Goal: Task Accomplishment & Management: Use online tool/utility

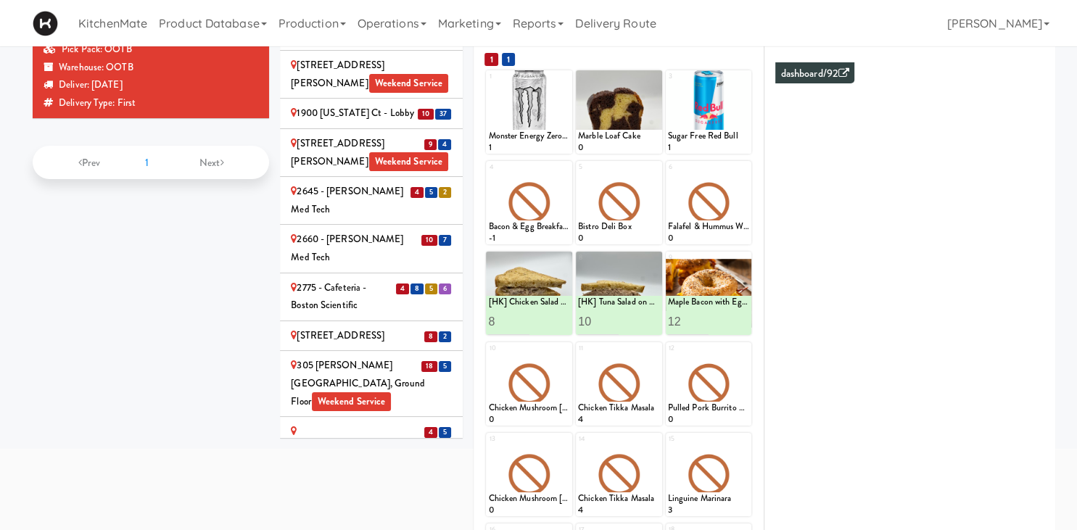
scroll to position [1421, 0]
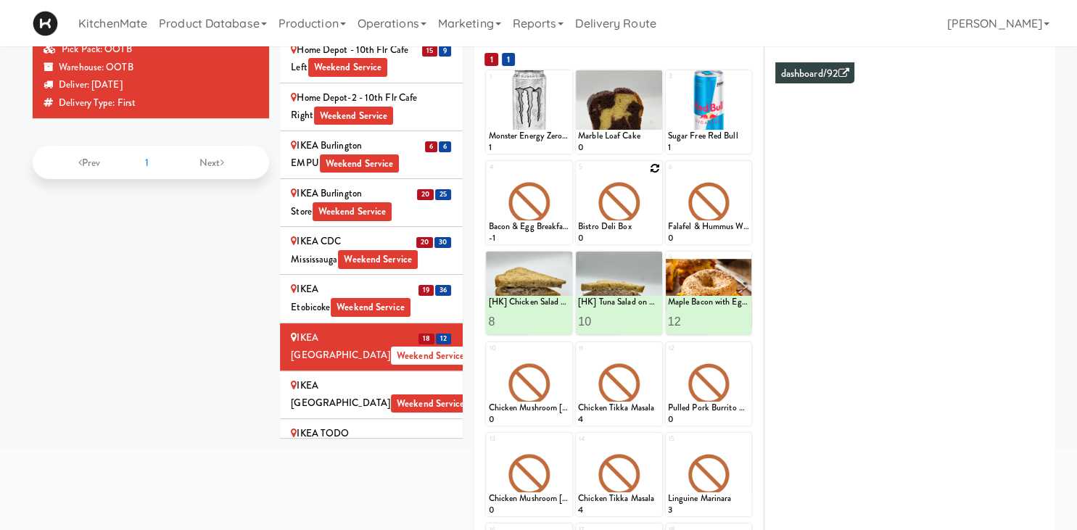
click at [655, 170] on icon at bounding box center [655, 168] width 10 height 10
click at [578, 175] on select "- Empty - Amazing Chocolate Chunk Cookie Bacon & Egg Breakfast Wrap Bistro Deli…" at bounding box center [619, 210] width 82 height 70
click option "Bistro Deli Box" at bounding box center [0, 0] width 0 height 0
type input "4"
click at [635, 235] on button at bounding box center [638, 231] width 19 height 17
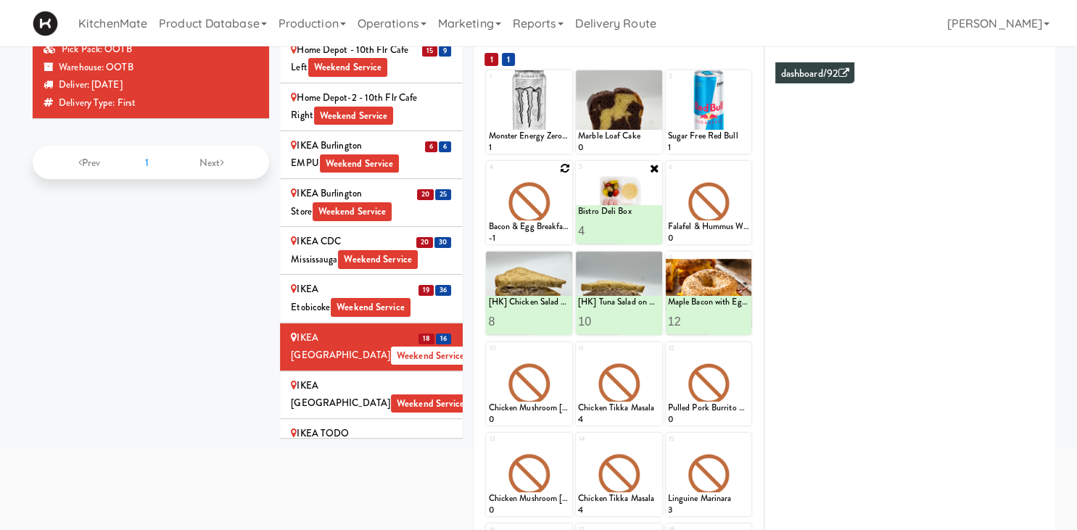
click at [567, 170] on icon at bounding box center [565, 168] width 10 height 10
click at [488, 175] on select "- Empty - Amazing Chocolate Chunk Cookie Bacon & Egg Breakfast Wrap Bistro Deli…" at bounding box center [529, 210] width 82 height 70
click option "Bacon & Egg Breakfast Wrap" at bounding box center [0, 0] width 0 height 0
type input "12"
click at [550, 226] on button at bounding box center [549, 231] width 19 height 17
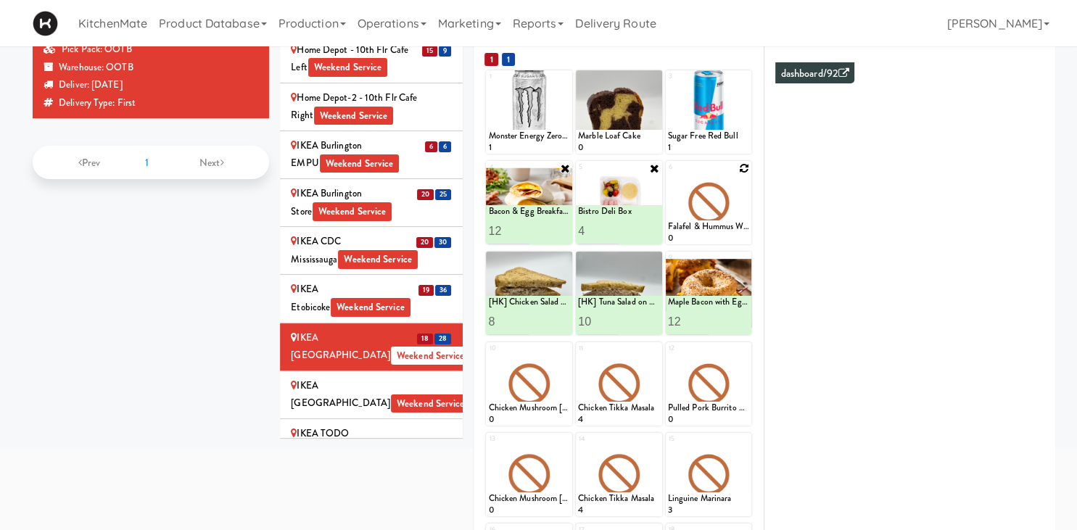
click at [745, 173] on icon at bounding box center [744, 168] width 10 height 10
click at [668, 175] on select "- Empty - Amazing Chocolate Chunk Cookie Bacon & Egg Breakfast Wrap Bistro Deli…" at bounding box center [709, 210] width 82 height 70
type input "16"
click at [724, 232] on button at bounding box center [728, 231] width 19 height 17
click at [521, 225] on input "13" at bounding box center [508, 231] width 41 height 27
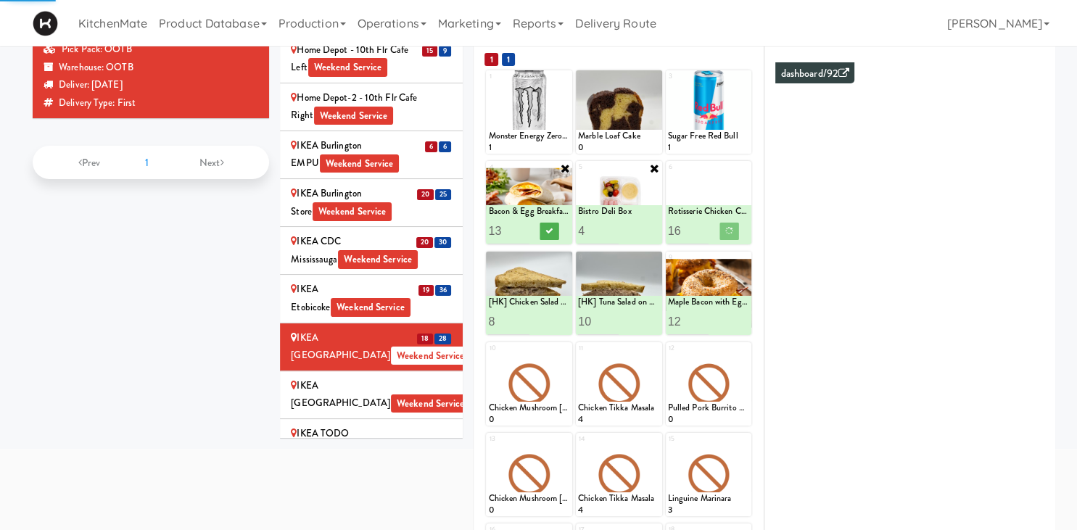
type input "14"
click at [521, 225] on input "14" at bounding box center [508, 231] width 41 height 27
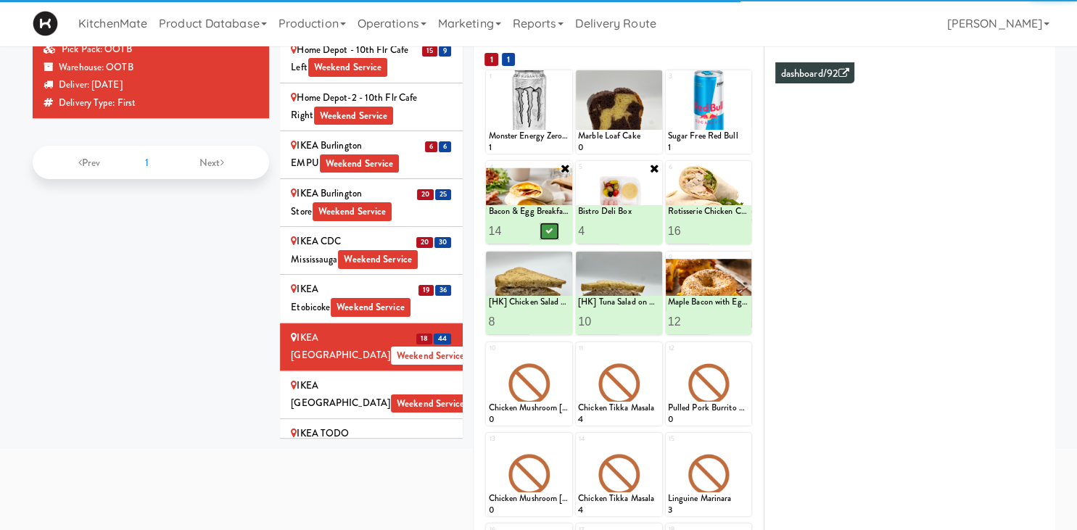
click at [557, 231] on button at bounding box center [549, 231] width 19 height 17
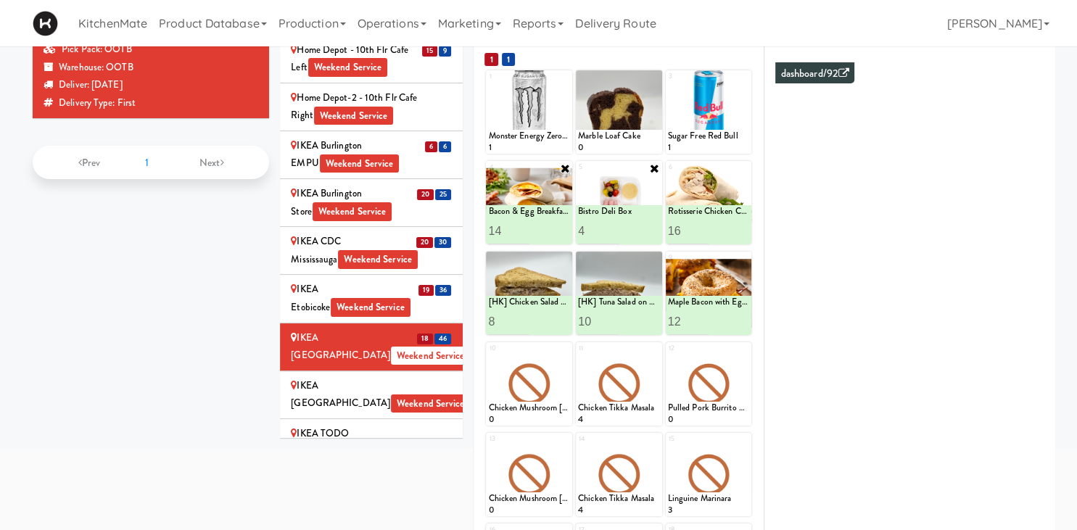
click at [392, 377] on div "IKEA Scarborough Town Center Weekend Service" at bounding box center [371, 395] width 161 height 36
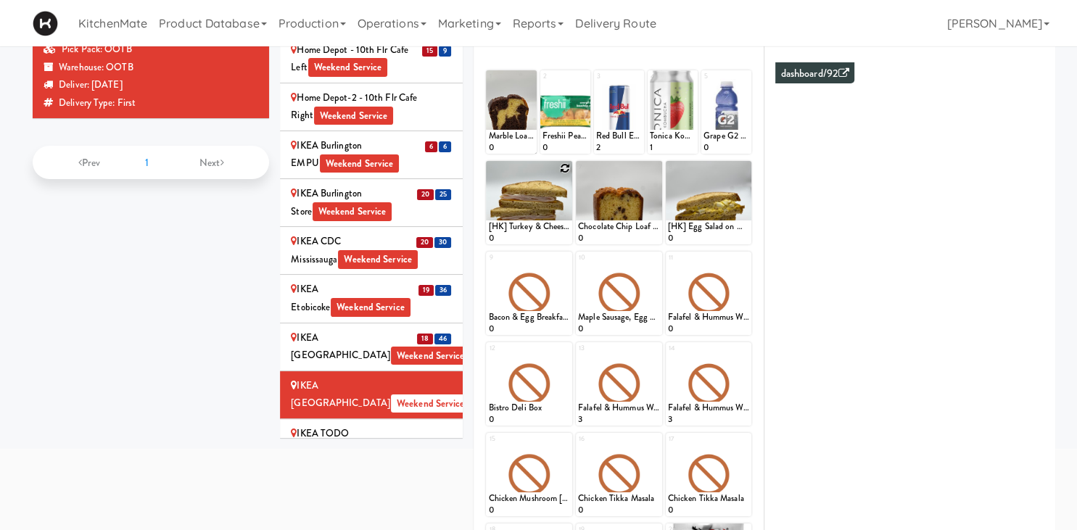
click at [564, 167] on icon at bounding box center [565, 168] width 10 height 10
click at [488, 175] on select "- Empty - Amazing Chocolate Chunk Cookie Bacon & Egg Breakfast Wrap Bistro Deli…" at bounding box center [529, 210] width 82 height 70
click option "[HK] Tuna Salad on Multigrain" at bounding box center [0, 0] width 0 height 0
type input "3"
click at [549, 231] on icon at bounding box center [549, 231] width 7 height 8
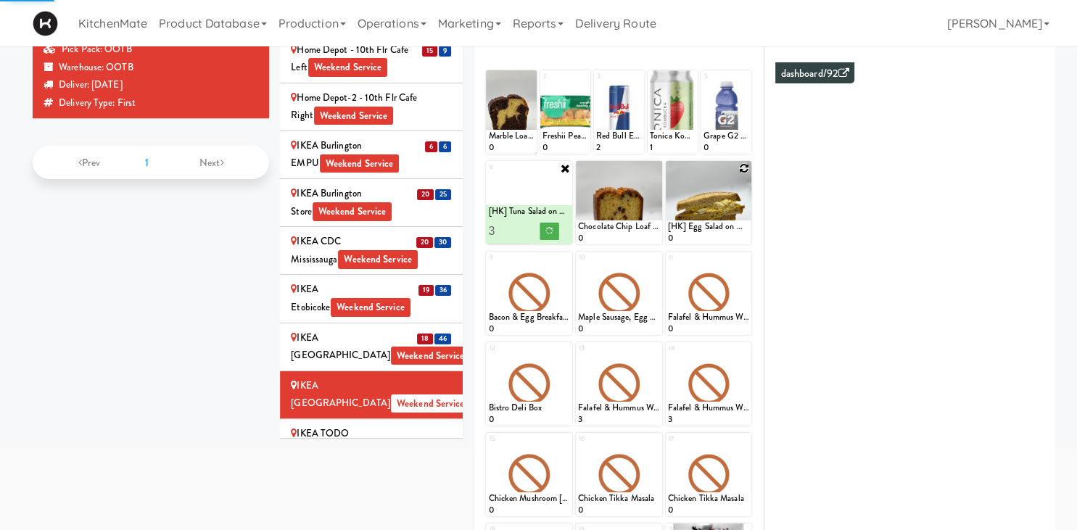
click at [745, 164] on icon at bounding box center [744, 168] width 10 height 10
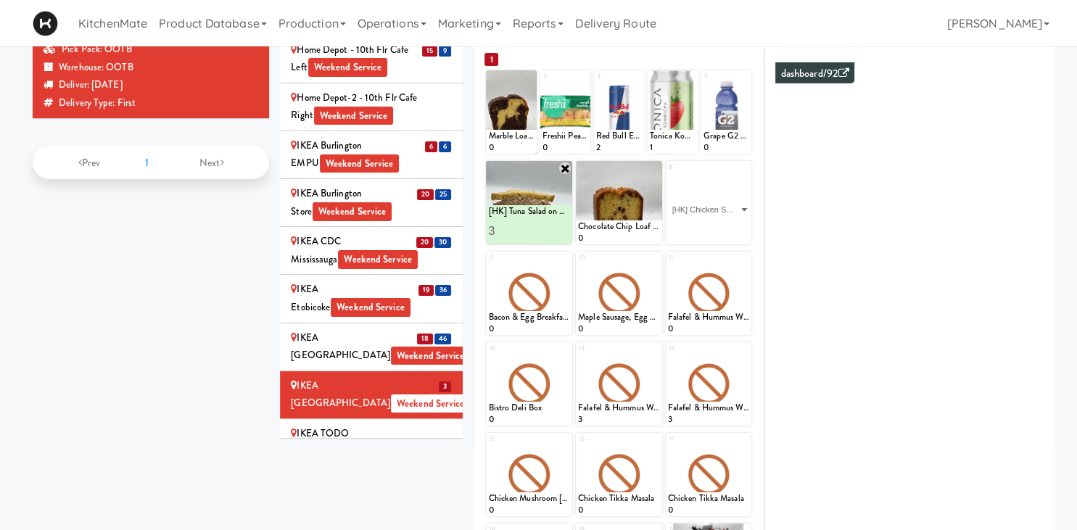
click option "[HK] Chicken Salad on Multigrain" at bounding box center [0, 0] width 0 height 0
type input "1"
type input "3"
click at [730, 231] on icon at bounding box center [728, 231] width 7 height 8
click at [564, 260] on icon at bounding box center [565, 259] width 10 height 10
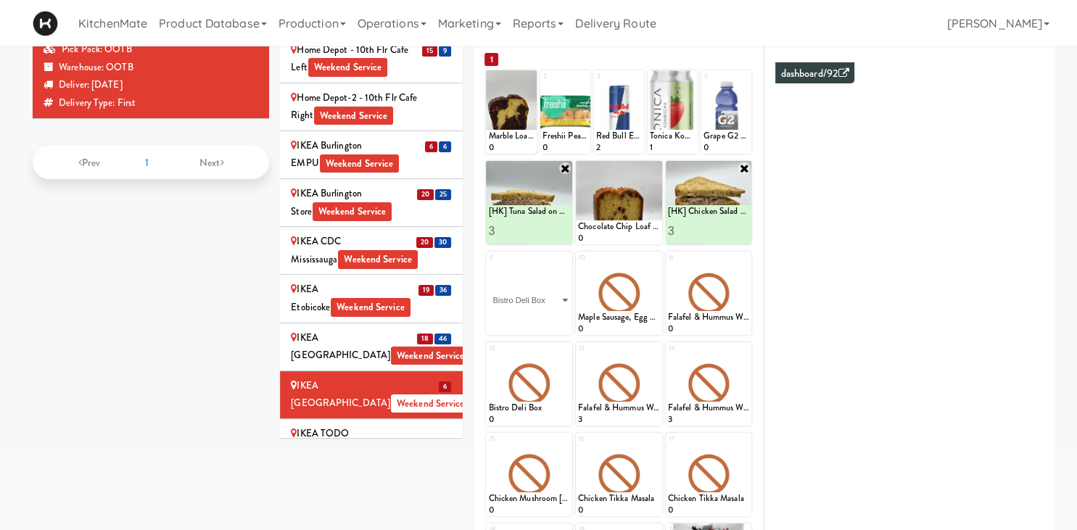
click option "Bistro Deli Box" at bounding box center [0, 0] width 0 height 0
type input "2"
click at [544, 318] on button at bounding box center [549, 321] width 19 height 17
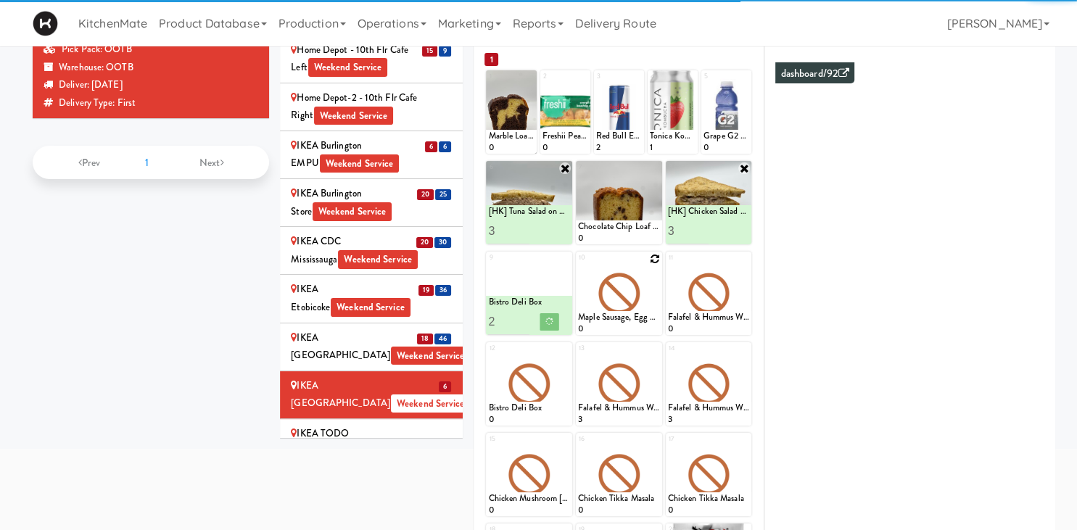
click at [654, 262] on icon at bounding box center [655, 259] width 10 height 10
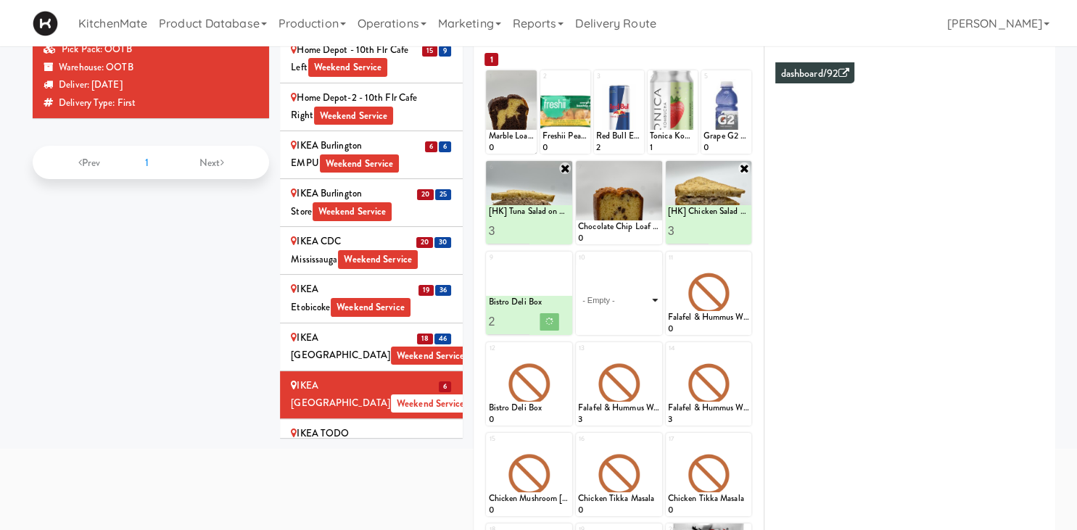
click at [654, 304] on select "- Empty - Amazing Chocolate Chunk Cookie Bacon & Egg Breakfast Wrap Bistro Deli…" at bounding box center [619, 300] width 82 height 70
click option "Maple Bacon with Egg & Cheddar on Sesame Seed Bagel" at bounding box center [0, 0] width 0 height 0
type input "1"
type input "3"
click at [634, 323] on button at bounding box center [638, 321] width 19 height 17
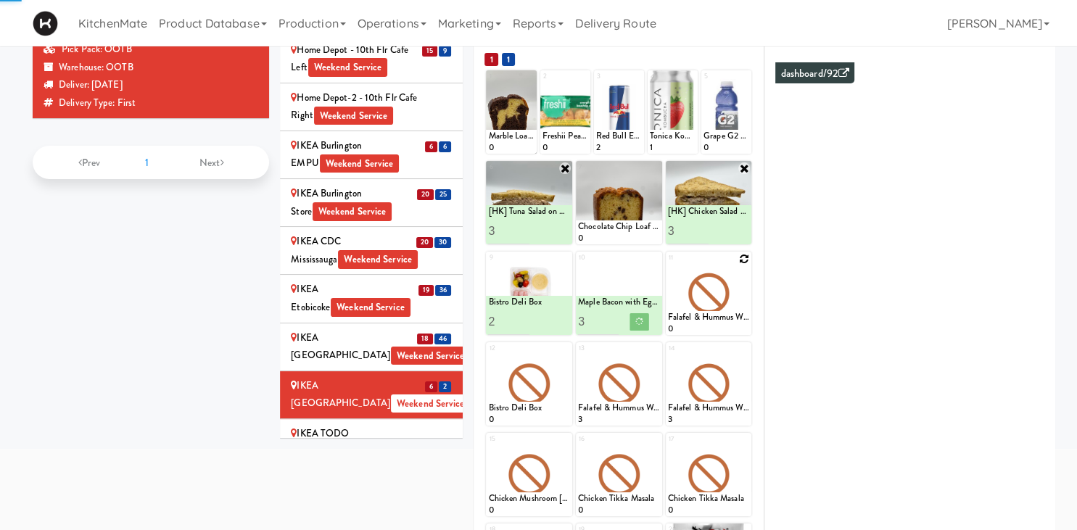
click at [742, 260] on icon at bounding box center [744, 259] width 10 height 10
click at [742, 291] on select "- Empty - Amazing Chocolate Chunk Cookie Bacon & Egg Breakfast Wrap Bistro Deli…" at bounding box center [709, 300] width 82 height 70
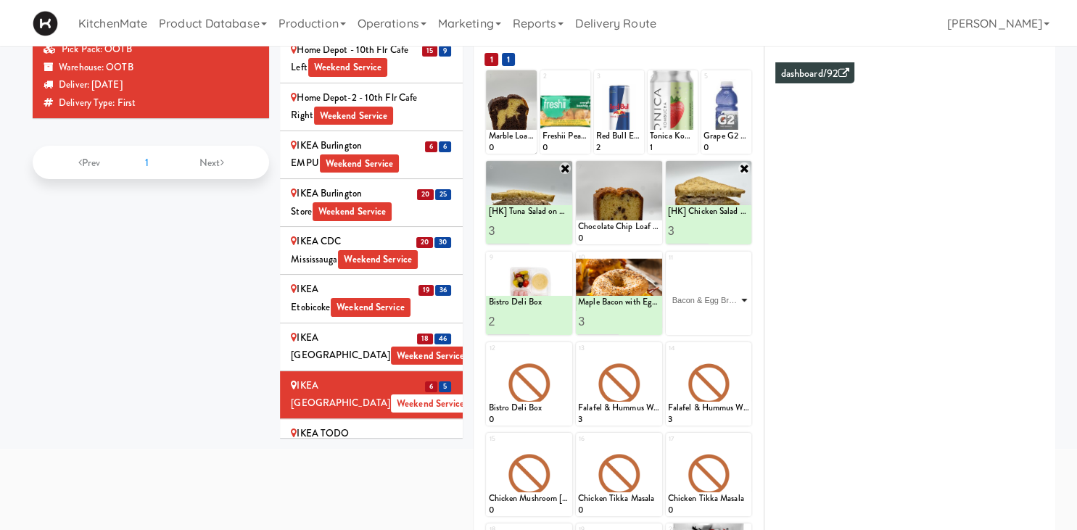
click option "Bacon & Egg Breakfast Wrap" at bounding box center [0, 0] width 0 height 0
type input "1"
type input "3"
click at [732, 324] on icon at bounding box center [728, 322] width 7 height 8
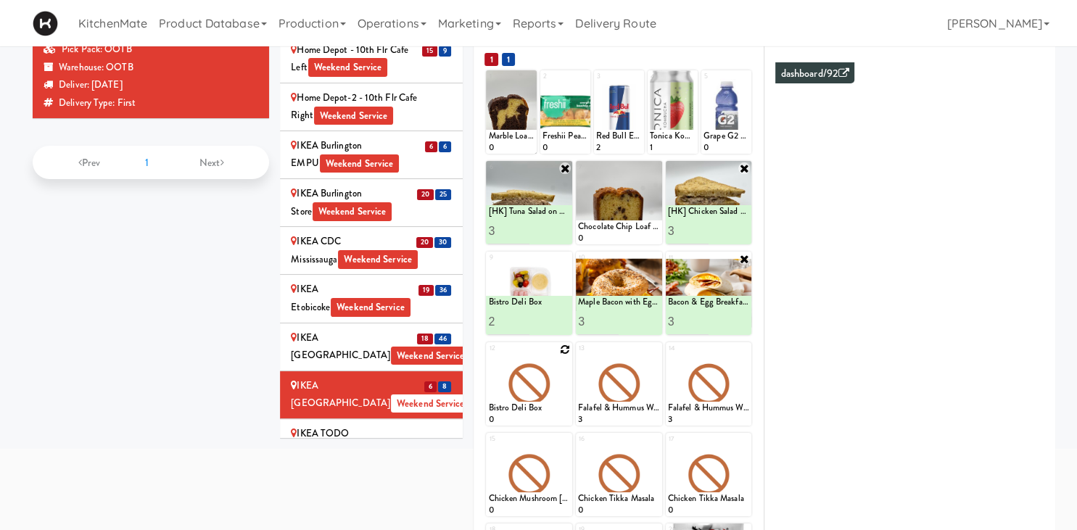
click at [565, 349] on icon at bounding box center [565, 349] width 10 height 10
type input "4"
click at [550, 412] on icon at bounding box center [549, 412] width 7 height 8
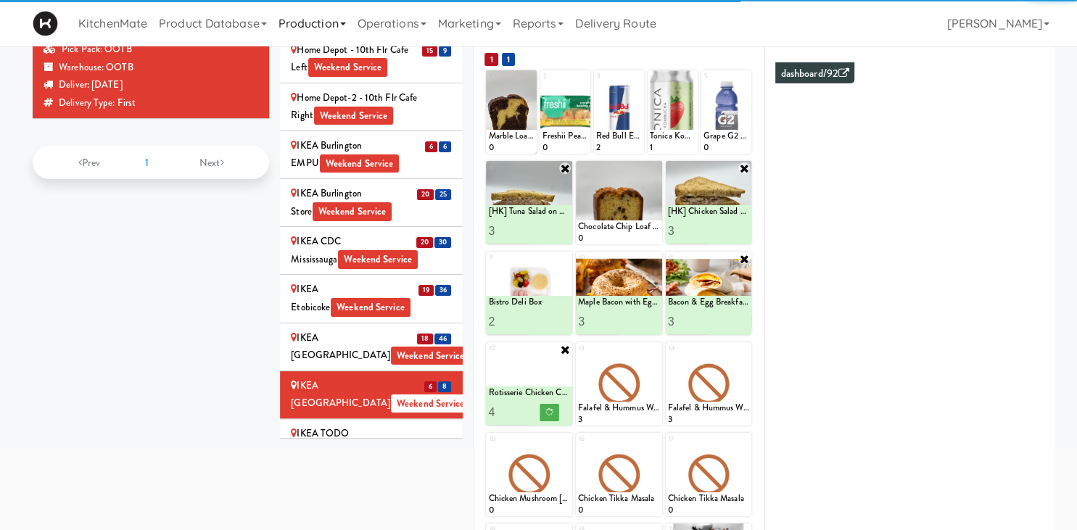
scroll to position [318, 0]
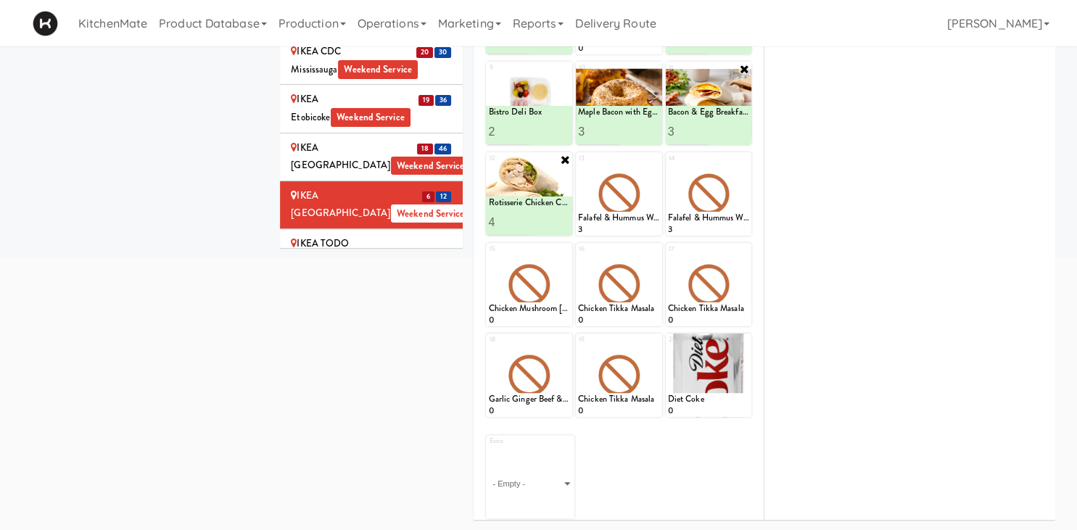
click at [399, 235] on div "IKEA TODO Store Weekend Service" at bounding box center [371, 253] width 161 height 36
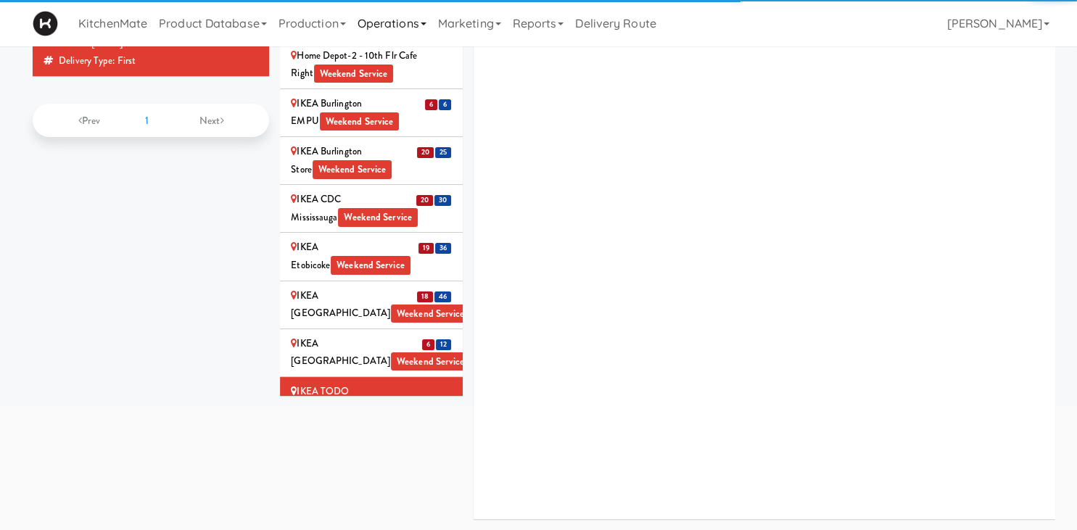
scroll to position [169, 0]
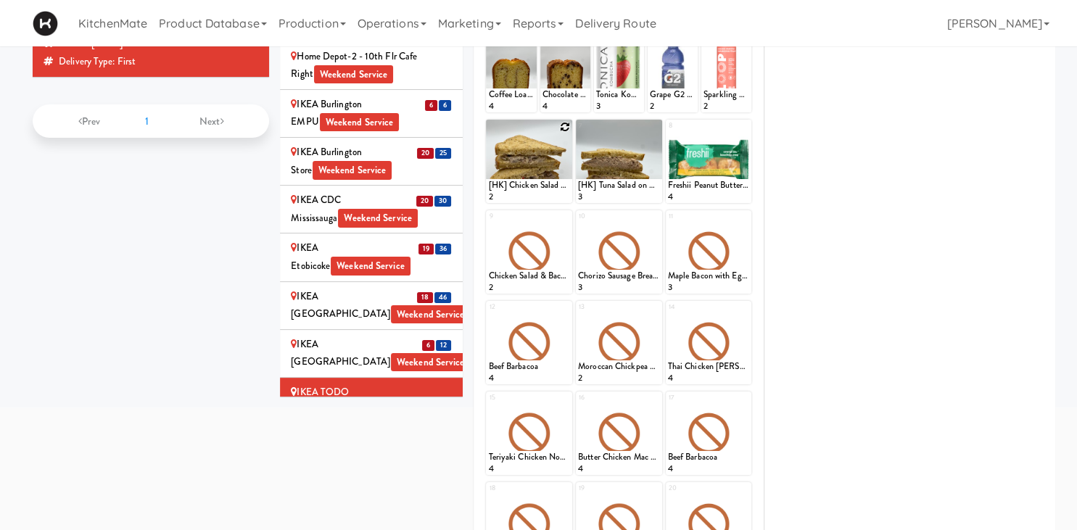
click at [562, 126] on icon at bounding box center [565, 127] width 10 height 10
click at [488, 133] on select "- Empty - Amazing Chocolate Chunk Cookie Bacon & Egg Breakfast Wrap Bistro Deli…" at bounding box center [529, 168] width 82 height 70
click option "[HK] Chicken & Swiss Cheese On Focaccia" at bounding box center [0, 0] width 0 height 0
type input "1"
click at [564, 126] on icon at bounding box center [565, 127] width 12 height 12
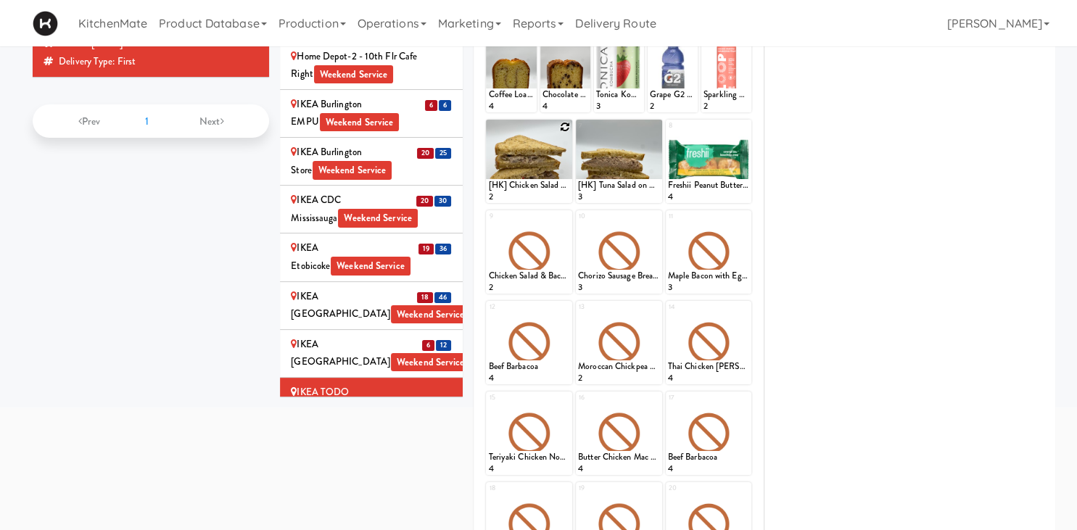
click at [564, 129] on icon at bounding box center [565, 127] width 10 height 10
click at [488, 133] on select "- Empty - Amazing Chocolate Chunk Cookie Bacon & Egg Breakfast Wrap Bistro Deli…" at bounding box center [529, 168] width 82 height 70
click option "[HK] Chicken Salad on Multigrain" at bounding box center [0, 0] width 0 height 0
type input "2"
click at [555, 187] on button at bounding box center [549, 189] width 19 height 17
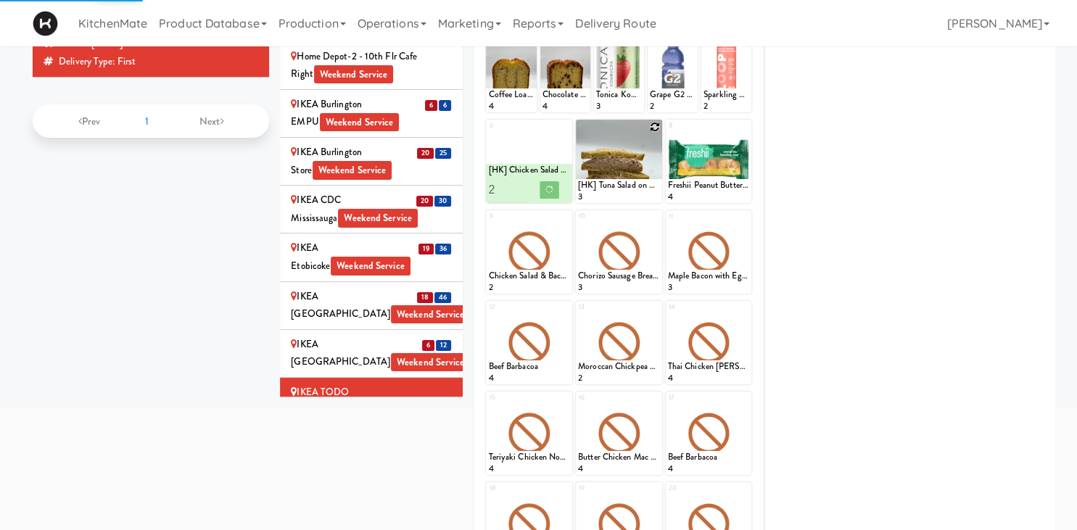
click at [660, 128] on div at bounding box center [619, 161] width 86 height 83
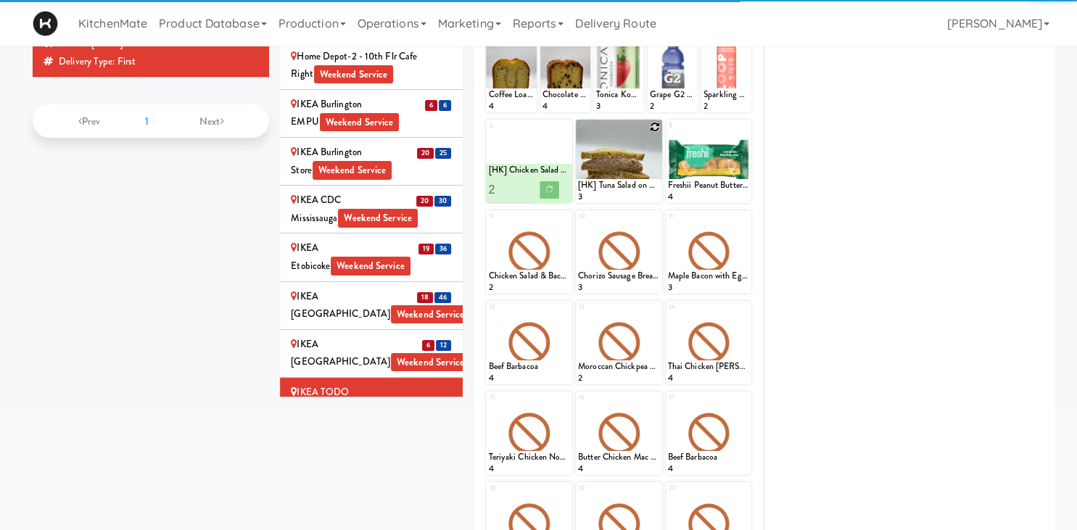
click at [659, 128] on icon at bounding box center [655, 127] width 10 height 10
click at [651, 126] on div "7 [HK] Tuna Salad on Multigrain 3" at bounding box center [619, 161] width 86 height 83
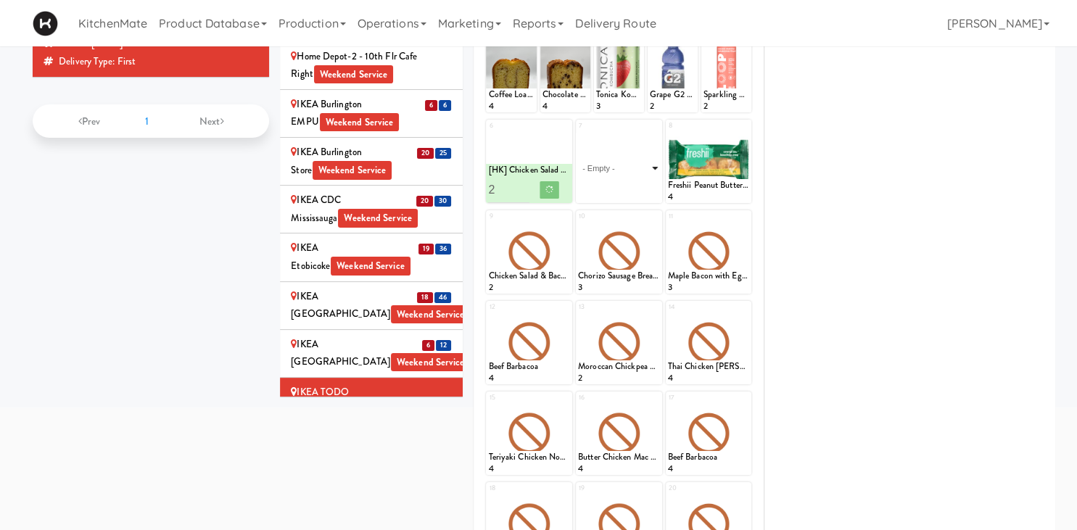
click at [645, 165] on select "- Empty - Amazing Chocolate Chunk Cookie Bacon & Egg Breakfast Wrap Bistro Deli…" at bounding box center [619, 168] width 82 height 70
click option "[HK] Tuna Salad on Multigrain" at bounding box center [0, 0] width 0 height 0
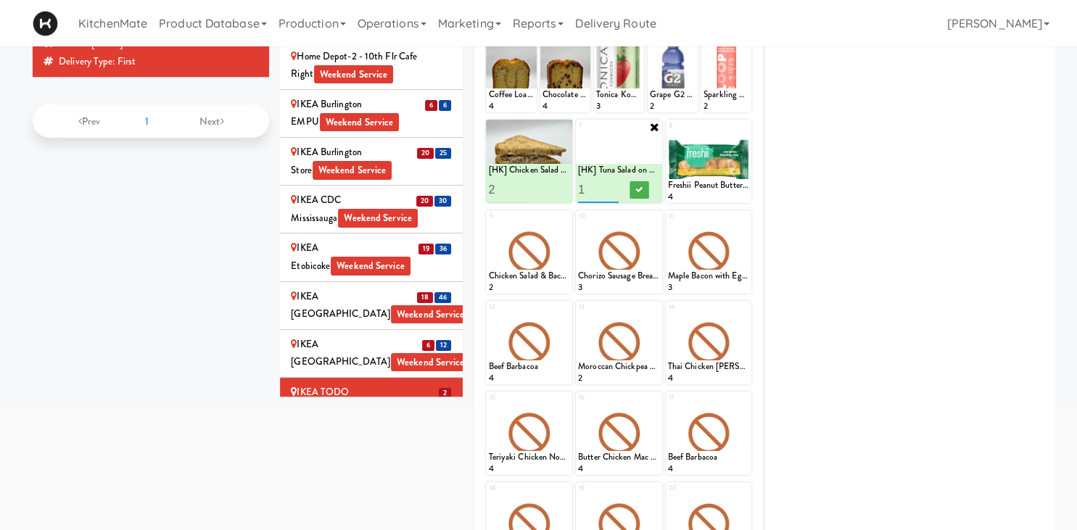
type input "2"
click at [613, 186] on input "2" at bounding box center [598, 189] width 41 height 27
click at [642, 191] on icon at bounding box center [638, 190] width 7 height 8
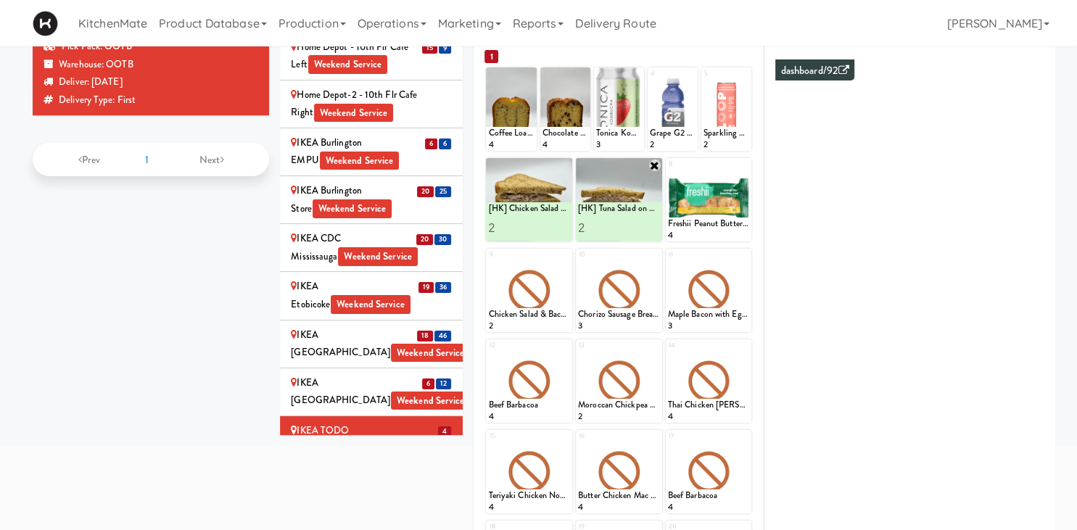
click at [625, 174] on div at bounding box center [619, 199] width 86 height 83
click at [563, 254] on icon at bounding box center [565, 256] width 10 height 10
click at [488, 262] on select "- Empty - Amazing Chocolate Chunk Cookie Bacon & Egg Breakfast Wrap Bistro Deli…" at bounding box center [529, 297] width 82 height 70
click option "Bacon & Egg Breakfast Wrap" at bounding box center [0, 0] width 0 height 0
type input "2"
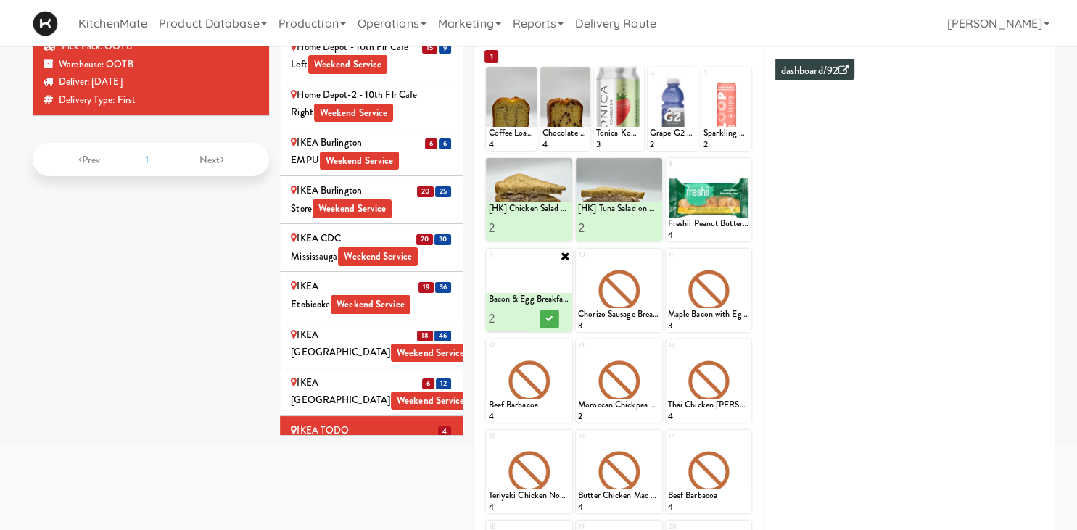
click at [518, 316] on input "2" at bounding box center [508, 318] width 41 height 27
click at [547, 322] on button at bounding box center [549, 318] width 19 height 17
click at [653, 259] on icon at bounding box center [655, 256] width 10 height 10
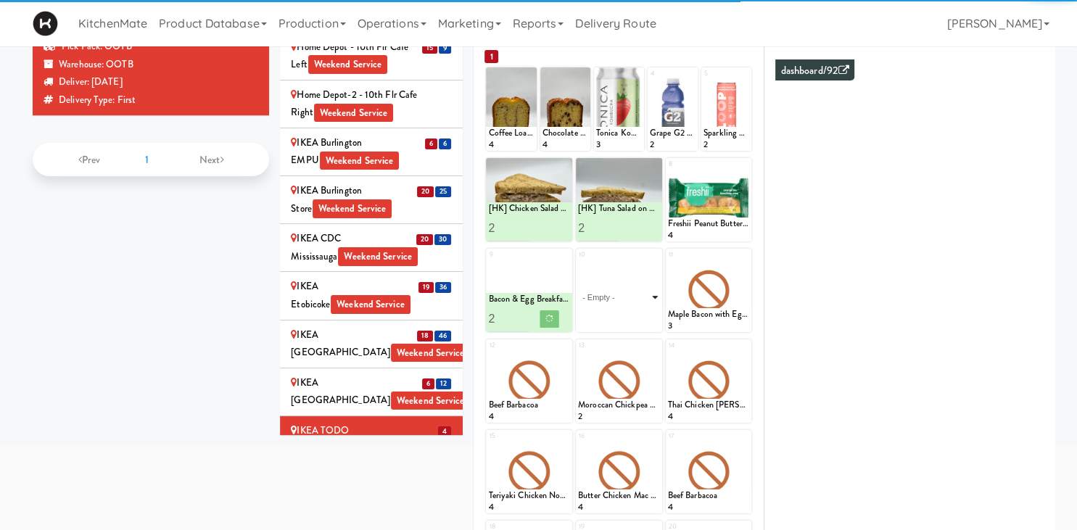
click at [650, 308] on select "- Empty - Amazing Chocolate Chunk Cookie Bacon & Egg Breakfast Wrap Bistro Deli…" at bounding box center [619, 297] width 82 height 70
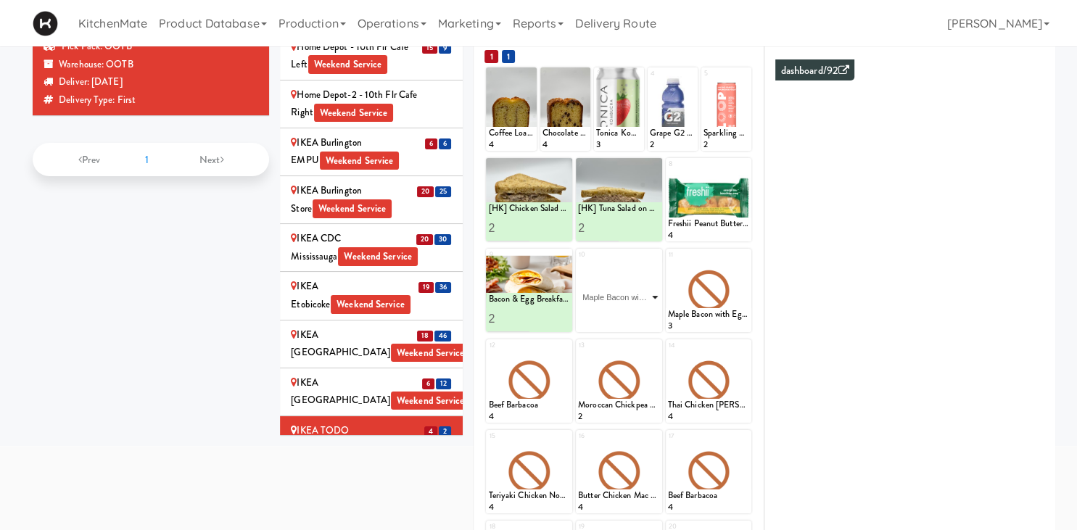
click option "Maple Bacon with Egg & Cheddar on Sesame Seed Bagel" at bounding box center [0, 0] width 0 height 0
type input "3"
click at [637, 320] on icon at bounding box center [638, 319] width 7 height 8
click at [744, 254] on icon at bounding box center [744, 256] width 10 height 10
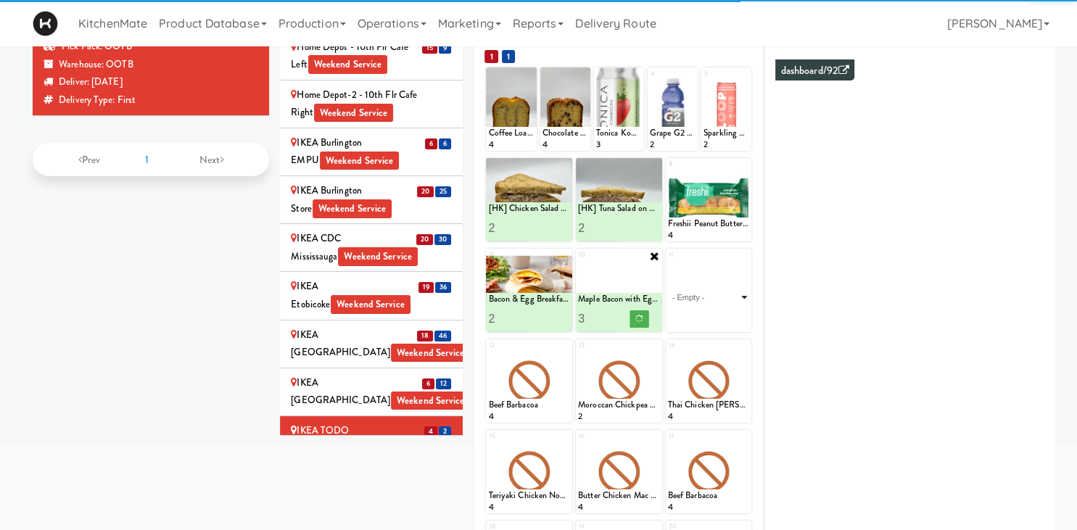
click at [668, 262] on select "- Empty - Amazing Chocolate Chunk Cookie Bacon & Egg Breakfast Wrap Bistro Deli…" at bounding box center [709, 297] width 82 height 70
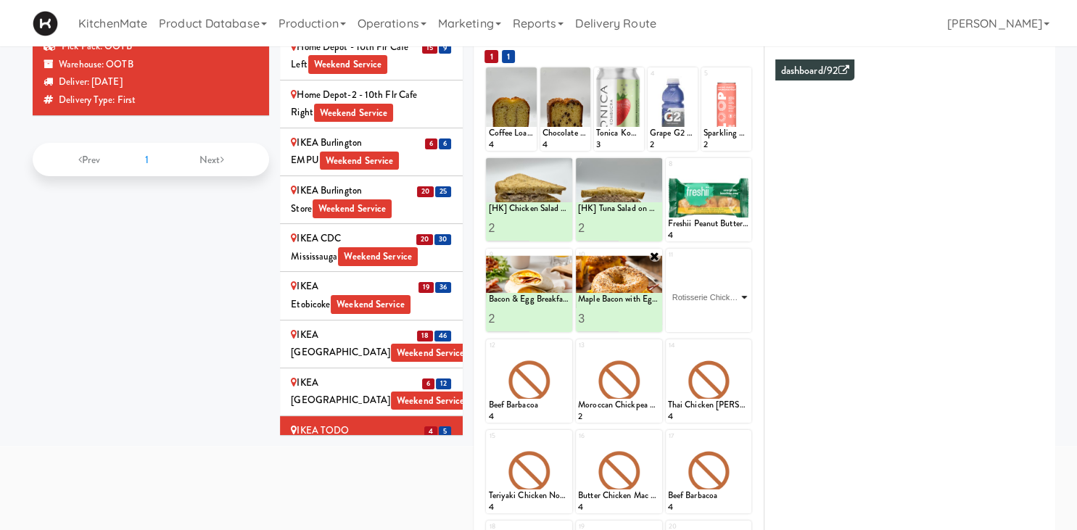
click option "Rotisserie Chicken Chipotle Wrap" at bounding box center [0, 0] width 0 height 0
type input "4"
click at [730, 320] on icon at bounding box center [728, 319] width 7 height 8
click at [413, 470] on div "IKEA Vaughan Store Weekend Service" at bounding box center [371, 488] width 161 height 36
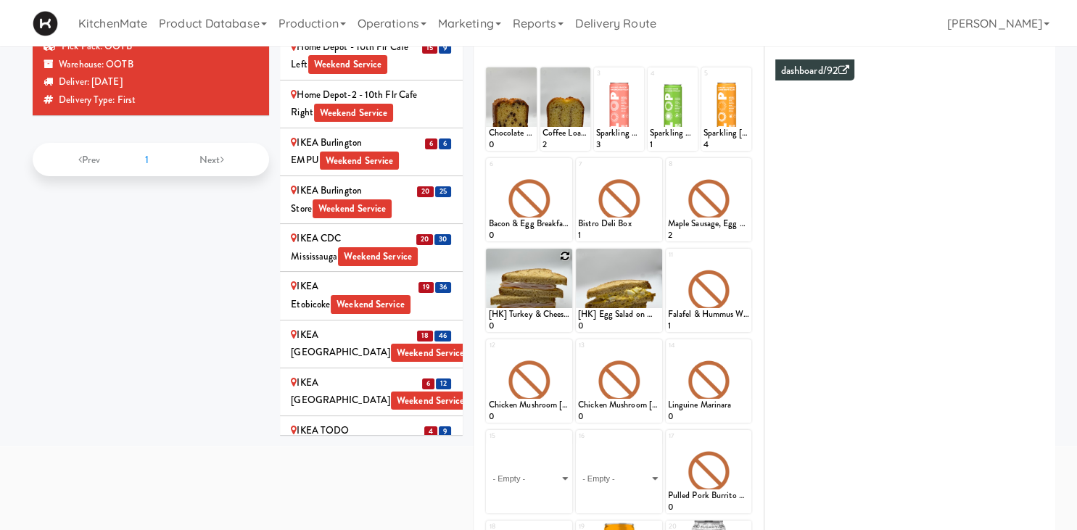
click at [567, 256] on icon at bounding box center [565, 256] width 10 height 10
click at [522, 335] on div "1 Chocolate Chip Loaf Cake 0 2 Coffee Loaf Cake 2 3 Sparkling Grapefruit Probio…" at bounding box center [618, 386] width 268 height 641
click at [488, 262] on select "- Empty - Amazing Chocolate Chunk Cookie Bacon & Egg Breakfast Wrap Bistro Deli…" at bounding box center [529, 297] width 82 height 70
click option "[HK] Chicken Salad on Multigrain" at bounding box center [0, 0] width 0 height 0
type input "10"
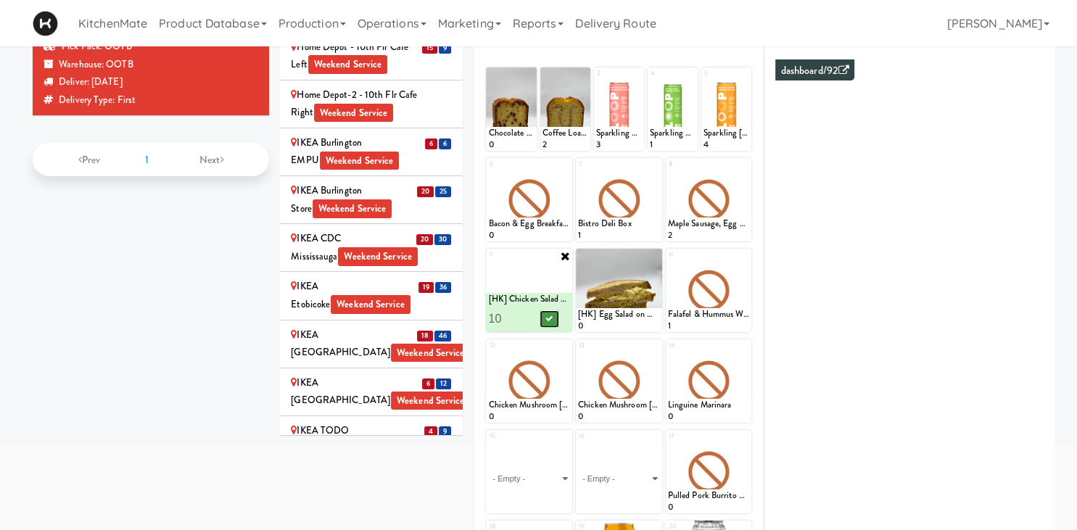
click at [552, 315] on icon at bounding box center [549, 319] width 7 height 8
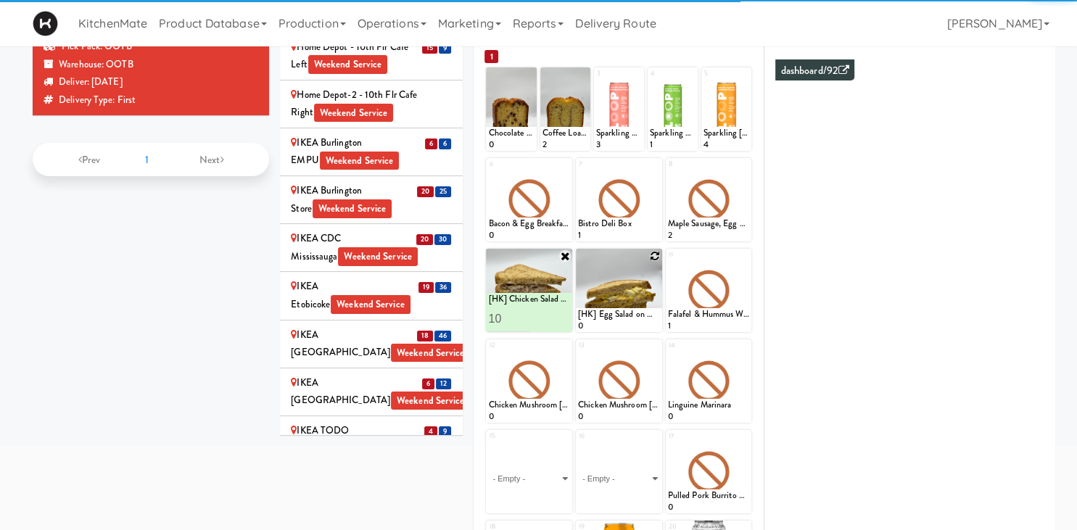
click at [657, 262] on div at bounding box center [619, 290] width 86 height 83
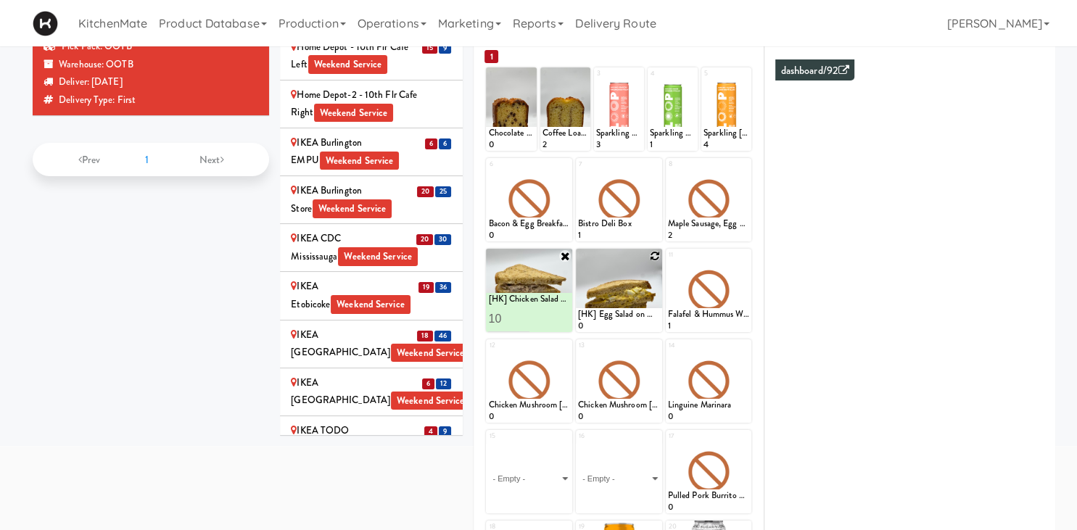
click at [648, 252] on div at bounding box center [619, 290] width 86 height 83
click at [655, 252] on icon at bounding box center [655, 256] width 10 height 10
click at [578, 262] on select "- Empty - Amazing Chocolate Chunk Cookie Bacon & Egg Breakfast Wrap Bistro Deli…" at bounding box center [619, 297] width 82 height 70
click option "[HK] Tuna Salad on Multigrain" at bounding box center [0, 0] width 0 height 0
type input "10"
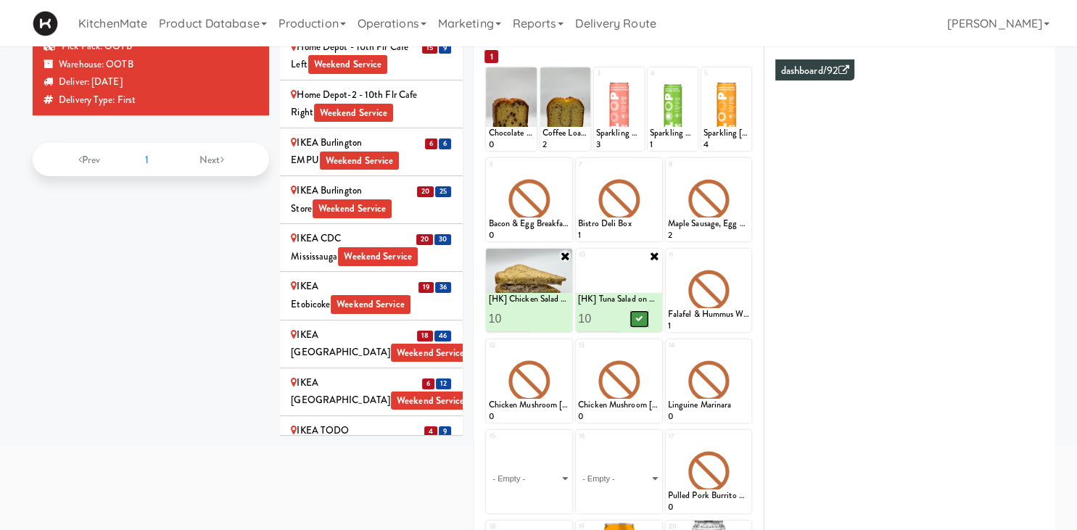
click at [644, 325] on button at bounding box center [638, 318] width 19 height 17
click at [750, 249] on div at bounding box center [709, 290] width 86 height 83
click at [747, 251] on icon at bounding box center [744, 256] width 10 height 10
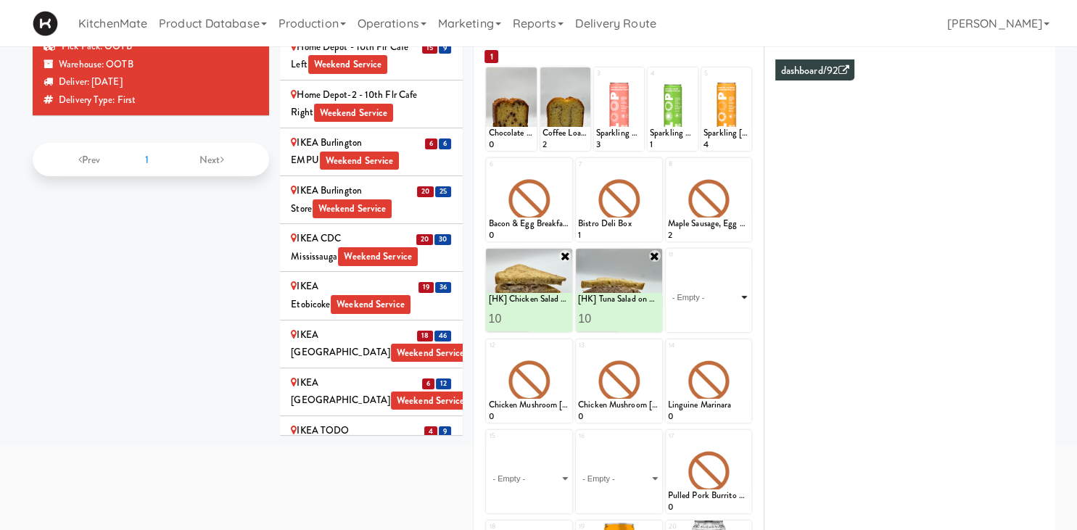
click at [668, 262] on select "- Empty - Amazing Chocolate Chunk Cookie Bacon & Egg Breakfast Wrap Bistro Deli…" at bounding box center [709, 297] width 82 height 70
click option "Rotisserie Chicken Chipotle Wrap" at bounding box center [0, 0] width 0 height 0
type input "12"
click at [730, 318] on icon at bounding box center [728, 319] width 7 height 8
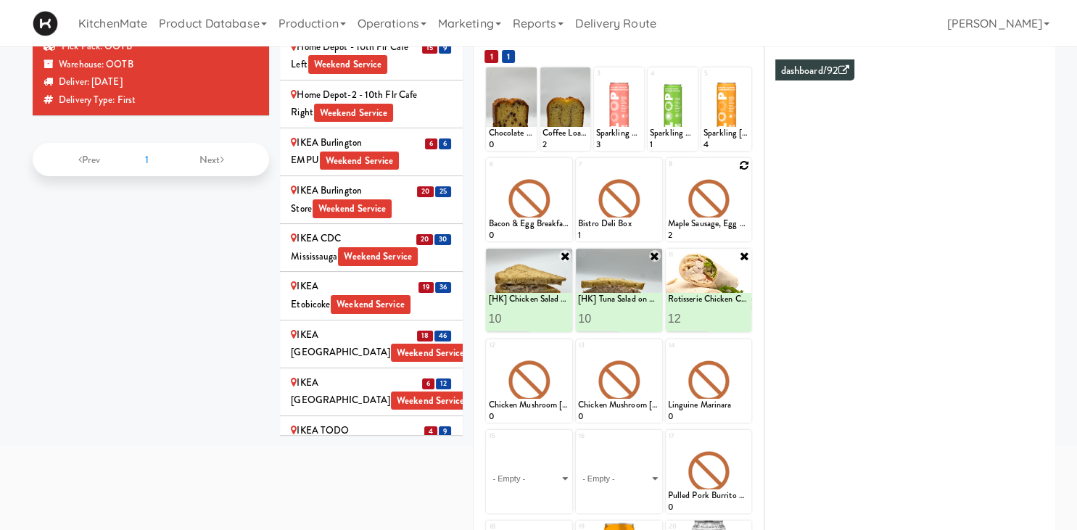
click at [744, 161] on icon at bounding box center [744, 165] width 10 height 10
click at [668, 172] on select "- Empty - Amazing Chocolate Chunk Cookie Bacon & Egg Breakfast Wrap Bistro Deli…" at bounding box center [709, 207] width 82 height 70
click option "Maple Bacon with Egg & Cheddar on Sesame Seed Bagel" at bounding box center [0, 0] width 0 height 0
type input "10"
click at [732, 216] on div at bounding box center [728, 228] width 41 height 27
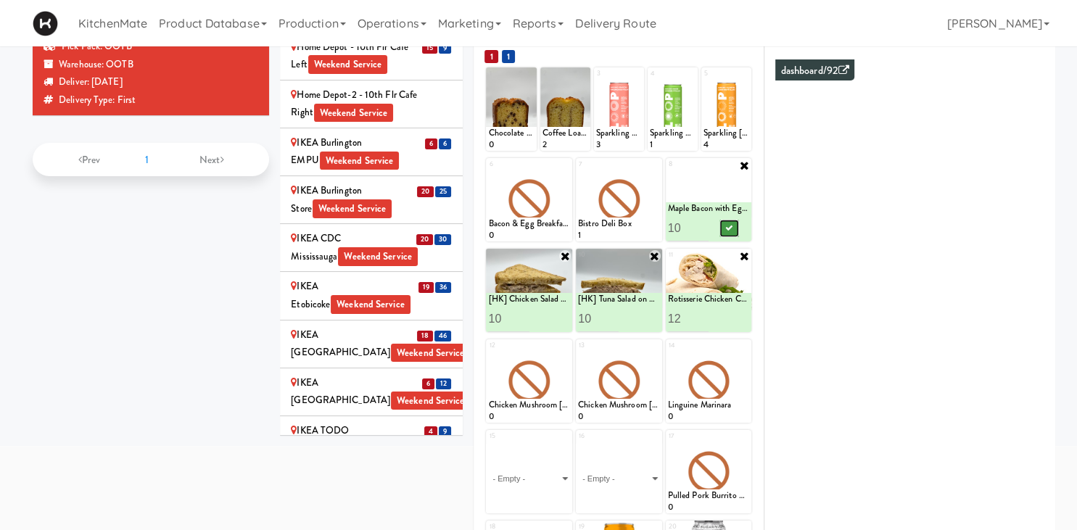
click at [726, 220] on button at bounding box center [728, 228] width 19 height 17
click at [652, 166] on icon at bounding box center [655, 165] width 10 height 10
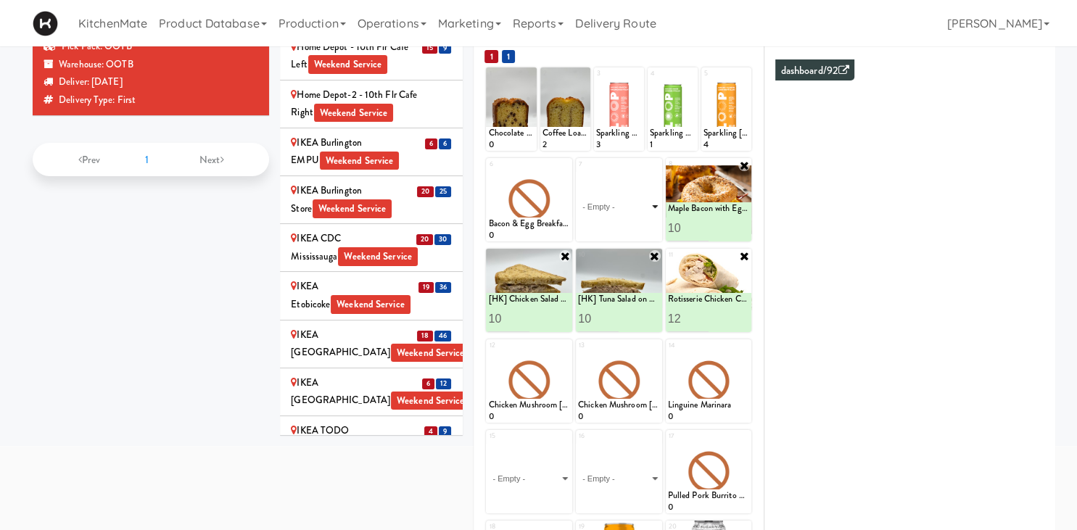
click at [578, 172] on select "- Empty - Amazing Chocolate Chunk Cookie Bacon & Egg Breakfast Wrap Bistro Deli…" at bounding box center [619, 207] width 82 height 70
click option "Bistro Deli Box" at bounding box center [0, 0] width 0 height 0
click at [619, 303] on div "[HK] Tuna Salad on Multigrain" at bounding box center [619, 299] width 82 height 12
click at [617, 227] on input "2" at bounding box center [598, 228] width 41 height 27
click at [617, 227] on input "3" at bounding box center [598, 228] width 41 height 27
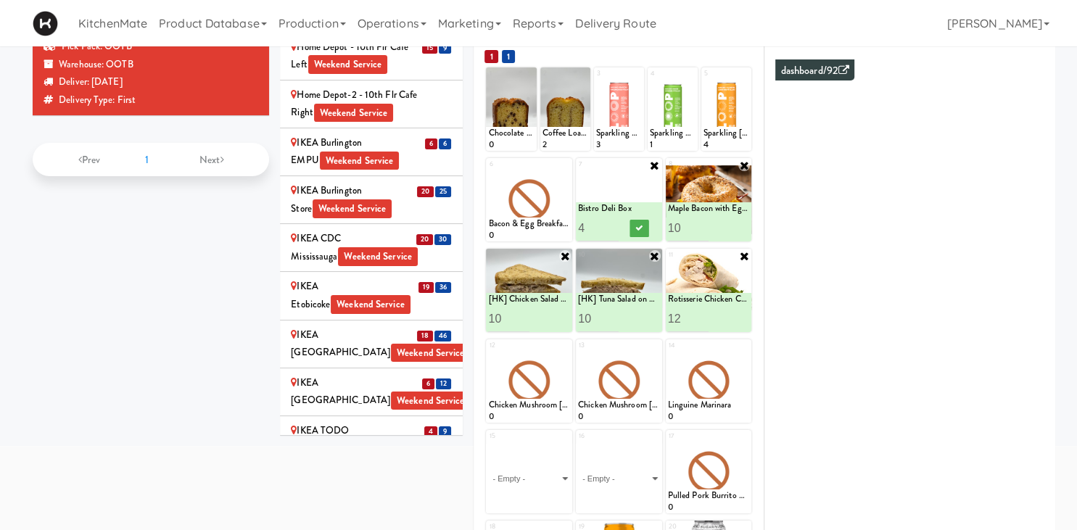
click at [617, 227] on input "4" at bounding box center [598, 228] width 41 height 27
click at [616, 227] on input "5" at bounding box center [598, 228] width 41 height 27
type input "4"
click at [613, 228] on input "4" at bounding box center [598, 228] width 41 height 27
click at [644, 230] on button at bounding box center [638, 228] width 19 height 17
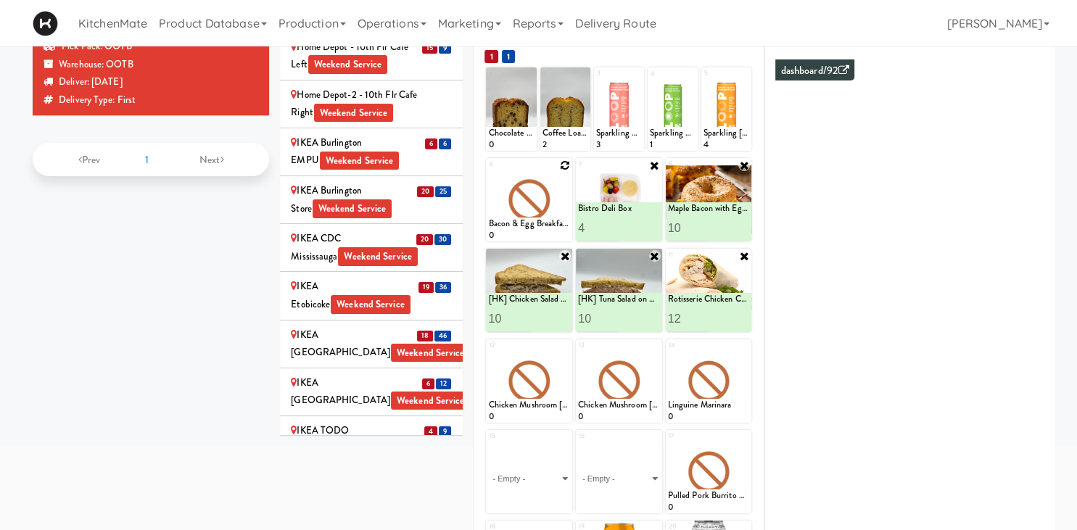
click at [566, 167] on icon at bounding box center [565, 165] width 10 height 10
click at [488, 172] on select "- Empty - Amazing Chocolate Chunk Cookie Bacon & Egg Breakfast Wrap Bistro Deli…" at bounding box center [529, 207] width 82 height 70
click option "Bacon & Egg Breakfast Wrap" at bounding box center [0, 0] width 0 height 0
type input "10"
click at [542, 226] on button at bounding box center [549, 228] width 19 height 17
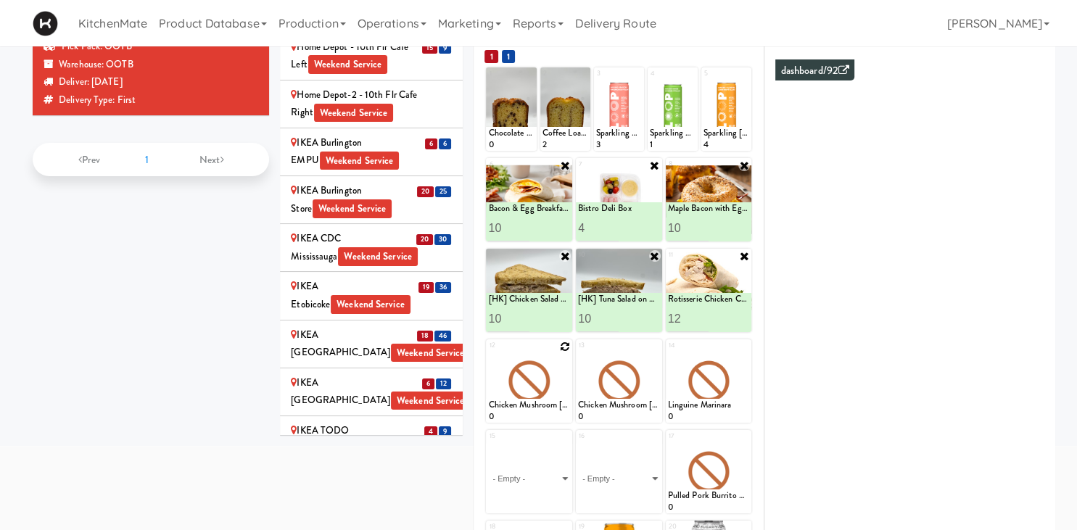
click at [562, 348] on icon at bounding box center [565, 346] width 10 height 10
click at [562, 348] on div "12 - Empty - Amazing Chocolate Chunk Cookie Bacon & Egg Breakfast Wrap Bistro D…" at bounding box center [529, 380] width 86 height 83
click at [488, 353] on select "- Empty - Amazing Chocolate Chunk Cookie Bacon & Egg Breakfast Wrap Bistro Deli…" at bounding box center [529, 388] width 82 height 70
type input "1"
type input "2"
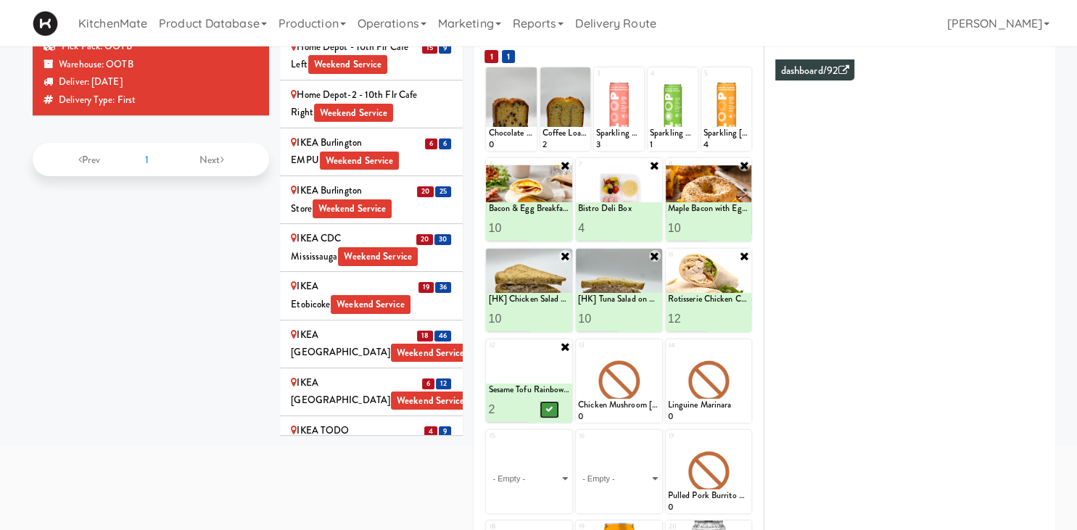
click at [546, 408] on icon at bounding box center [549, 409] width 7 height 8
click at [431, 518] on div "JHE Building - Fireball Cafe - McMaster University Weekend Service" at bounding box center [371, 536] width 161 height 36
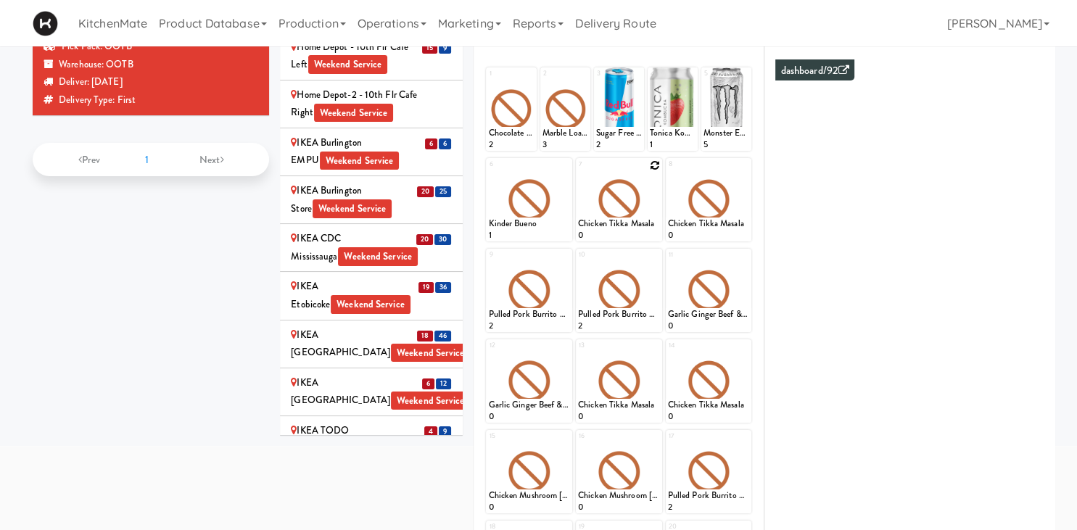
click at [651, 175] on div at bounding box center [619, 199] width 86 height 83
click at [651, 170] on div at bounding box center [619, 199] width 86 height 83
click at [642, 202] on div at bounding box center [619, 199] width 86 height 83
click at [660, 172] on div at bounding box center [619, 199] width 86 height 83
click at [655, 167] on icon at bounding box center [655, 165] width 10 height 10
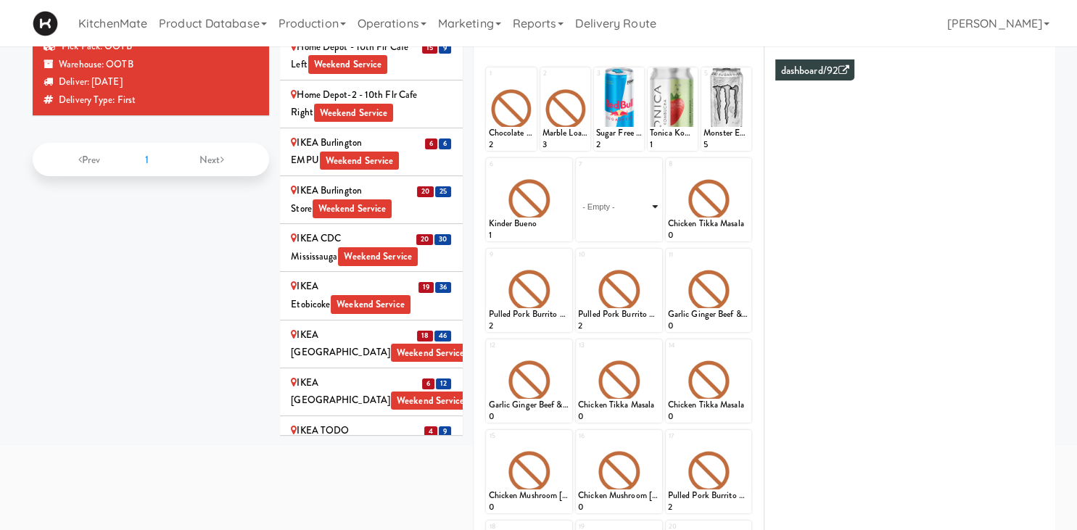
click at [578, 172] on select "- Empty - Amazing Chocolate Chunk Cookie Bacon & Egg Breakfast Wrap Bistro Deli…" at bounding box center [619, 207] width 82 height 70
click option "[HK] Chicken Salad on Multigrain" at bounding box center [0, 0] width 0 height 0
type input "2"
click at [641, 236] on button at bounding box center [638, 228] width 19 height 17
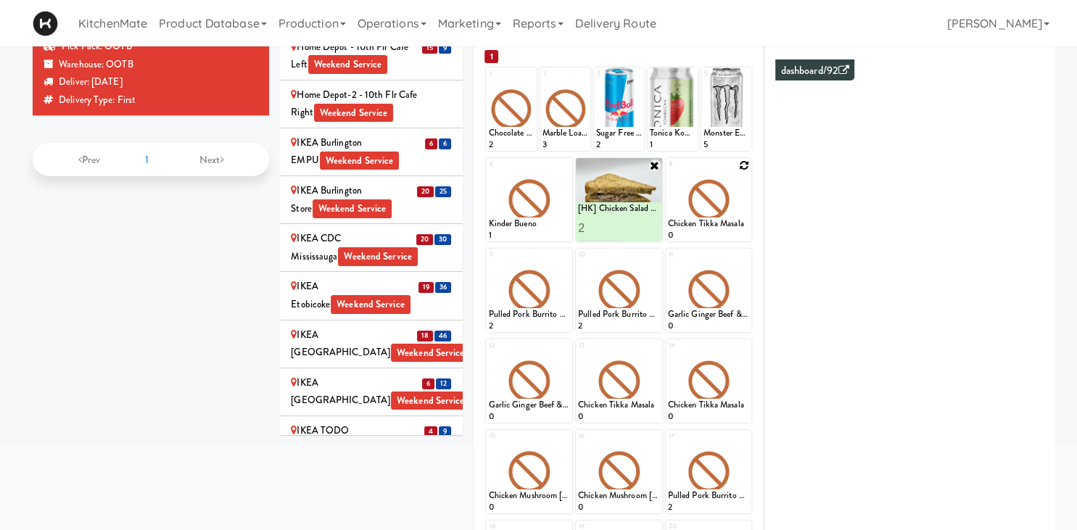
click at [746, 165] on icon at bounding box center [744, 165] width 10 height 10
click at [668, 172] on select "- Empty - Amazing Chocolate Chunk Cookie Bacon & Egg Breakfast Wrap Bistro Deli…" at bounding box center [709, 207] width 82 height 70
click option "[HK] Tuna Salad on Multigrain" at bounding box center [0, 0] width 0 height 0
type input "2"
click at [732, 225] on icon at bounding box center [728, 228] width 7 height 8
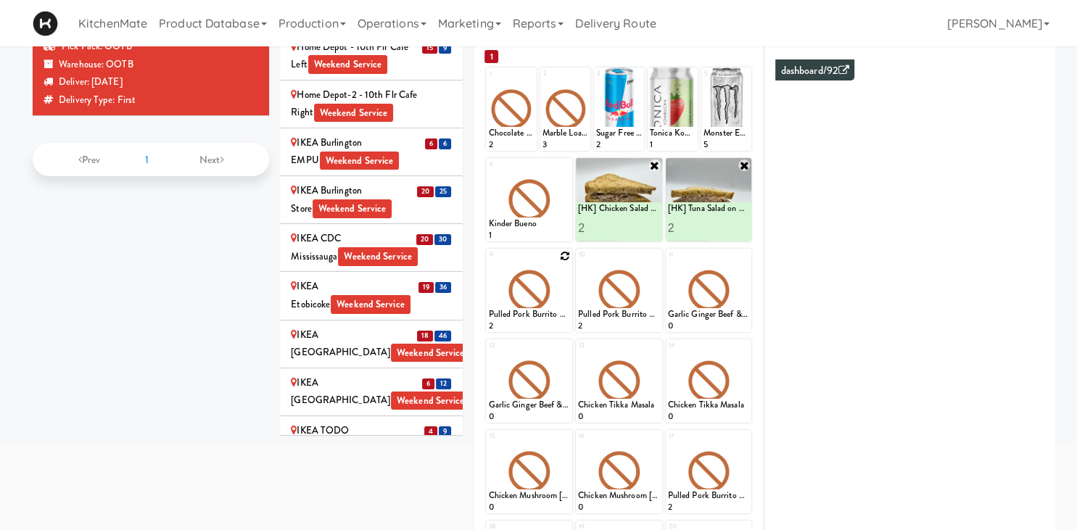
click at [561, 257] on icon at bounding box center [565, 256] width 10 height 10
click at [488, 262] on select "- Empty - Amazing Chocolate Chunk Cookie Bacon & Egg Breakfast Wrap Bistro Deli…" at bounding box center [529, 297] width 82 height 70
type input "2"
click at [550, 316] on icon at bounding box center [549, 319] width 7 height 8
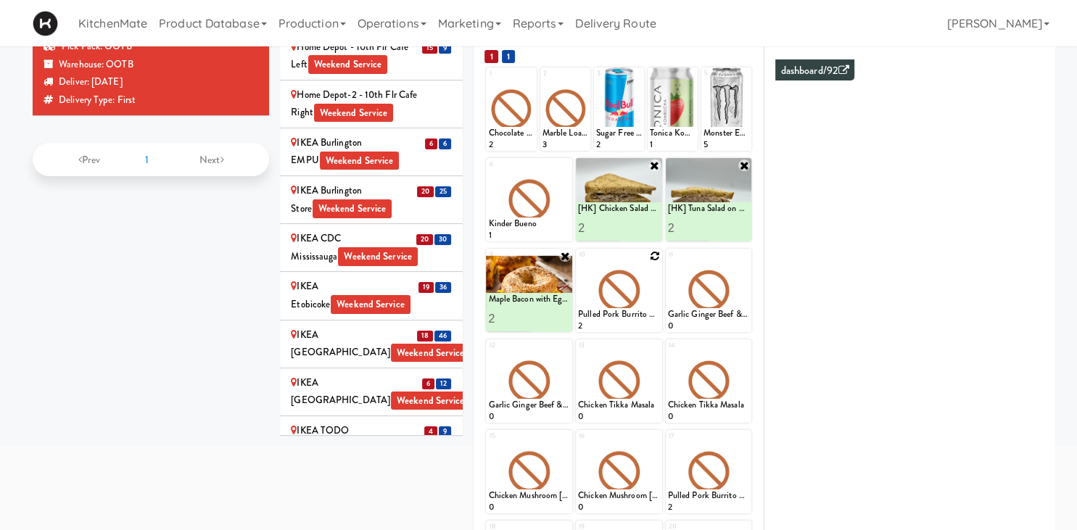
click at [658, 255] on icon at bounding box center [655, 256] width 10 height 10
click at [578, 262] on select "- Empty - Amazing Chocolate Chunk Cookie Bacon & Egg Breakfast Wrap Bistro Deli…" at bounding box center [619, 297] width 82 height 70
click option "Bacon & Egg Breakfast Wrap" at bounding box center [0, 0] width 0 height 0
type input "1"
type input "2"
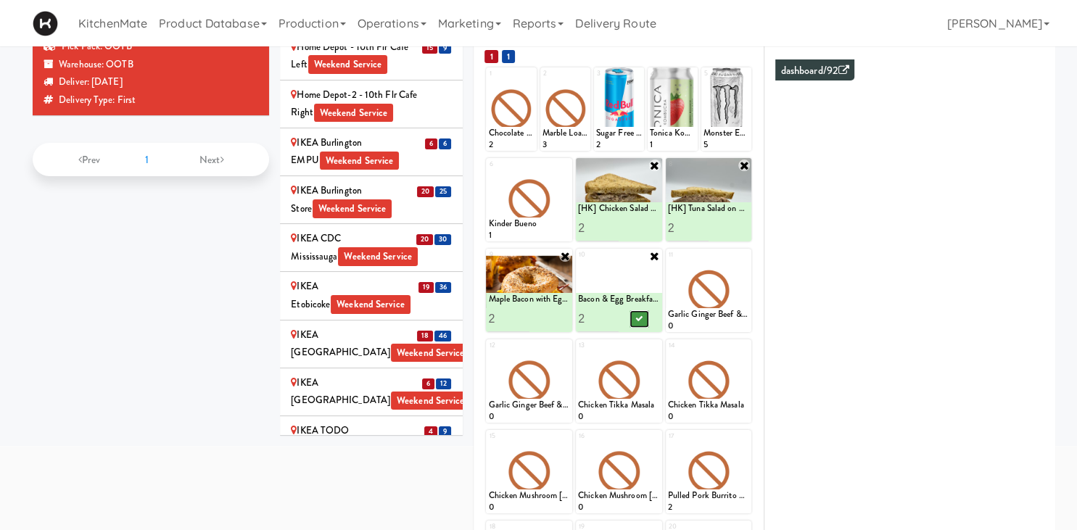
click at [638, 323] on button at bounding box center [638, 318] width 19 height 17
click at [742, 254] on icon at bounding box center [744, 256] width 10 height 10
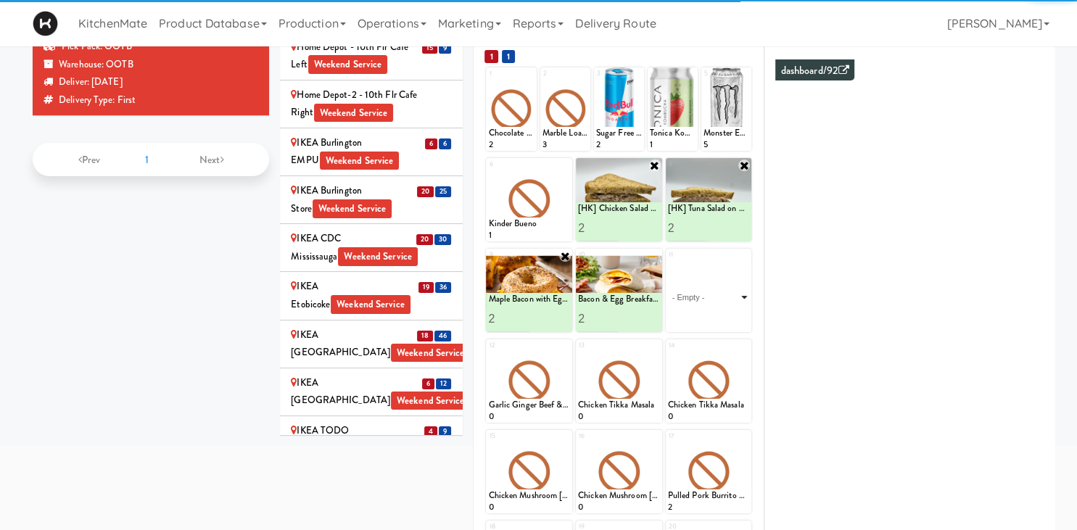
click at [741, 291] on select "- Empty - Amazing Chocolate Chunk Cookie Bacon & Egg Breakfast Wrap Bistro Deli…" at bounding box center [709, 297] width 82 height 70
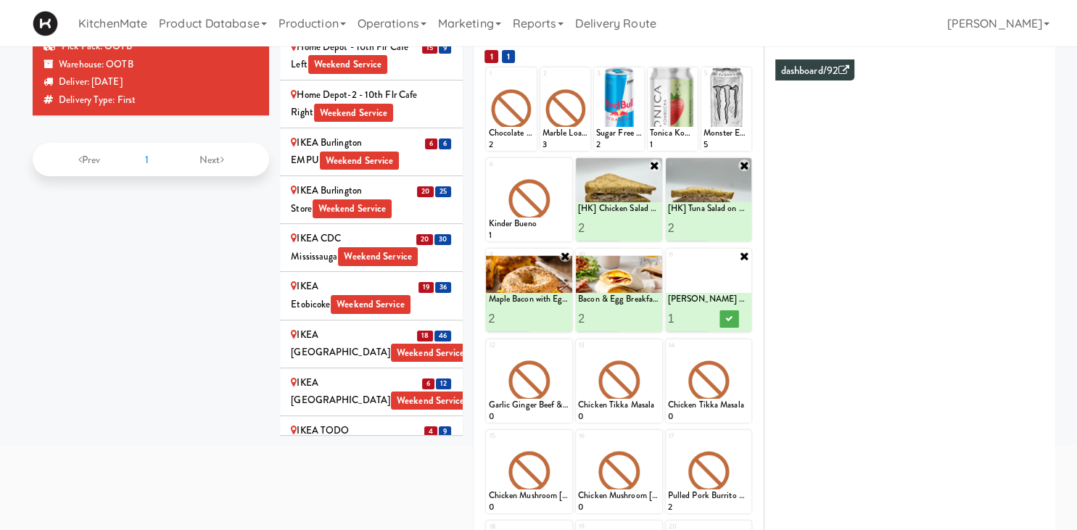
click at [753, 261] on div "Planned In Fridge Generated List Notes 1 2 3 4 5 6 7 [HK] Chicken Salad on Mult…" at bounding box center [618, 362] width 291 height 689
click at [744, 257] on icon at bounding box center [744, 256] width 12 height 12
click at [747, 258] on icon at bounding box center [744, 256] width 10 height 10
click at [668, 262] on select "- Empty - Amazing Chocolate Chunk Cookie Bacon & Egg Breakfast Wrap Bistro Deli…" at bounding box center [709, 297] width 82 height 70
click option "Rotisserie Chicken Chipotle Wrap" at bounding box center [0, 0] width 0 height 0
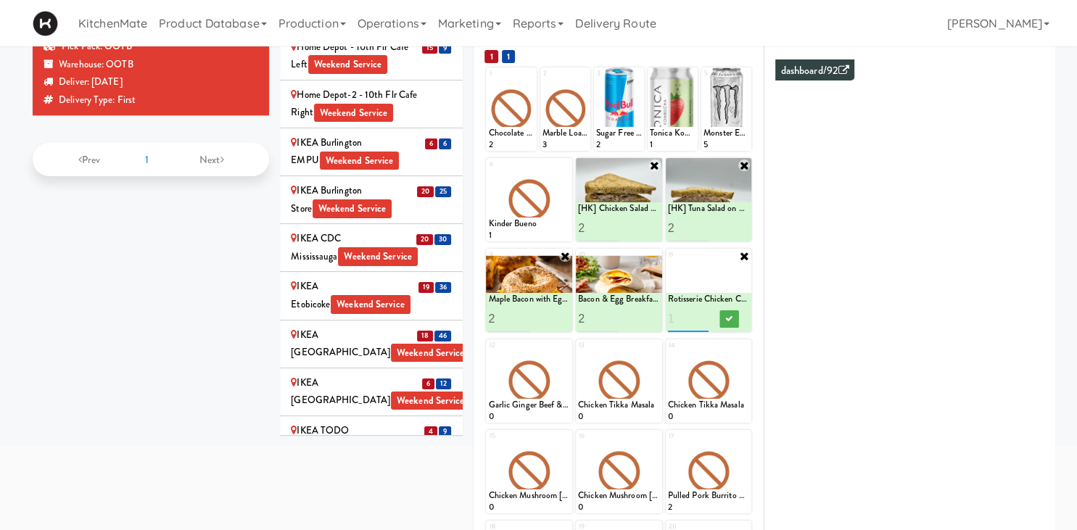
type input "1"
type input "6"
click at [722, 320] on button at bounding box center [728, 318] width 19 height 17
click at [563, 346] on icon at bounding box center [565, 346] width 10 height 10
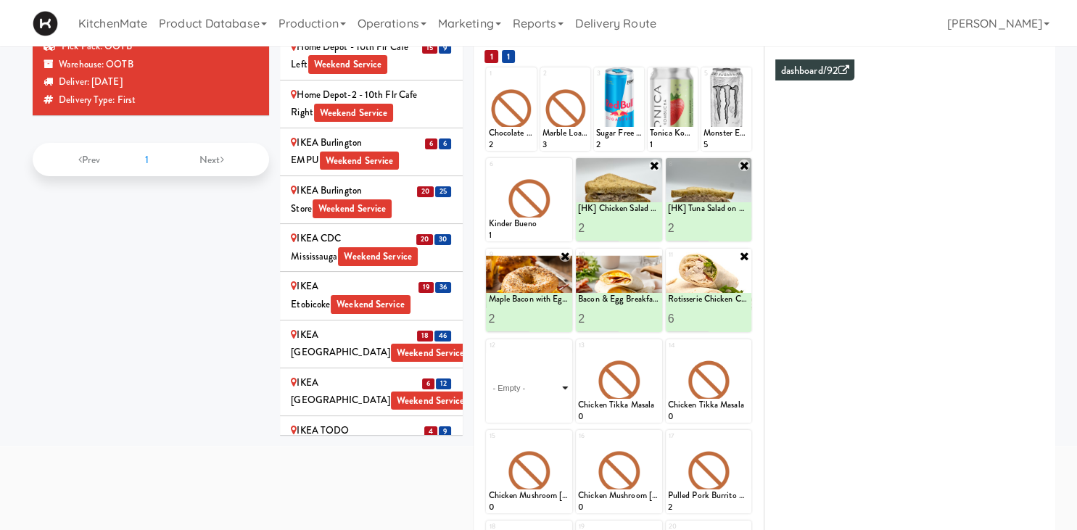
click at [488, 353] on select "- Empty - Amazing Chocolate Chunk Cookie Bacon & Egg Breakfast Wrap Bistro Deli…" at bounding box center [529, 388] width 82 height 70
type input "2"
click at [546, 407] on icon at bounding box center [549, 409] width 7 height 8
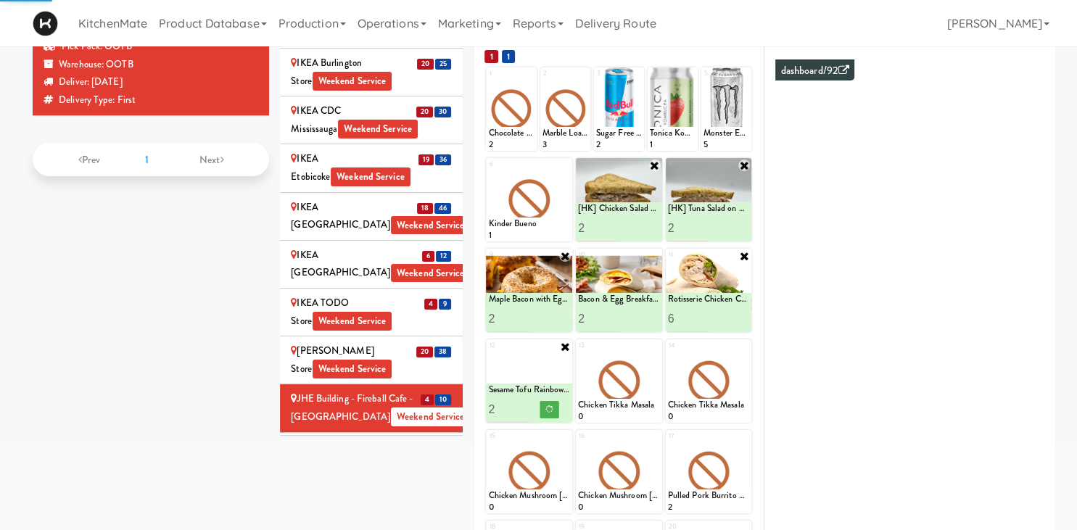
scroll to position [1619, 0]
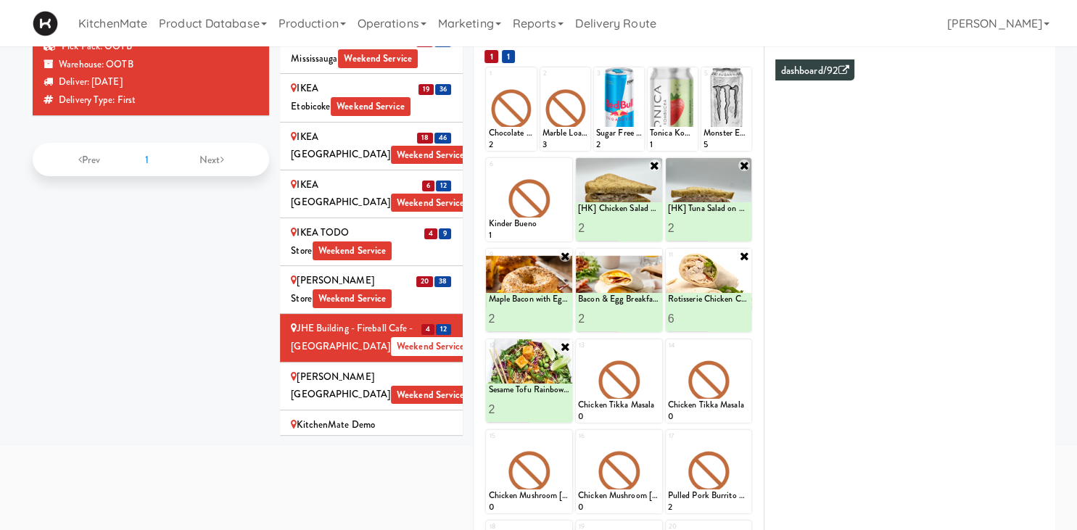
click at [431, 368] on div "Joseph Brant Hospital Weekend Service" at bounding box center [371, 386] width 161 height 36
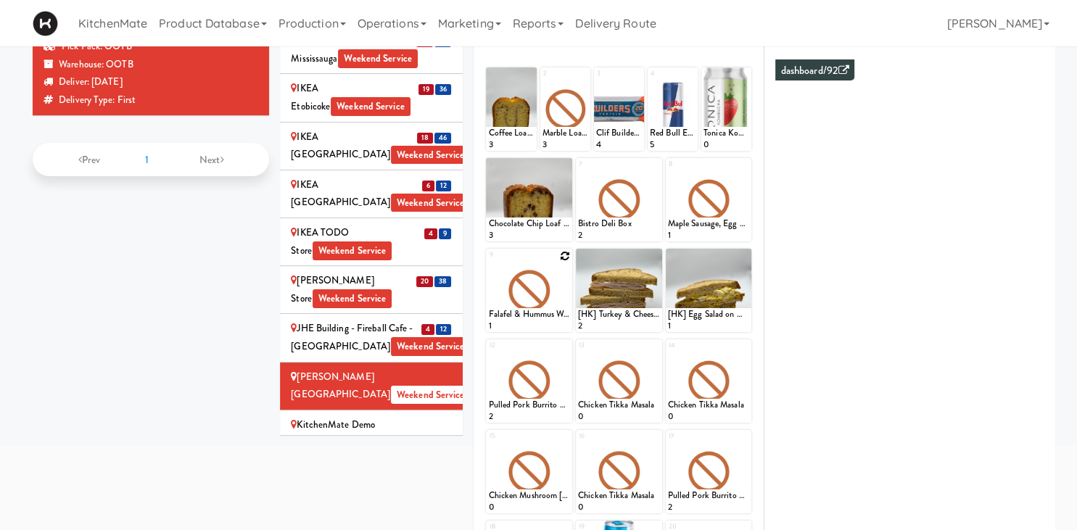
click at [563, 255] on icon at bounding box center [565, 256] width 10 height 10
click at [488, 262] on select "- Empty - Amazing Chocolate Chunk Cookie Bacon & Egg Breakfast Wrap Bistro Deli…" at bounding box center [529, 297] width 82 height 70
click option "[HK] Chicken Salad on Multigrain" at bounding box center [0, 0] width 0 height 0
type input "3"
click at [557, 323] on button at bounding box center [549, 318] width 19 height 17
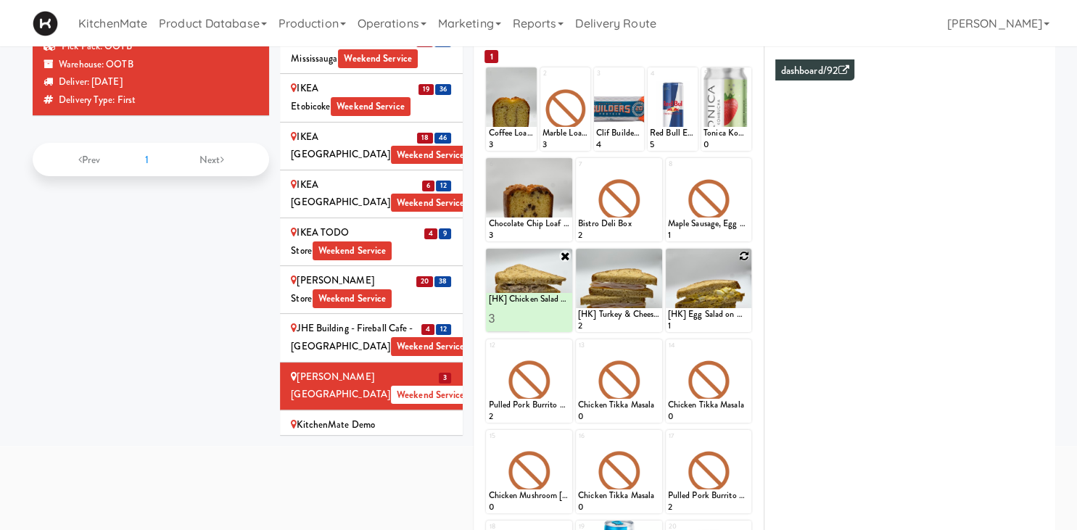
click at [742, 252] on icon at bounding box center [744, 256] width 10 height 10
click at [668, 262] on select "- Empty - Amazing Chocolate Chunk Cookie Bacon & Egg Breakfast Wrap Bistro Deli…" at bounding box center [709, 297] width 82 height 70
click option "[HK] Tuna Salad on Multigrain" at bounding box center [0, 0] width 0 height 0
type input "3"
click at [722, 320] on button at bounding box center [728, 318] width 19 height 17
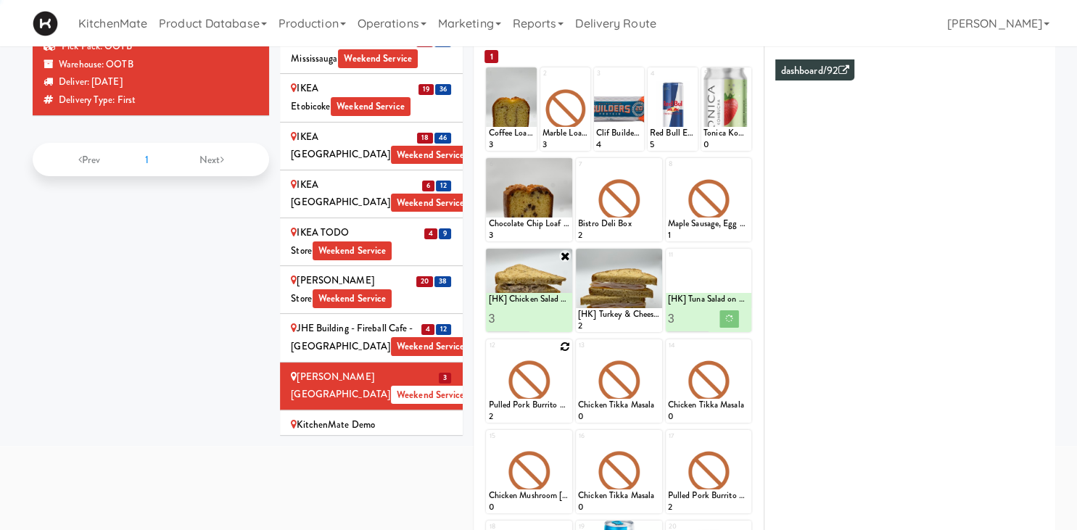
click at [567, 352] on div at bounding box center [529, 380] width 86 height 83
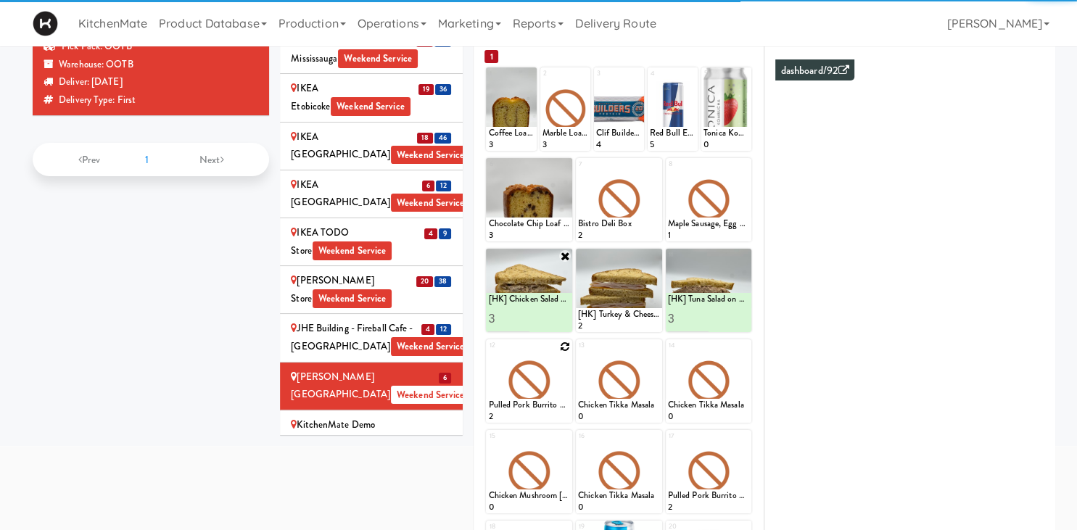
click at [563, 349] on icon at bounding box center [565, 346] width 10 height 10
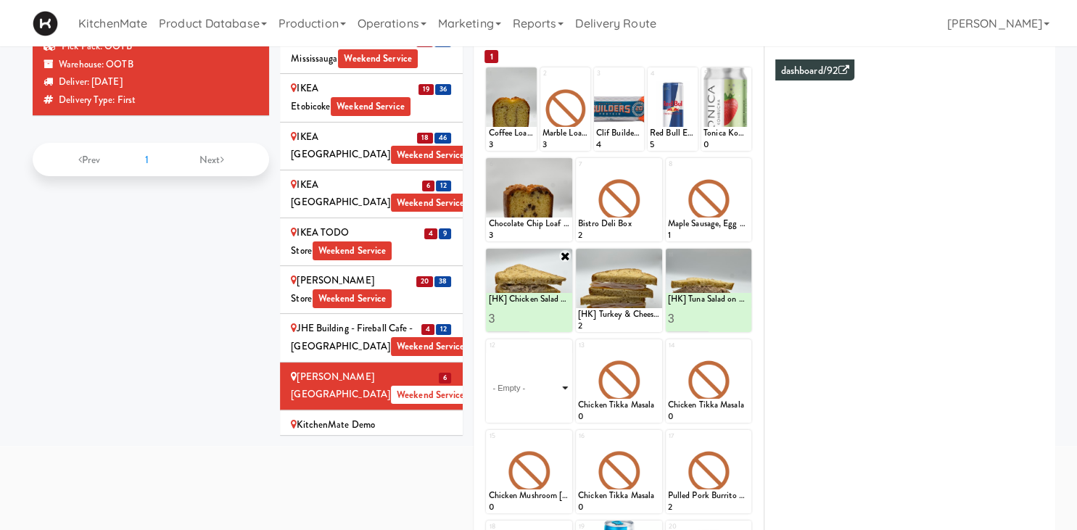
click at [488, 353] on select "- Empty - Amazing Chocolate Chunk Cookie Bacon & Egg Breakfast Wrap Bistro Deli…" at bounding box center [529, 388] width 82 height 70
click option "Bacon & Egg Breakfast Wrap" at bounding box center [0, 0] width 0 height 0
type input "2"
click at [520, 407] on input "2" at bounding box center [508, 409] width 41 height 27
click at [552, 411] on icon at bounding box center [549, 409] width 7 height 8
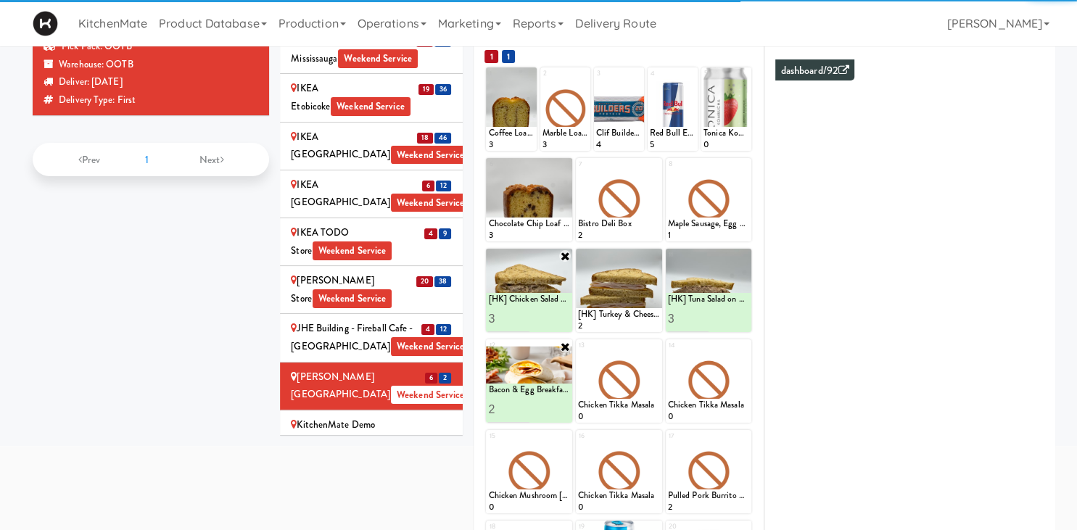
type input "3"
click at [523, 406] on input "3" at bounding box center [508, 409] width 41 height 27
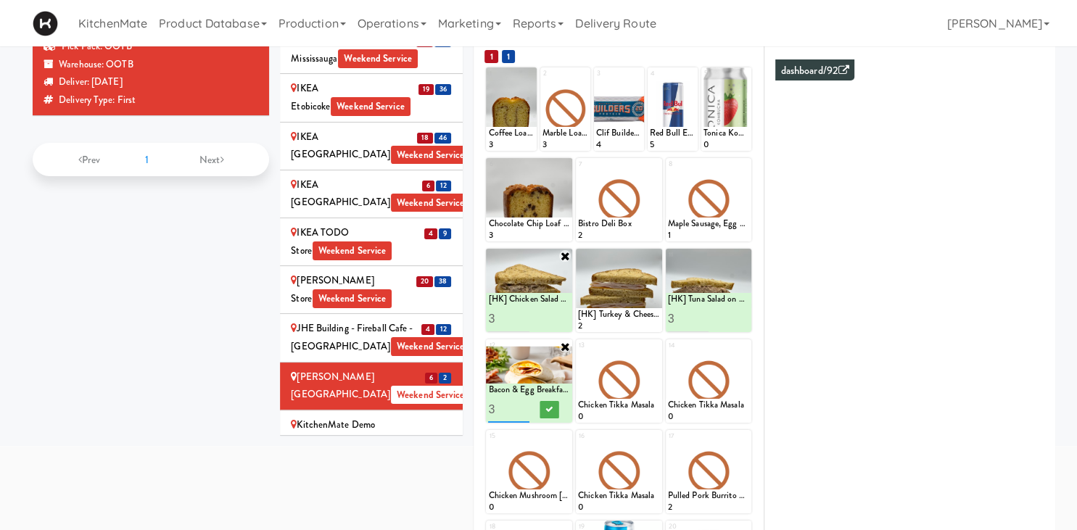
click at [523, 416] on input "3" at bounding box center [508, 409] width 41 height 27
click at [547, 410] on icon at bounding box center [549, 409] width 7 height 8
click at [657, 349] on icon at bounding box center [655, 346] width 10 height 10
click at [655, 348] on div "13 - Empty - Amazing Chocolate Chunk Cookie Bacon & Egg Breakfast Wrap Bistro D…" at bounding box center [619, 380] width 86 height 83
click at [644, 375] on select "- Empty - Amazing Chocolate Chunk Cookie Bacon & Egg Breakfast Wrap Bistro Deli…" at bounding box center [619, 388] width 82 height 70
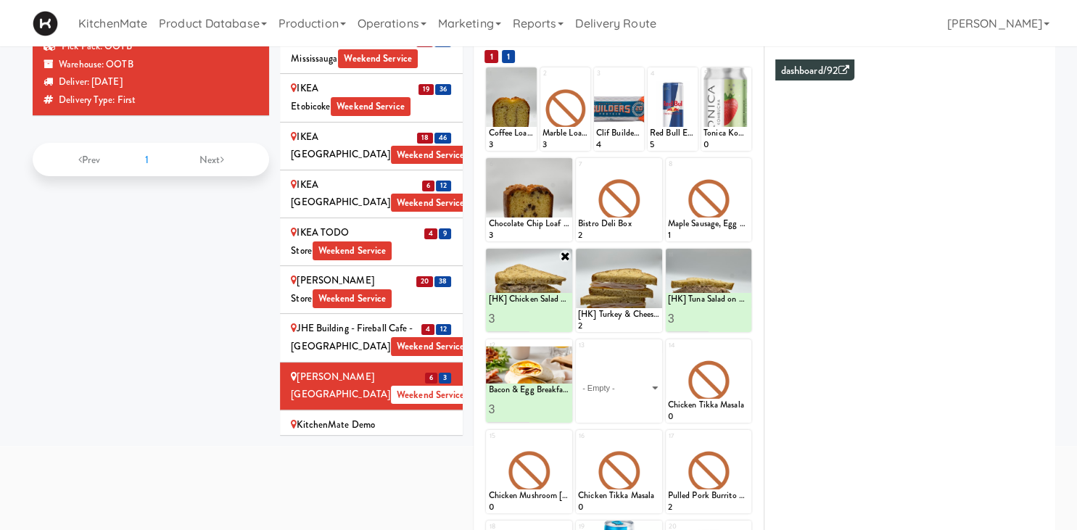
click at [658, 298] on div at bounding box center [619, 290] width 86 height 83
click option "Rotisserie Chicken Chipotle Wrap" at bounding box center [0, 0] width 0 height 0
click at [610, 423] on input "2" at bounding box center [598, 409] width 41 height 27
type input "3"
click at [610, 423] on input "3" at bounding box center [598, 409] width 41 height 27
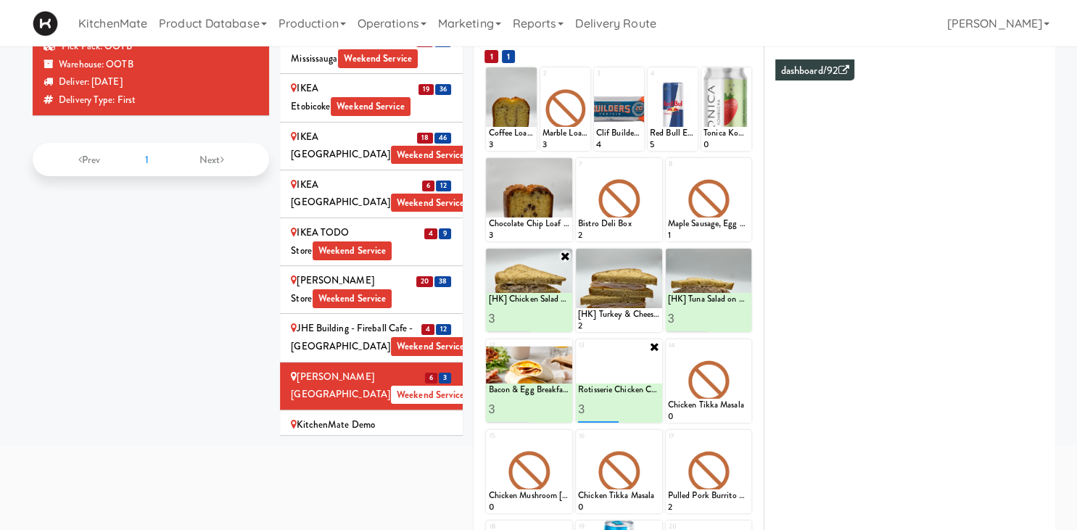
scroll to position [93, 0]
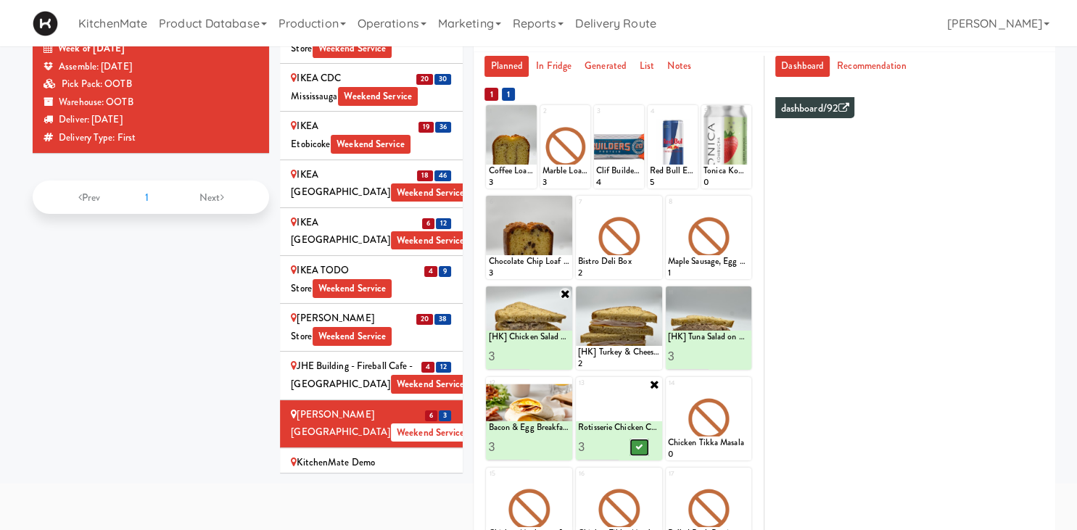
click at [642, 444] on icon at bounding box center [638, 447] width 7 height 8
click at [743, 201] on icon at bounding box center [744, 203] width 10 height 10
click at [668, 210] on select "- Empty - Amazing Chocolate Chunk Cookie Bacon & Egg Breakfast Wrap Bistro Deli…" at bounding box center [709, 245] width 82 height 70
click option "Maple Bacon with Egg & Cheddar on Sesame Seed Bagel" at bounding box center [0, 0] width 0 height 0
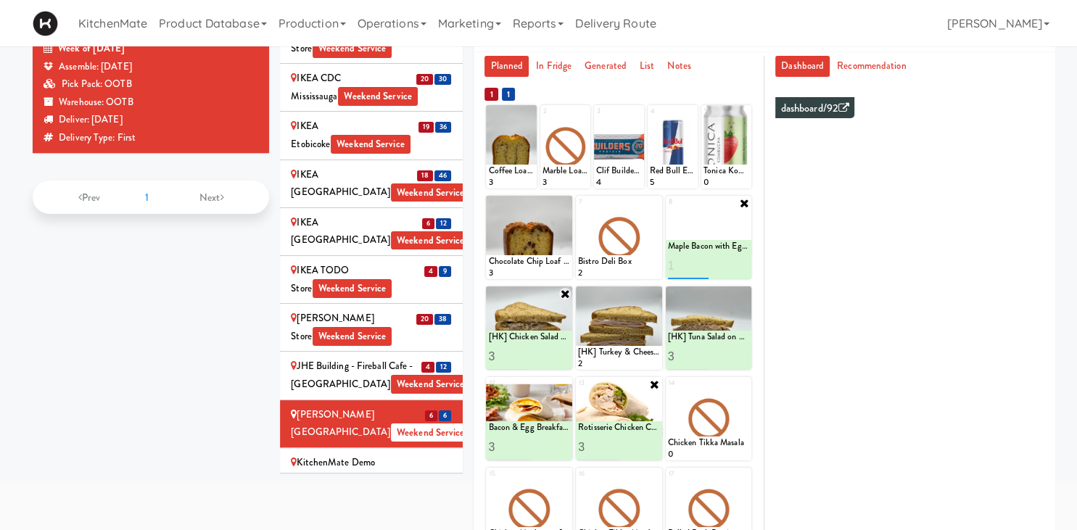
type input "1"
type input "2"
click at [726, 260] on button at bounding box center [728, 265] width 19 height 17
click at [651, 204] on icon at bounding box center [655, 203] width 10 height 10
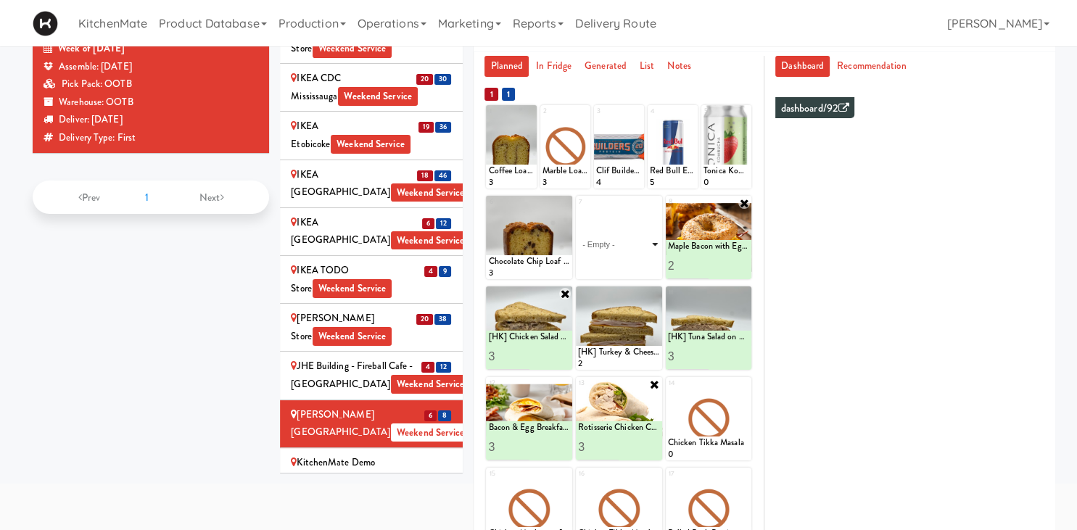
click at [578, 210] on select "- Empty - Amazing Chocolate Chunk Cookie Bacon & Egg Breakfast Wrap Bistro Deli…" at bounding box center [619, 245] width 82 height 70
click option "Bistro Deli Box" at bounding box center [0, 0] width 0 height 0
type input "1"
click at [637, 274] on div at bounding box center [638, 265] width 41 height 27
click at [639, 272] on button at bounding box center [638, 265] width 19 height 17
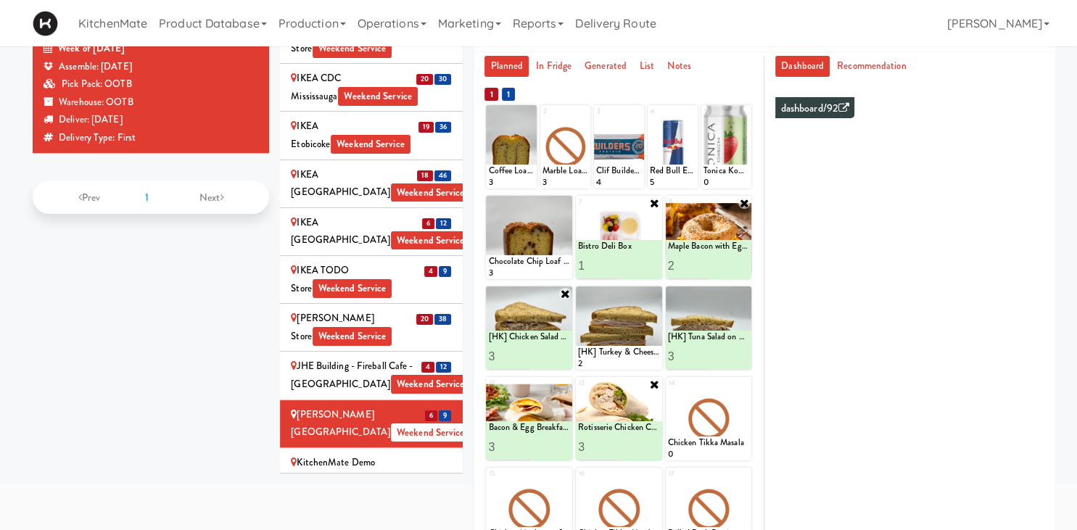
click at [407, 454] on div "KitchenMate Demo" at bounding box center [371, 463] width 161 height 18
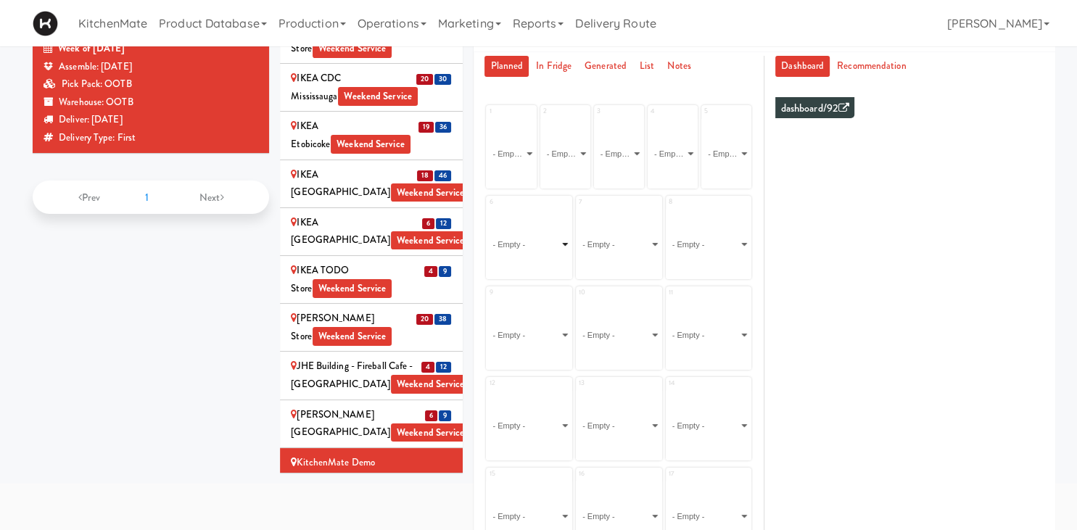
click at [488, 210] on select "- Empty - Amazing Chocolate Chunk Cookie Bacon & Egg Breakfast Wrap Bistro Deli…" at bounding box center [529, 245] width 82 height 70
click option "Buffalo Mac & Cheese" at bounding box center [0, 0] width 0 height 0
type input "2"
click at [524, 263] on input "2" at bounding box center [508, 265] width 41 height 27
click at [552, 268] on icon at bounding box center [549, 266] width 7 height 8
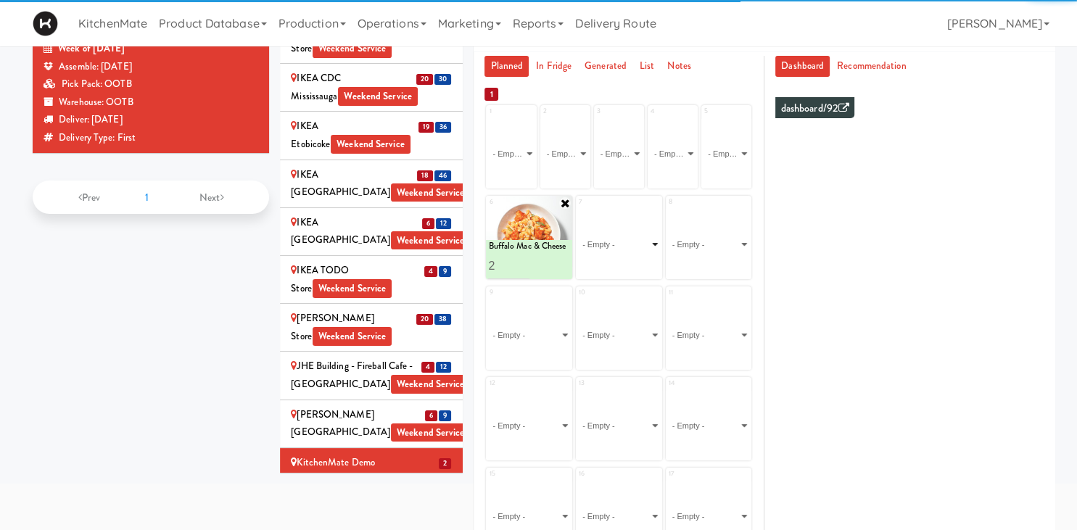
click at [578, 210] on select "- Empty - Amazing Chocolate Chunk Cookie Bacon & Egg Breakfast Wrap Bistro Deli…" at bounding box center [619, 245] width 82 height 70
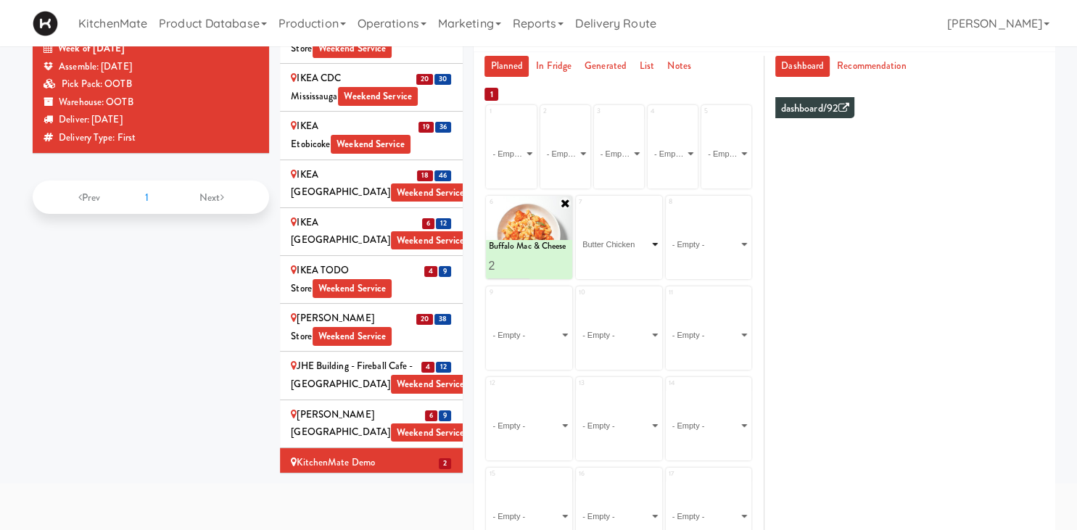
click option "Butter Chicken" at bounding box center [0, 0] width 0 height 0
type input "2"
click at [610, 260] on input "2" at bounding box center [598, 265] width 41 height 27
click at [634, 268] on button at bounding box center [638, 265] width 19 height 17
click at [668, 210] on select "- Empty - Amazing Chocolate Chunk Cookie Bacon & Egg Breakfast Wrap Bistro Deli…" at bounding box center [709, 245] width 82 height 70
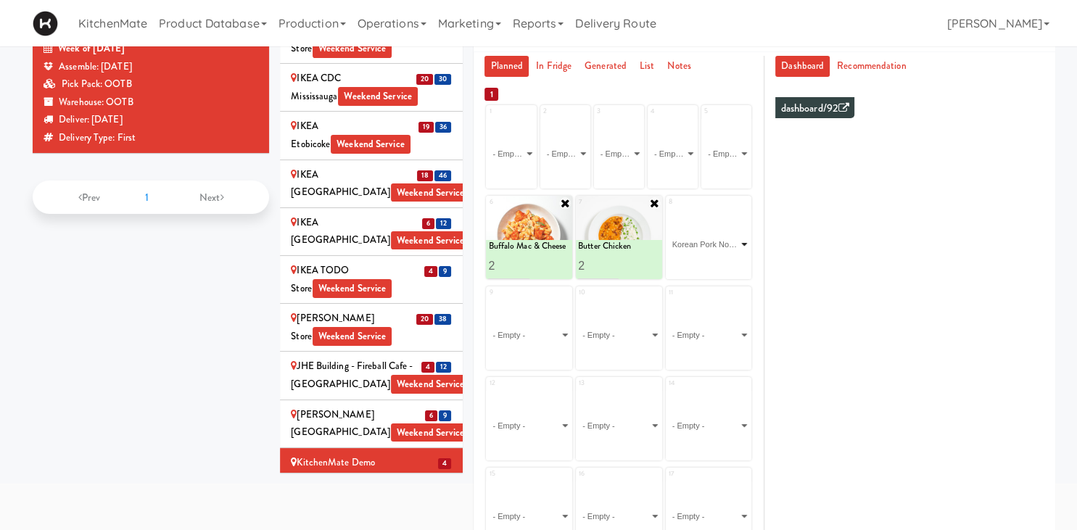
click option "Korean Pork Noodles" at bounding box center [0, 0] width 0 height 0
type input "2"
click at [700, 260] on input "2" at bounding box center [688, 265] width 41 height 27
click at [732, 268] on icon at bounding box center [728, 266] width 7 height 8
click at [488, 300] on select "- Empty - Amazing Chocolate Chunk Cookie Bacon & Egg Breakfast Wrap Bistro Deli…" at bounding box center [529, 335] width 82 height 70
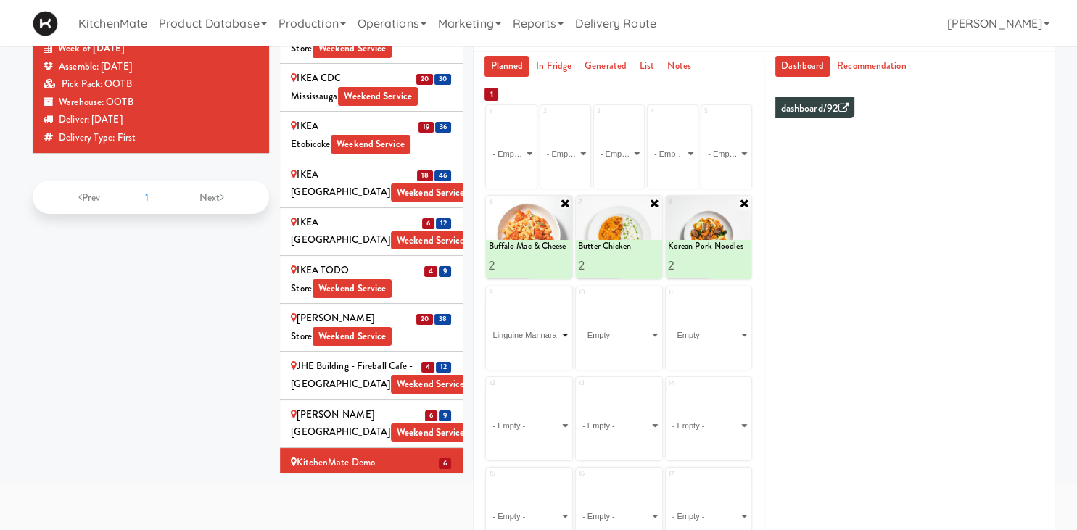
click option "Linguine Marinara" at bounding box center [0, 0] width 0 height 0
type input "2"
click at [523, 353] on input "2" at bounding box center [508, 356] width 41 height 27
click at [550, 361] on button at bounding box center [549, 356] width 19 height 17
click at [578, 300] on select "- Empty - Amazing Chocolate Chunk Cookie Bacon & Egg Breakfast Wrap Bistro Deli…" at bounding box center [619, 335] width 82 height 70
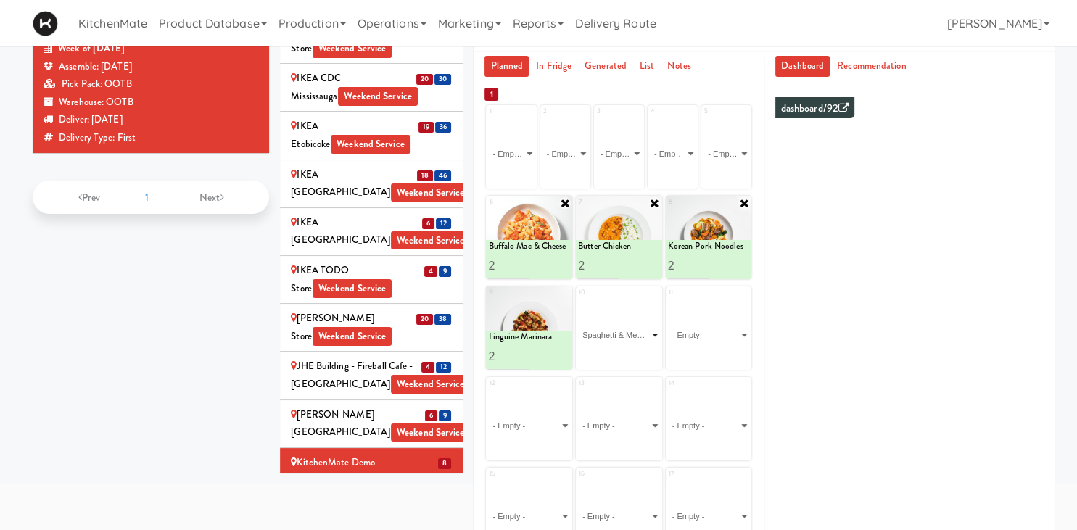
click option "Spaghetti & Meatballs" at bounding box center [0, 0] width 0 height 0
type input "2"
click at [608, 353] on input "2" at bounding box center [598, 356] width 41 height 27
click at [634, 360] on button at bounding box center [638, 356] width 19 height 17
click at [568, 207] on icon at bounding box center [565, 203] width 12 height 12
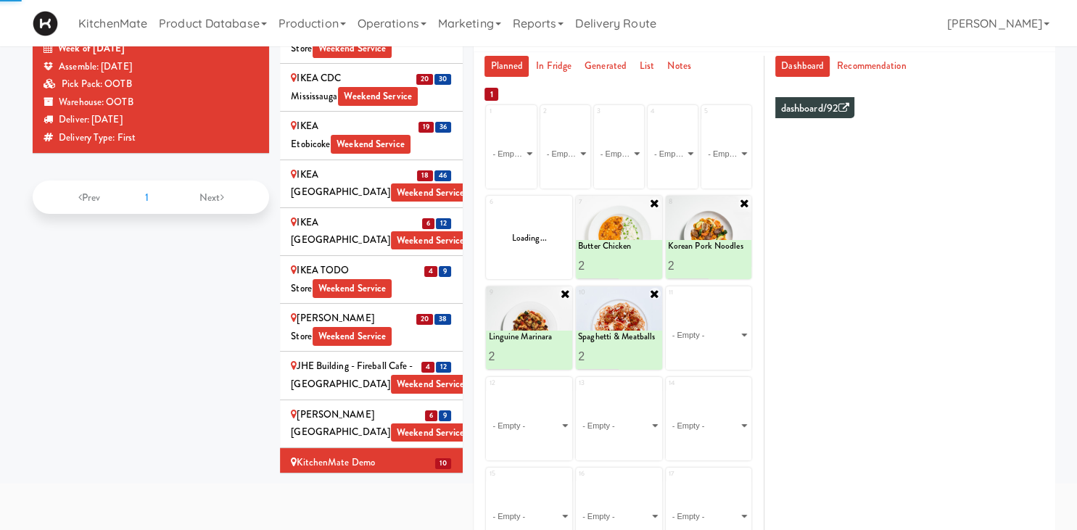
click at [561, 286] on div "1 - Empty - Amazing Chocolate Chunk Cookie Bacon & Egg Breakfast Wrap Bistro De…" at bounding box center [618, 424] width 268 height 641
click at [563, 293] on icon at bounding box center [565, 294] width 12 height 12
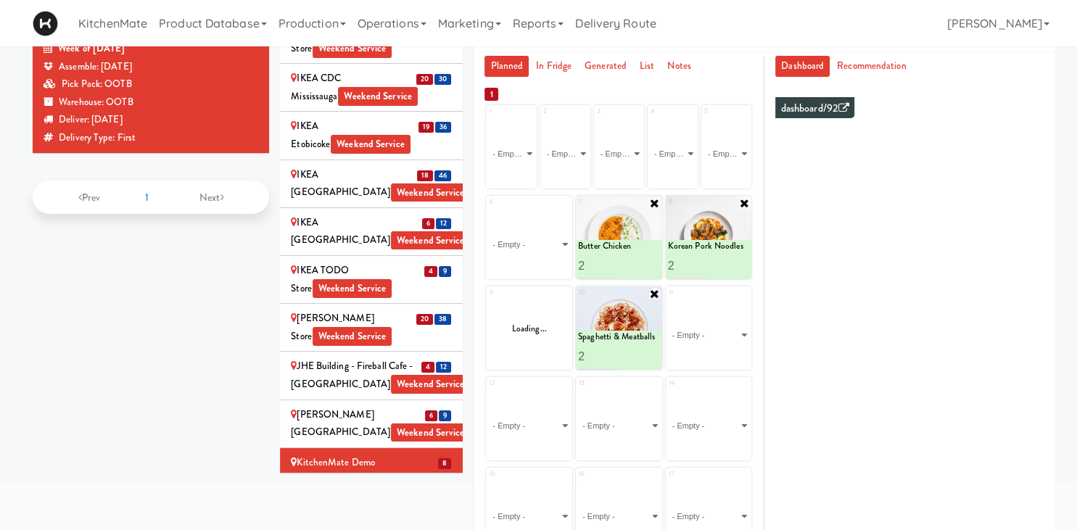
click at [655, 205] on icon at bounding box center [655, 203] width 12 height 12
click at [654, 293] on icon at bounding box center [655, 294] width 12 height 12
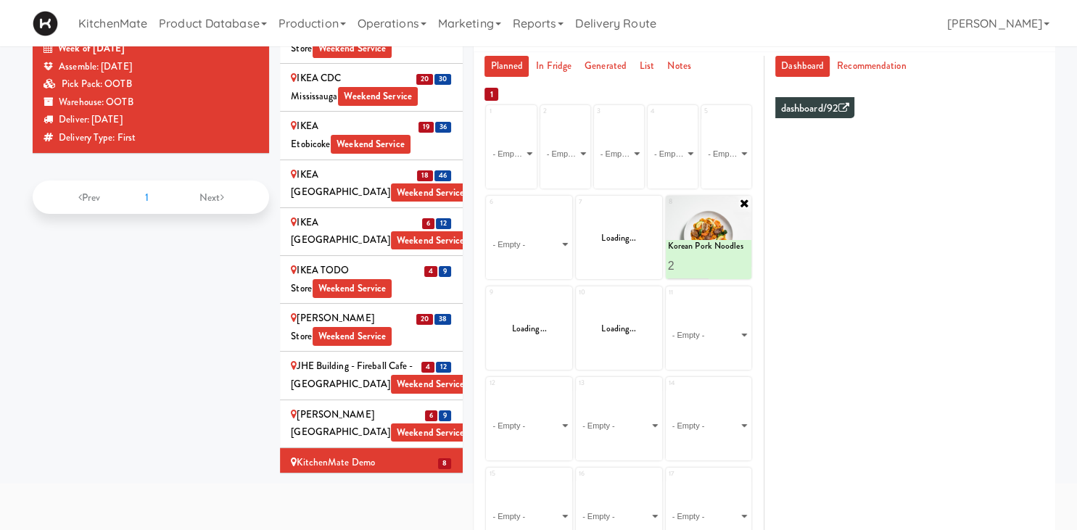
click at [743, 206] on icon at bounding box center [744, 203] width 12 height 12
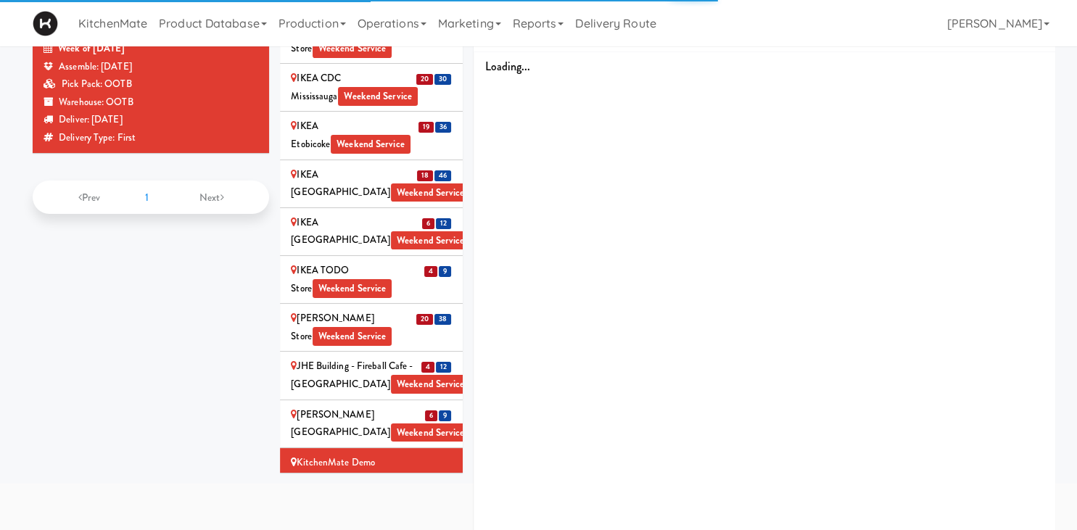
click at [410, 484] on div "KitchenMate Gen3 Weekend Service" at bounding box center [371, 502] width 161 height 36
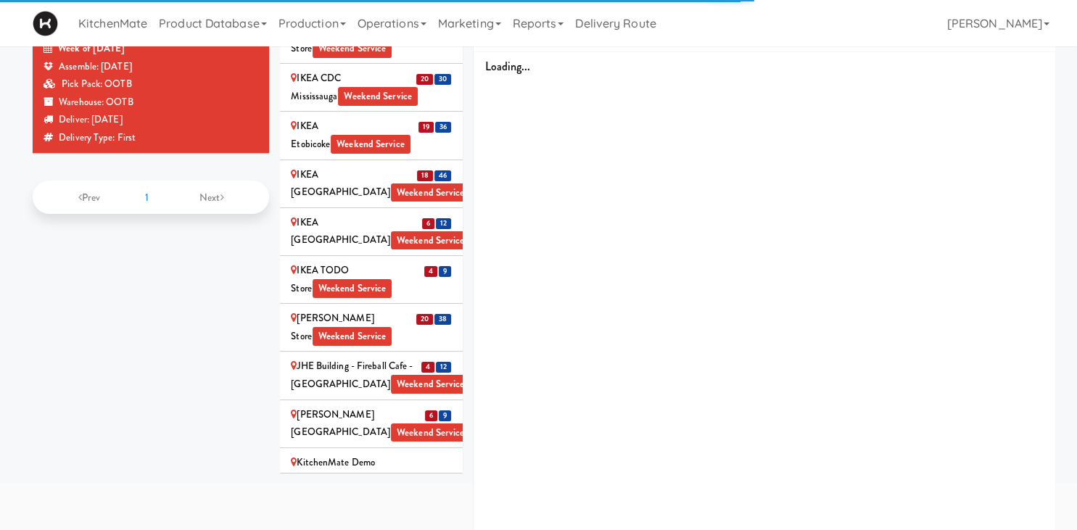
click at [410, 484] on div "KitchenMate Gen3 Weekend Service" at bounding box center [371, 502] width 161 height 36
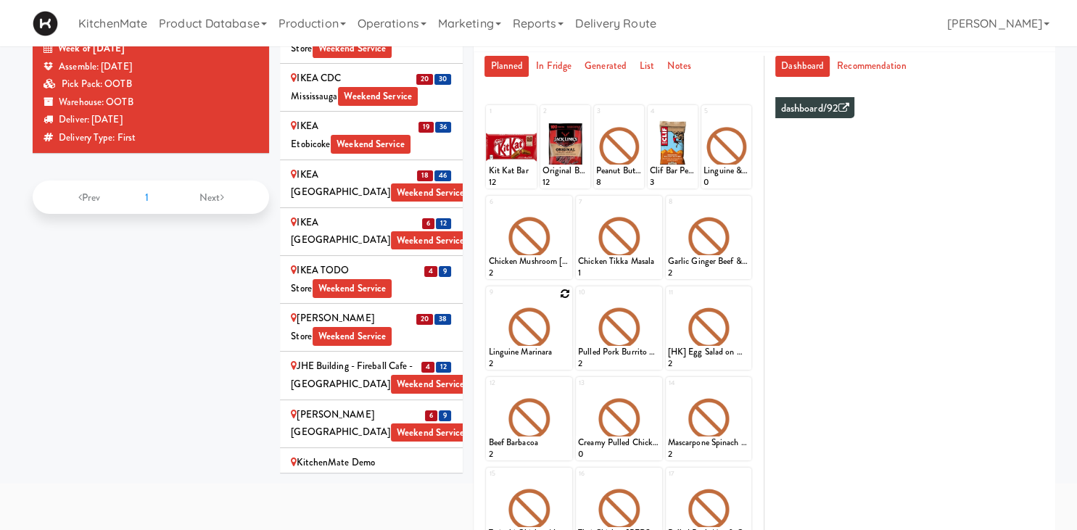
click at [561, 297] on icon at bounding box center [565, 294] width 10 height 10
click at [488, 300] on select "- Empty - Amazing Chocolate Chunk Cookie Bacon & Egg Breakfast Wrap Bistro Deli…" at bounding box center [529, 335] width 82 height 70
click option "Buffalo Mac & Cheese" at bounding box center [0, 0] width 0 height 0
click at [523, 358] on input "0" at bounding box center [508, 356] width 41 height 27
click at [523, 348] on input "0" at bounding box center [508, 356] width 41 height 27
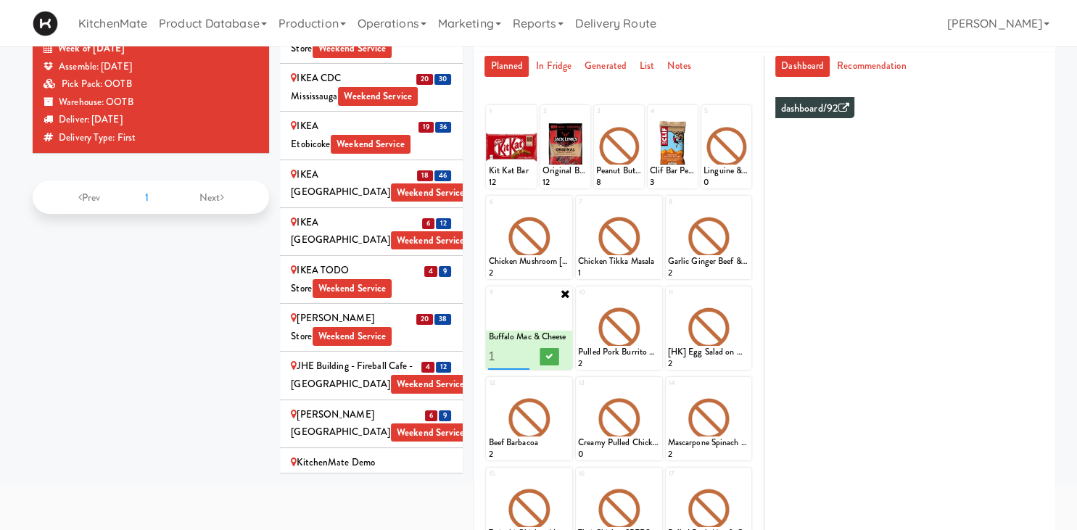
click at [521, 354] on input "1" at bounding box center [508, 356] width 41 height 27
type input "2"
click at [521, 354] on input "2" at bounding box center [508, 356] width 41 height 27
click at [544, 362] on button at bounding box center [549, 356] width 19 height 17
click at [654, 295] on icon at bounding box center [655, 294] width 10 height 10
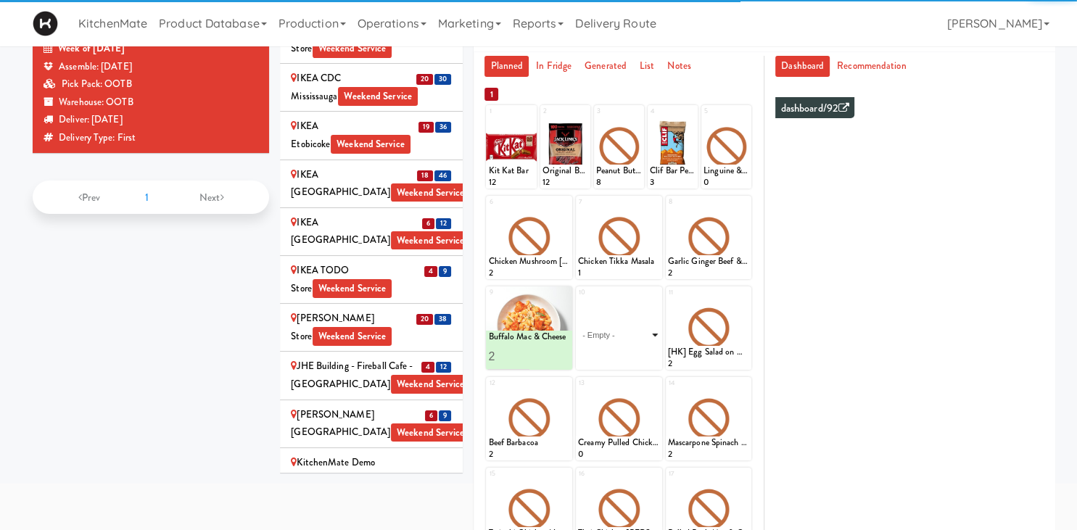
click at [645, 321] on select "- Empty - Amazing Chocolate Chunk Cookie Bacon & Egg Breakfast Wrap Bistro Deli…" at bounding box center [619, 335] width 82 height 70
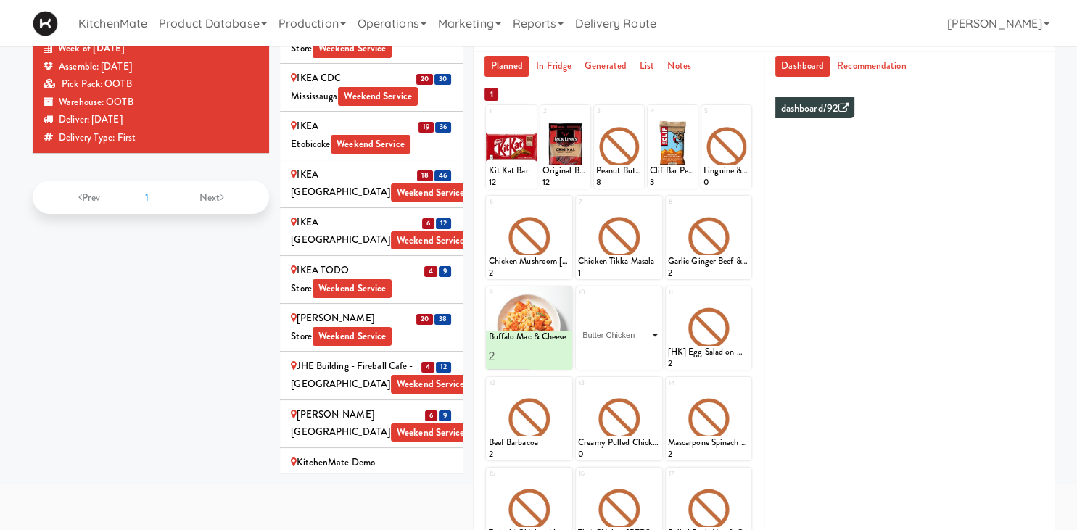
click option "Butter Chicken" at bounding box center [0, 0] width 0 height 0
type input "2"
click at [610, 355] on input "2" at bounding box center [598, 356] width 41 height 27
click at [647, 363] on button at bounding box center [638, 356] width 19 height 17
click at [744, 300] on div at bounding box center [709, 327] width 86 height 83
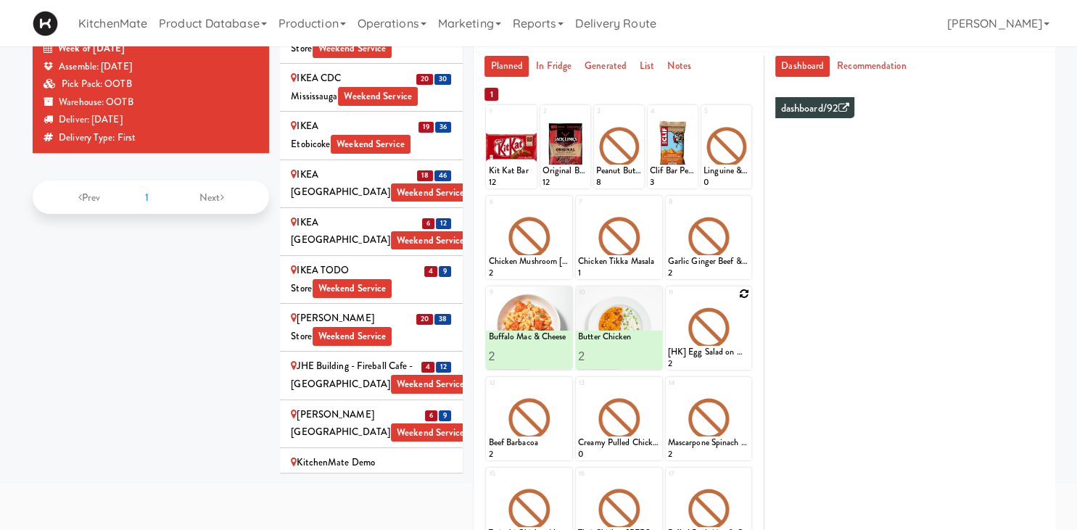
click at [741, 297] on icon at bounding box center [744, 294] width 10 height 10
click at [668, 300] on select "- Empty - Amazing Chocolate Chunk Cookie Bacon & Egg Breakfast Wrap Bistro Deli…" at bounding box center [709, 335] width 82 height 70
click option "Korean Pork Noodles" at bounding box center [0, 0] width 0 height 0
type input "2"
click at [703, 355] on input "2" at bounding box center [688, 356] width 41 height 27
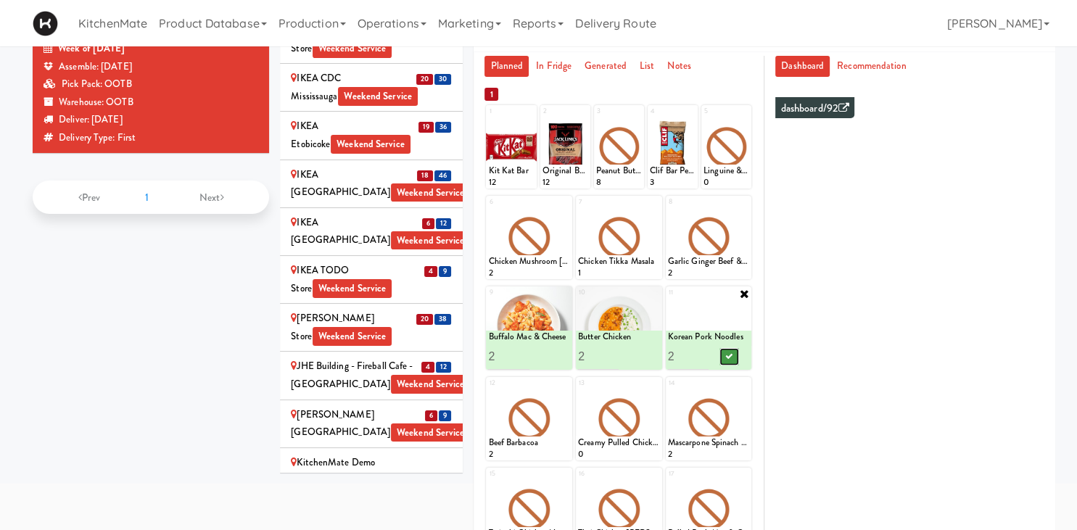
click at [726, 358] on icon at bounding box center [728, 356] width 7 height 8
click at [565, 381] on icon at bounding box center [565, 384] width 10 height 10
click at [488, 391] on select "- Empty - Amazing Chocolate Chunk Cookie Bacon & Egg Breakfast Wrap Bistro Deli…" at bounding box center [529, 426] width 82 height 70
click option "Linguine Marinara" at bounding box center [0, 0] width 0 height 0
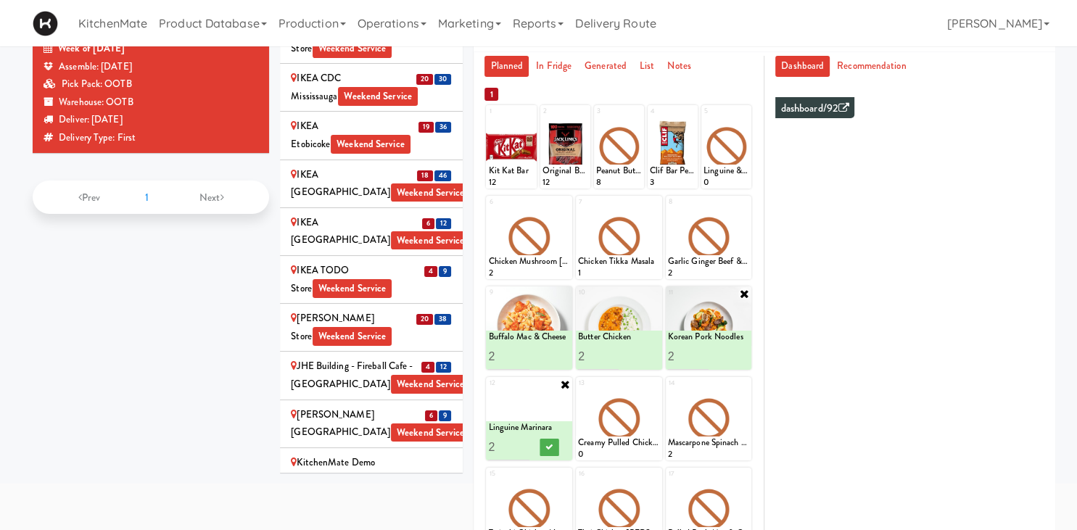
type input "2"
click at [518, 447] on input "2" at bounding box center [508, 447] width 41 height 27
click at [544, 445] on button at bounding box center [549, 447] width 19 height 17
click at [653, 384] on icon at bounding box center [655, 384] width 10 height 10
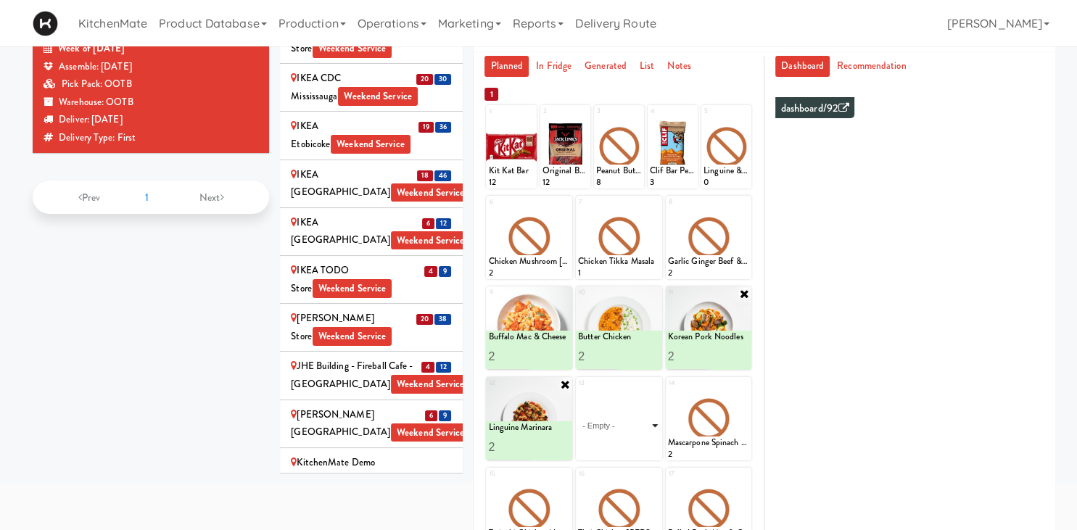
click at [578, 391] on select "- Empty - Amazing Chocolate Chunk Cookie Bacon & Egg Breakfast Wrap Bistro Deli…" at bounding box center [619, 426] width 82 height 70
click option "Spaghetti & Meatballs" at bounding box center [0, 0] width 0 height 0
type input "2"
click at [608, 446] on input "2" at bounding box center [598, 447] width 41 height 27
click at [647, 447] on button at bounding box center [638, 447] width 19 height 17
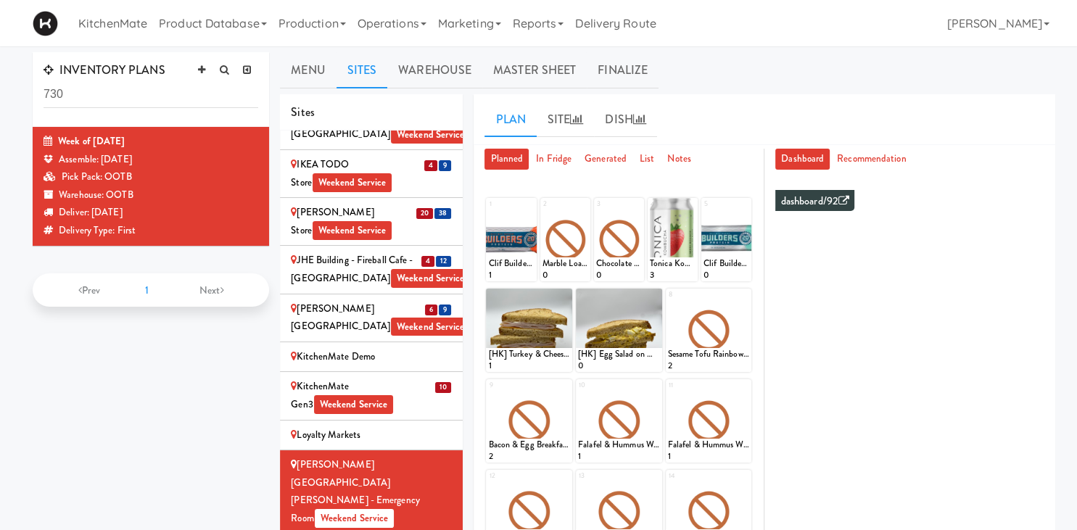
scroll to position [1856, 0]
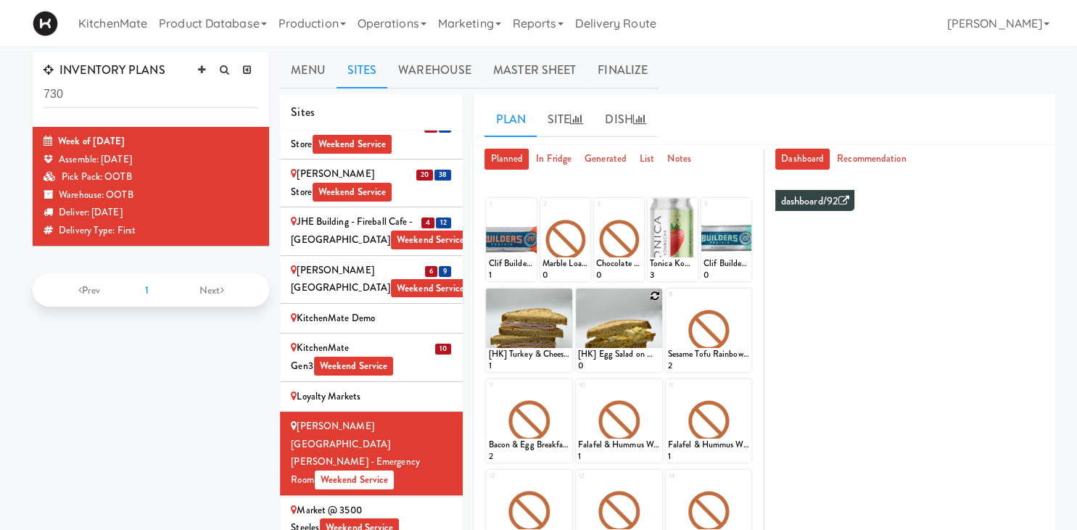
click at [657, 297] on icon at bounding box center [655, 296] width 10 height 10
click at [578, 302] on select "- Empty - Amazing Chocolate Chunk Cookie Bacon & Egg Breakfast Wrap Bistro Deli…" at bounding box center [619, 337] width 82 height 70
click option "[HK] Chicken Salad on Multigrain" at bounding box center [0, 0] width 0 height 0
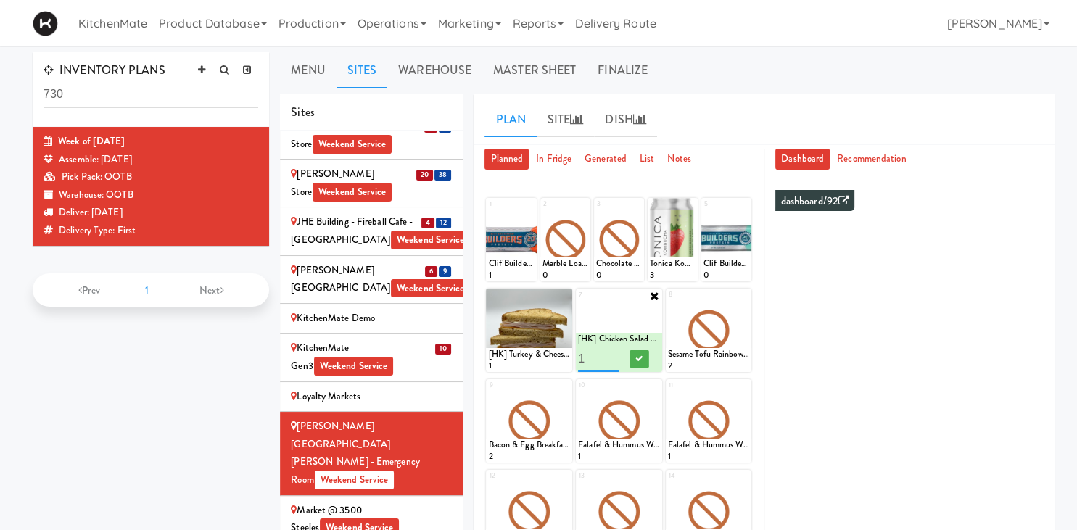
click at [613, 352] on input "1" at bounding box center [598, 358] width 41 height 27
click at [610, 352] on input "1" at bounding box center [598, 358] width 41 height 27
click at [610, 353] on input "2" at bounding box center [598, 358] width 41 height 27
type input "3"
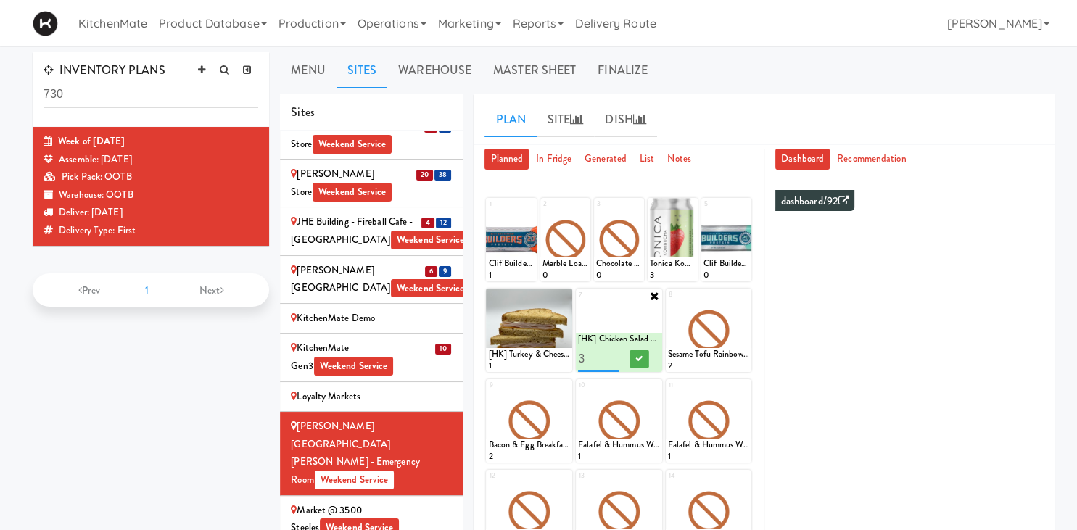
click at [610, 353] on input "3" at bounding box center [598, 358] width 41 height 27
click at [636, 355] on icon at bounding box center [638, 359] width 7 height 8
click at [561, 294] on icon at bounding box center [565, 296] width 10 height 10
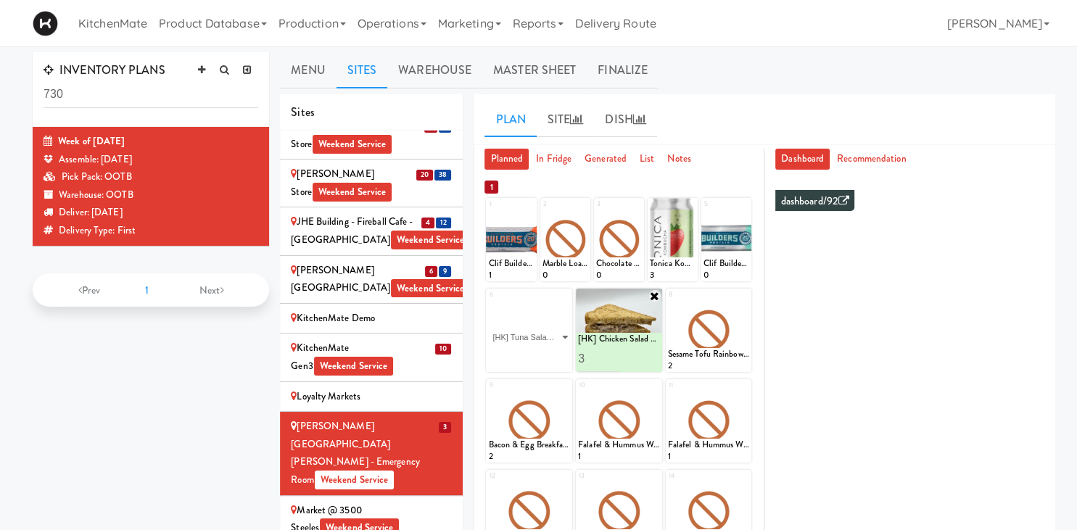
click option "[HK] Tuna Salad on Multigrain" at bounding box center [0, 0] width 0 height 0
click at [515, 358] on input "1" at bounding box center [508, 358] width 41 height 27
click at [521, 355] on input "2" at bounding box center [508, 358] width 41 height 27
type input "3"
click at [521, 355] on input "3" at bounding box center [508, 358] width 41 height 27
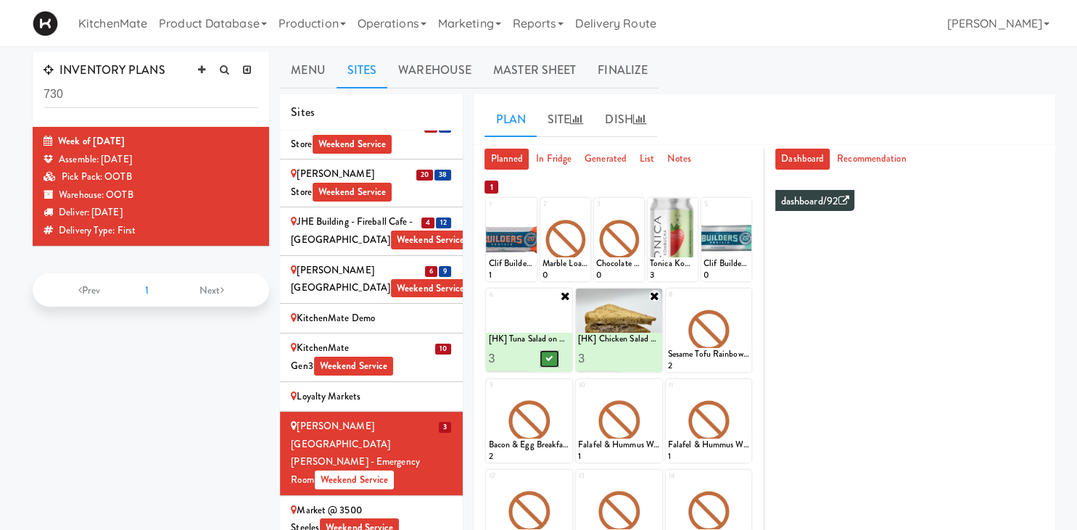
click at [545, 355] on button at bounding box center [549, 358] width 19 height 17
click at [744, 293] on icon at bounding box center [744, 296] width 10 height 10
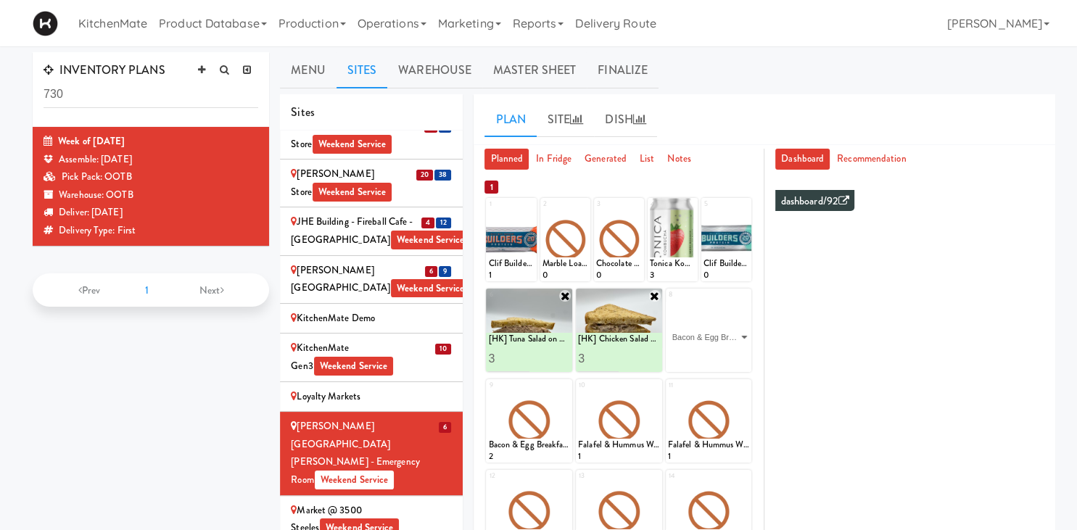
click option "Bacon & Egg Breakfast Wrap" at bounding box center [0, 0] width 0 height 0
type input "2"
click at [703, 357] on input "2" at bounding box center [688, 358] width 41 height 27
click at [732, 362] on button at bounding box center [728, 358] width 19 height 17
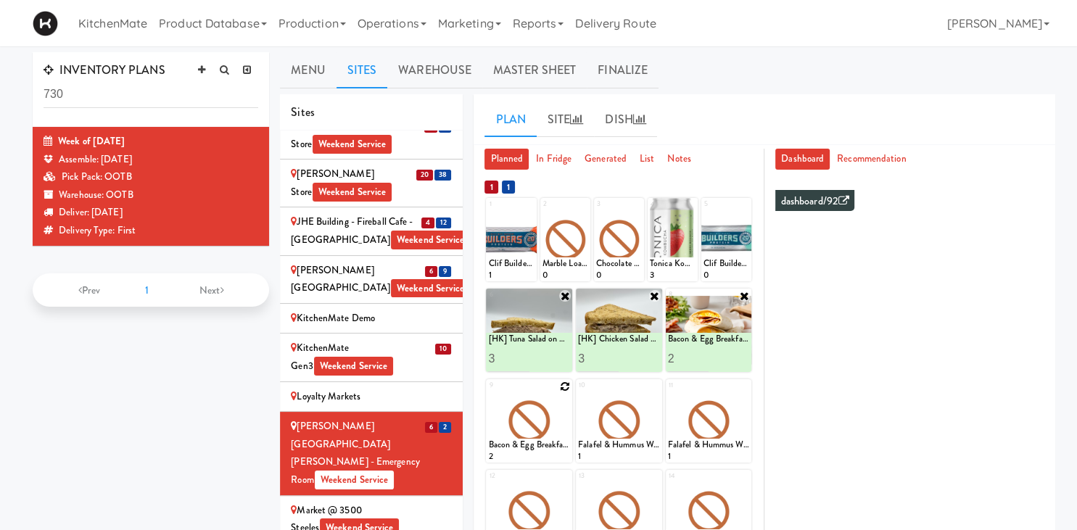
click at [564, 387] on icon at bounding box center [565, 386] width 10 height 10
click at [488, 393] on select "- Empty - Amazing Chocolate Chunk Cookie Bacon & Egg Breakfast Wrap Bistro Deli…" at bounding box center [529, 428] width 82 height 70
click option "Rotisserie Chicken Chipotle Wrap" at bounding box center [0, 0] width 0 height 0
type input "3"
click at [554, 448] on button at bounding box center [549, 449] width 19 height 17
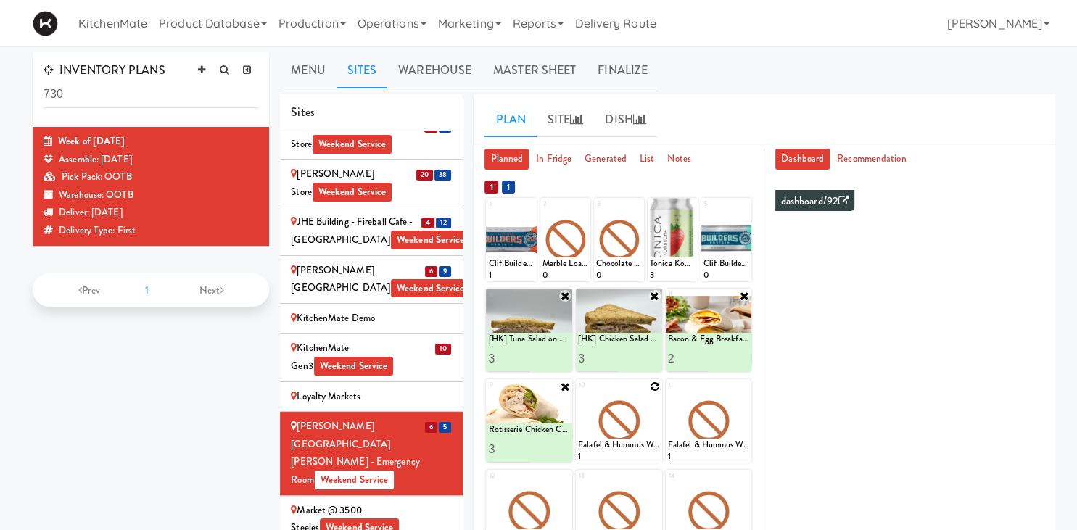
click at [651, 384] on icon at bounding box center [655, 386] width 10 height 10
click at [578, 393] on select "- Empty - Amazing Chocolate Chunk Cookie Bacon & Egg Breakfast Wrap Bistro Deli…" at bounding box center [619, 428] width 82 height 70
click option "Sesame Tofu Rainbow Bowl" at bounding box center [0, 0] width 0 height 0
type input "2"
click at [615, 445] on input "2" at bounding box center [598, 449] width 41 height 27
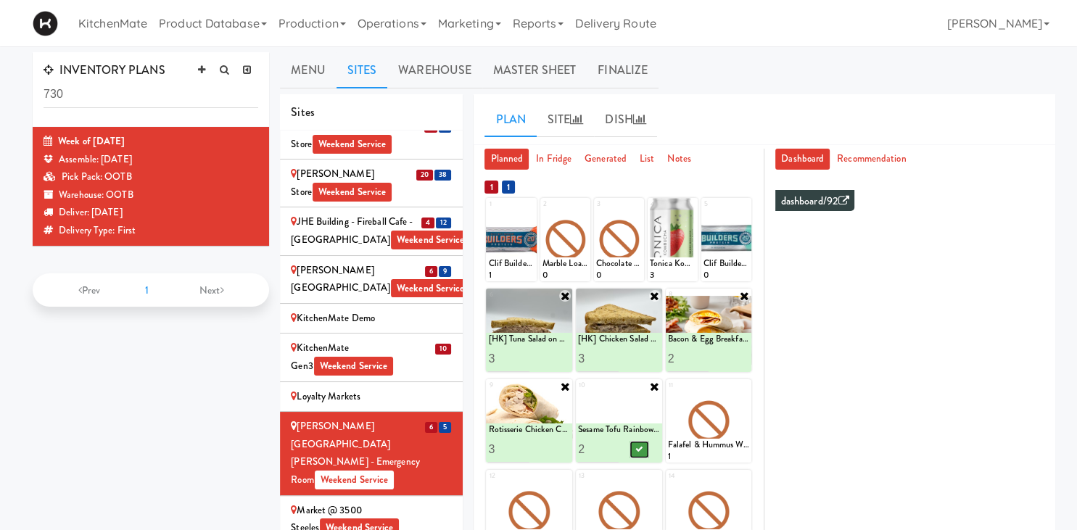
click at [638, 456] on button at bounding box center [638, 449] width 19 height 17
click at [344, 496] on li "Market @ 3500 Steeles Weekend Service" at bounding box center [371, 520] width 183 height 48
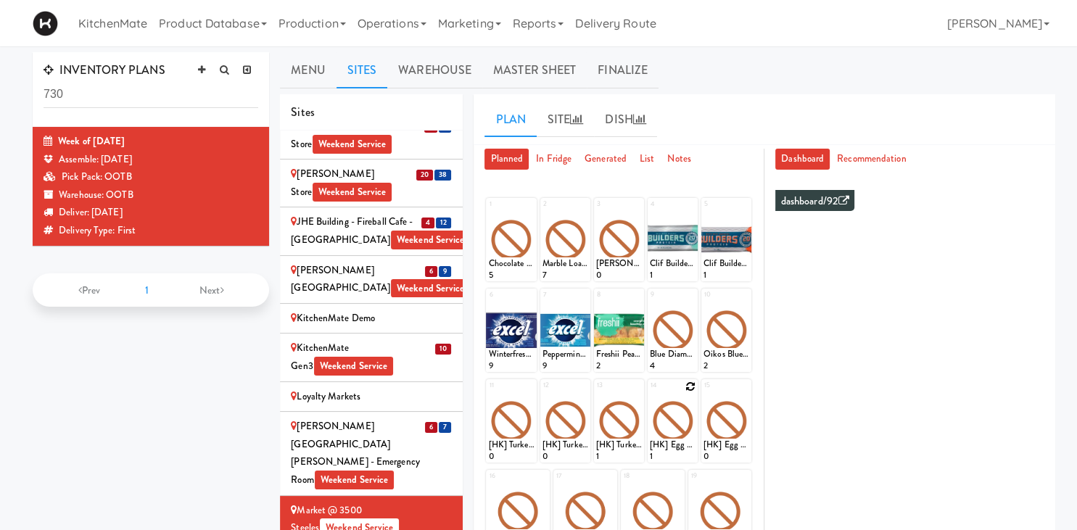
click at [692, 383] on icon at bounding box center [690, 386] width 10 height 10
click at [650, 393] on select "- Empty - Amazing Chocolate Chunk Cookie Bacon & Egg Breakfast Wrap Bistro Deli…" at bounding box center [673, 428] width 46 height 70
click option "[HK] Chicken Salad on Multigrain" at bounding box center [0, 0] width 0 height 0
type input "10"
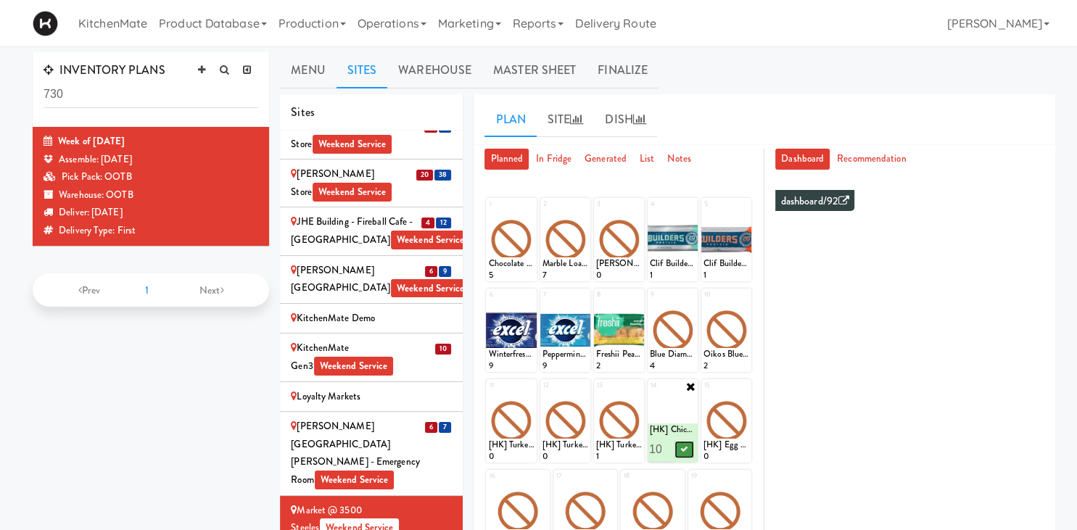
click at [687, 445] on icon at bounding box center [684, 449] width 7 height 8
click at [747, 383] on icon at bounding box center [744, 386] width 10 height 10
click at [703, 393] on select "- Empty - Amazing Chocolate Chunk Cookie Bacon & Egg Breakfast Wrap Bistro Deli…" at bounding box center [726, 428] width 46 height 70
click option "[HK] Tuna Salad on Multigrain" at bounding box center [0, 0] width 0 height 0
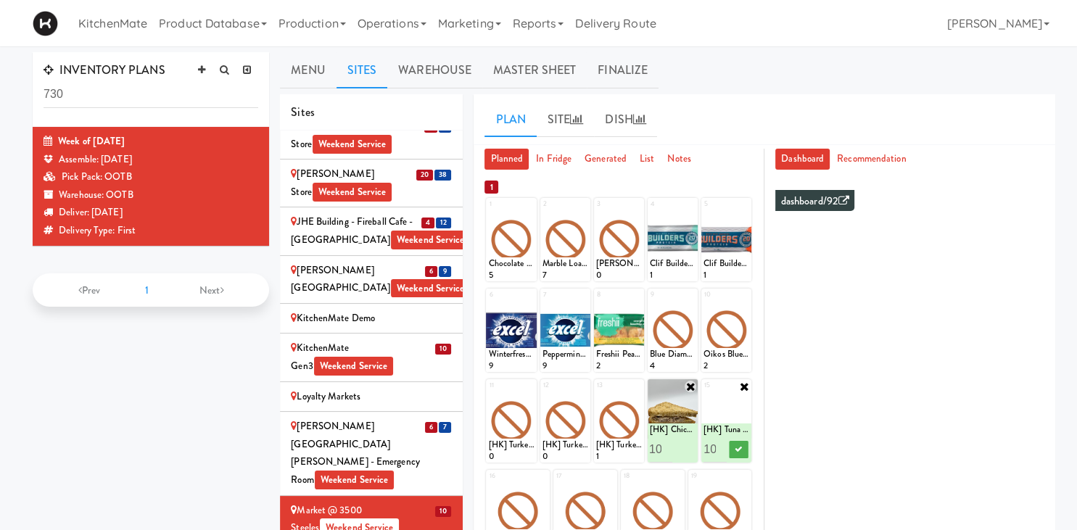
scroll to position [0, 3]
type input "10"
click at [735, 447] on icon at bounding box center [737, 449] width 7 height 8
click at [667, 443] on input "11" at bounding box center [661, 449] width 23 height 27
type input "12"
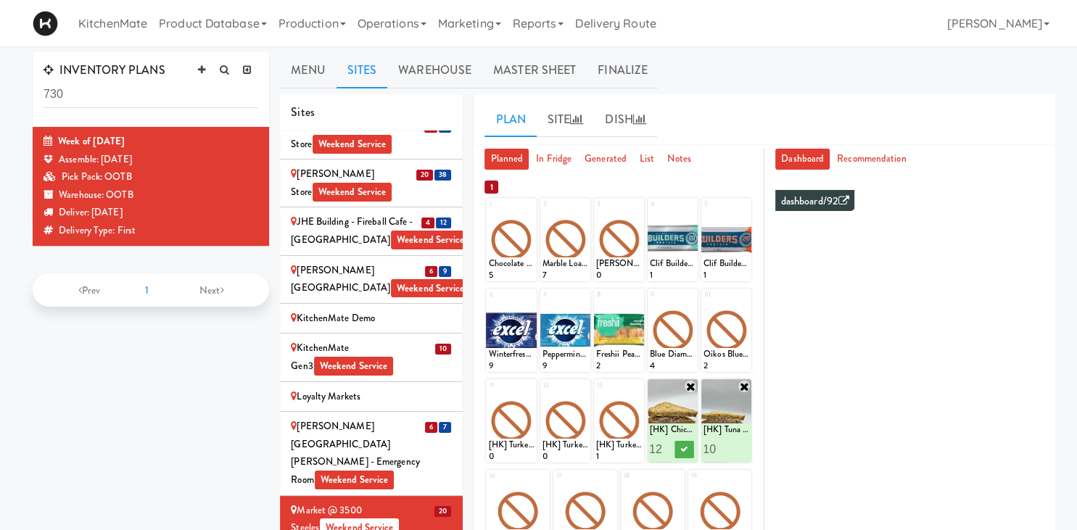
click at [667, 443] on input "12" at bounding box center [661, 449] width 23 height 27
click at [683, 447] on icon at bounding box center [684, 449] width 7 height 8
click at [720, 444] on input "11" at bounding box center [714, 449] width 23 height 27
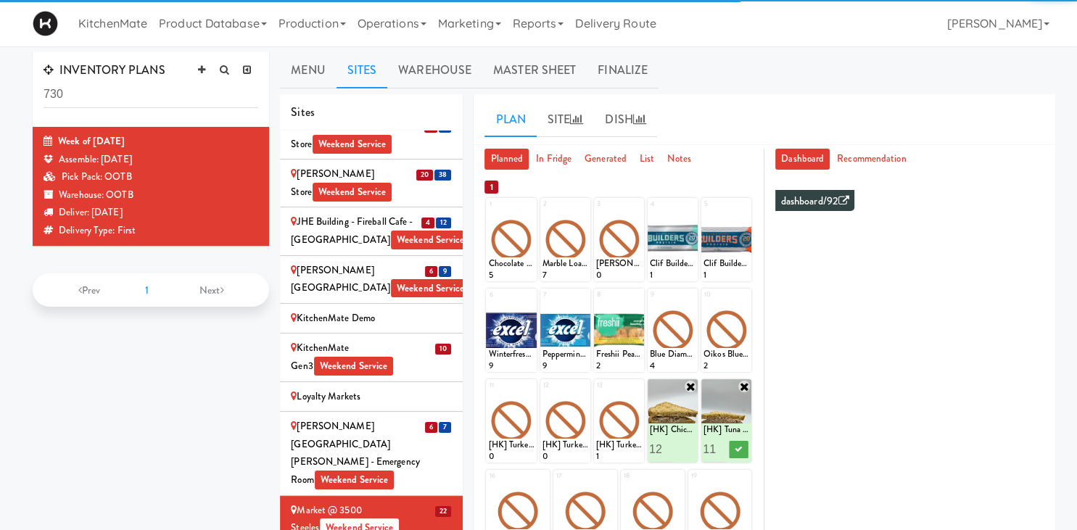
type input "12"
click at [720, 444] on input "12" at bounding box center [714, 449] width 23 height 27
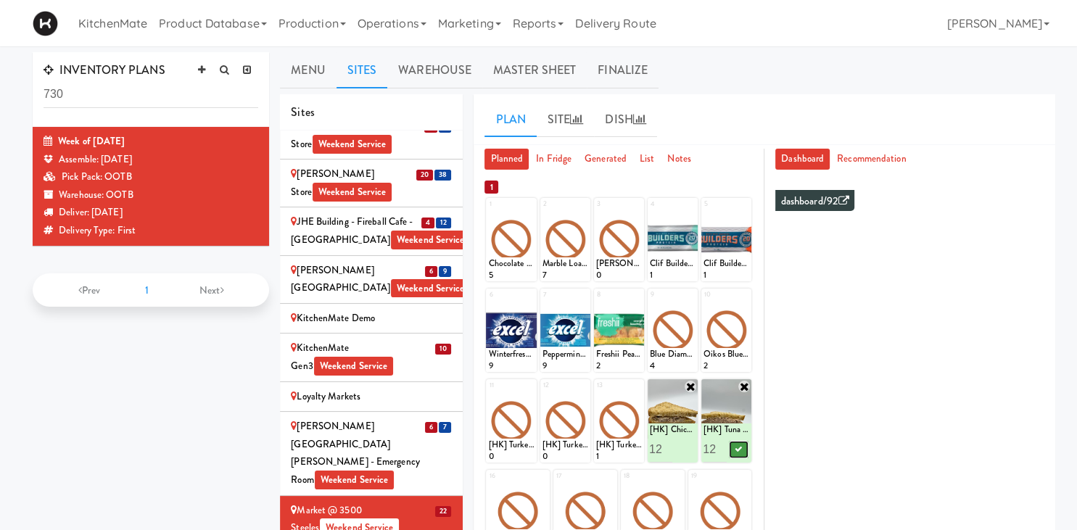
click at [738, 447] on icon at bounding box center [737, 449] width 7 height 8
click at [636, 384] on icon at bounding box center [636, 386] width 10 height 10
click at [596, 393] on select "- Empty - Amazing Chocolate Chunk Cookie Bacon & Egg Breakfast Wrap Bistro Deli…" at bounding box center [619, 428] width 46 height 70
type input "16"
click at [631, 448] on icon at bounding box center [630, 449] width 7 height 8
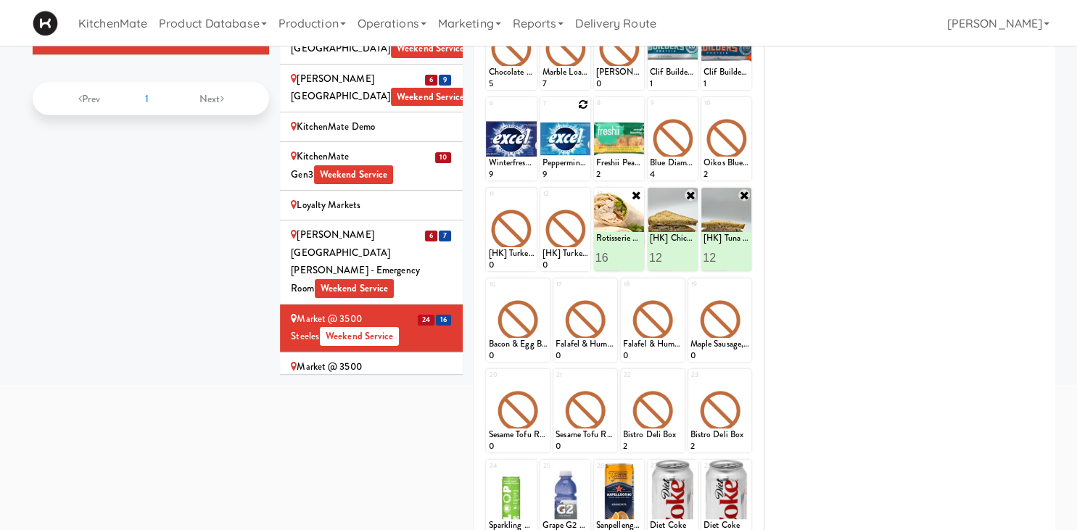
scroll to position [0, 0]
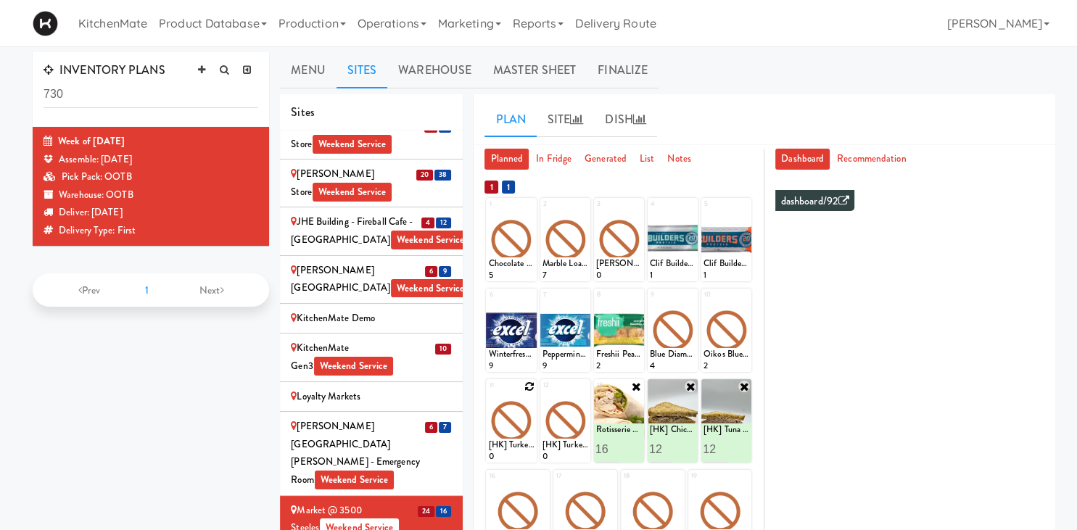
click at [531, 386] on icon at bounding box center [529, 386] width 10 height 10
click at [488, 393] on select "- Empty - Amazing Chocolate Chunk Cookie Bacon & Egg Breakfast Wrap Bistro Deli…" at bounding box center [511, 428] width 46 height 70
click option "Bacon & Egg Breakfast Wrap" at bounding box center [0, 0] width 0 height 0
type input "16"
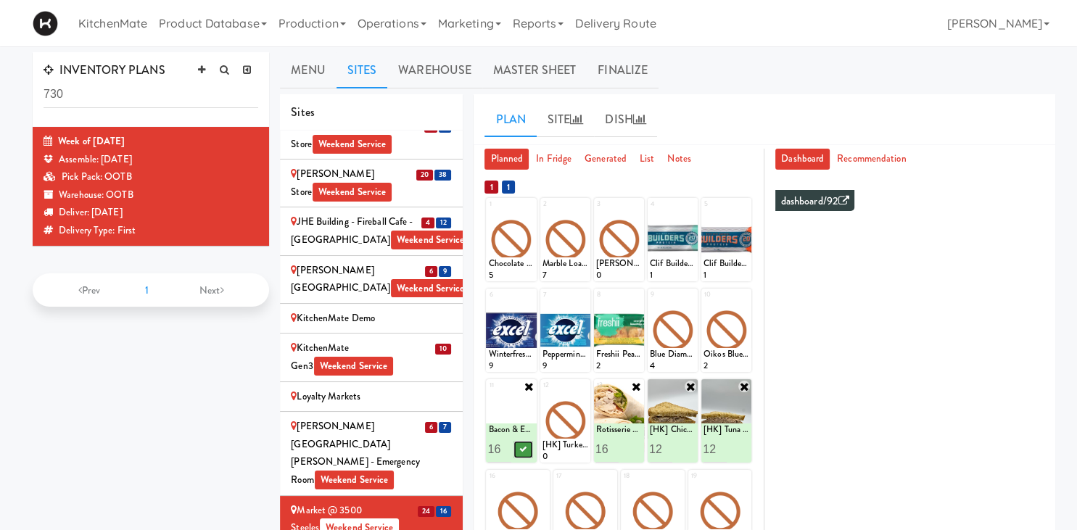
click at [525, 451] on icon at bounding box center [522, 449] width 7 height 8
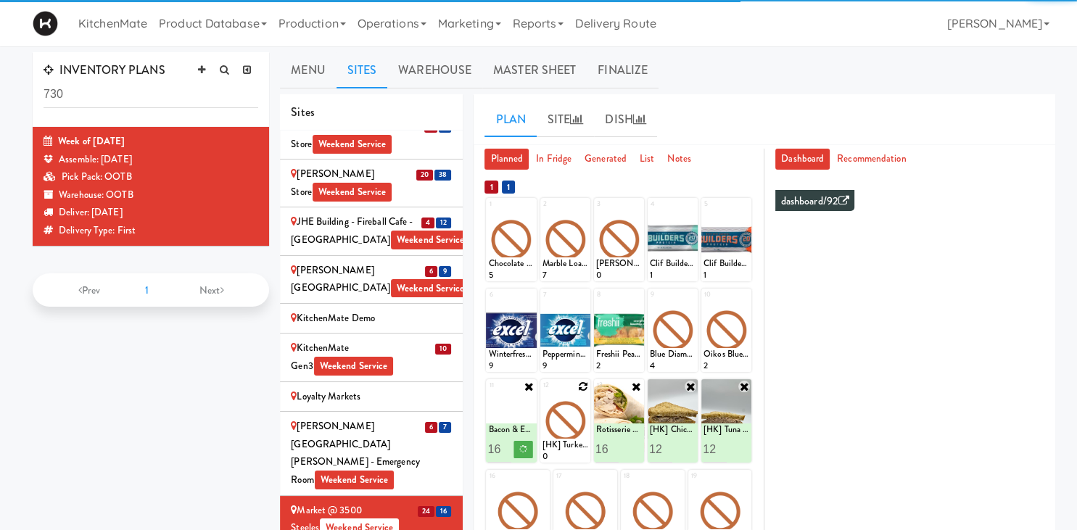
click at [570, 428] on div at bounding box center [565, 420] width 50 height 83
click at [584, 384] on icon at bounding box center [583, 386] width 10 height 10
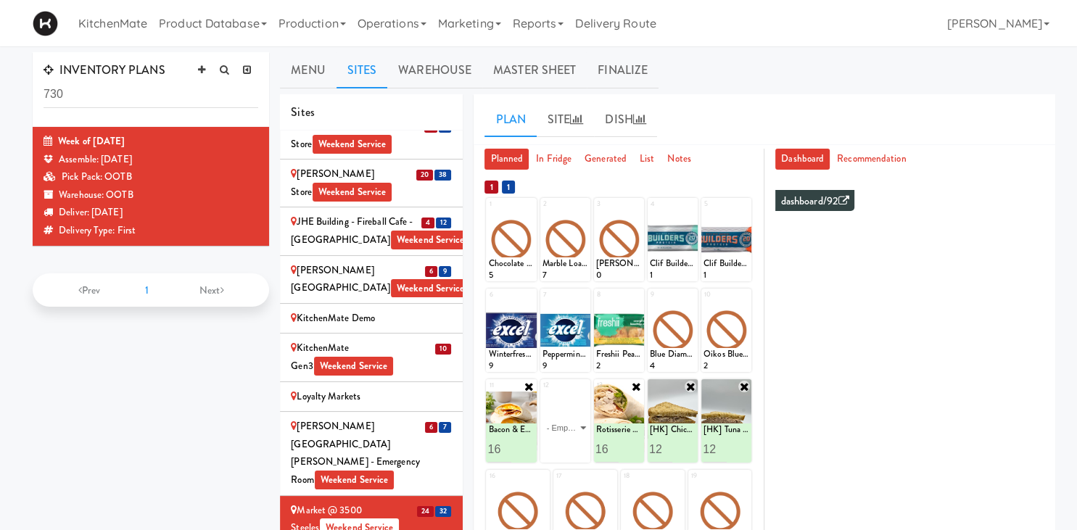
click at [542, 393] on select "- Empty - Amazing Chocolate Chunk Cookie Bacon & Egg Breakfast Wrap Bistro Deli…" at bounding box center [565, 428] width 46 height 70
click option "Maple Bacon with Egg & Cheddar on Sesame Seed Bagel" at bounding box center [0, 0] width 0 height 0
type input "12"
click at [573, 446] on button at bounding box center [576, 449] width 19 height 17
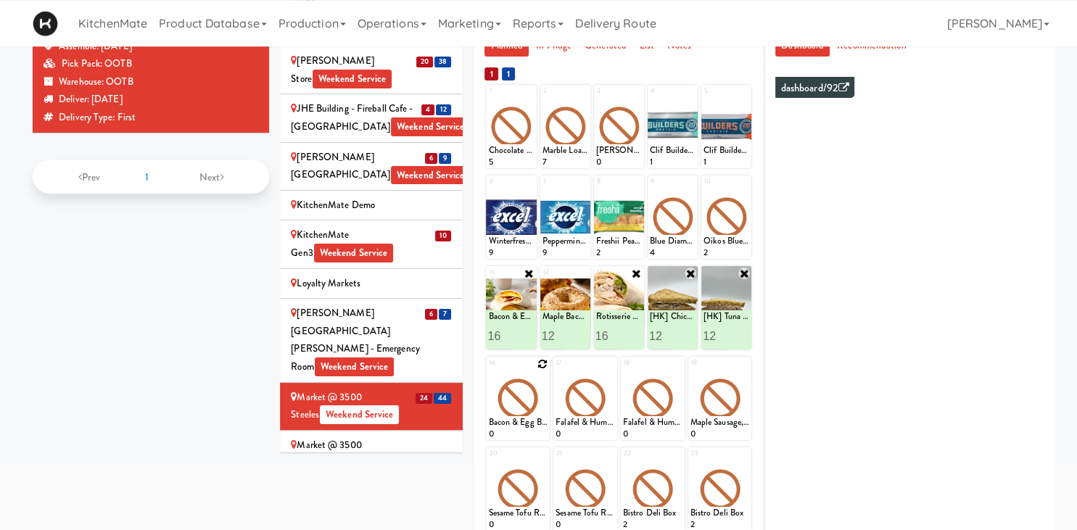
click at [542, 365] on icon at bounding box center [542, 364] width 10 height 10
type input "2"
click at [535, 426] on icon at bounding box center [532, 427] width 7 height 8
click at [610, 360] on icon at bounding box center [610, 364] width 10 height 10
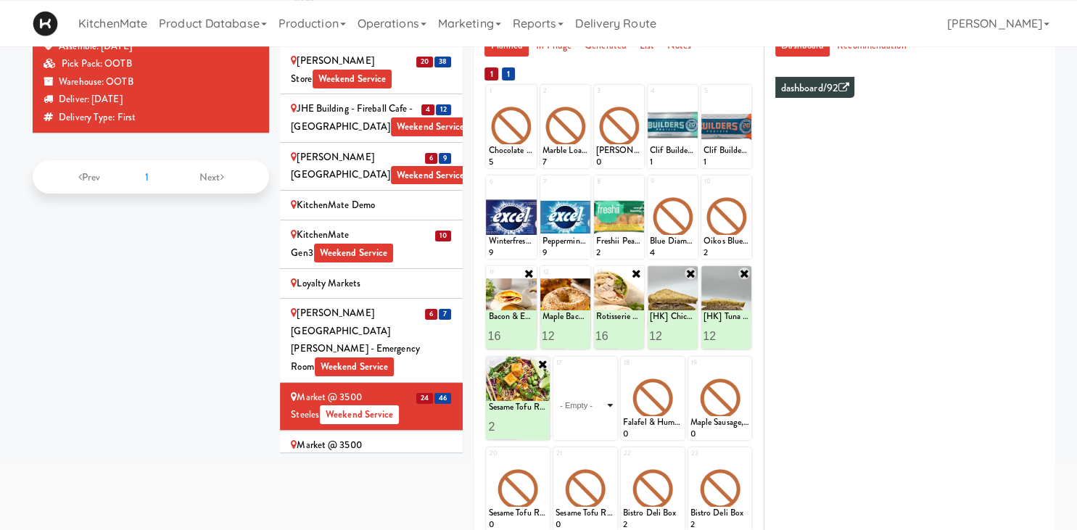
click at [599, 384] on select "- Empty - Amazing Chocolate Chunk Cookie Bacon & Egg Breakfast Wrap Bistro Deli…" at bounding box center [584, 405] width 59 height 70
click at [595, 405] on select "- Empty - Amazing Chocolate Chunk Cookie Bacon & Egg Breakfast Wrap Bistro Deli…" at bounding box center [584, 405] width 59 height 70
type input "2"
click at [582, 421] on input "2" at bounding box center [570, 426] width 30 height 27
click at [600, 426] on icon at bounding box center [599, 427] width 7 height 8
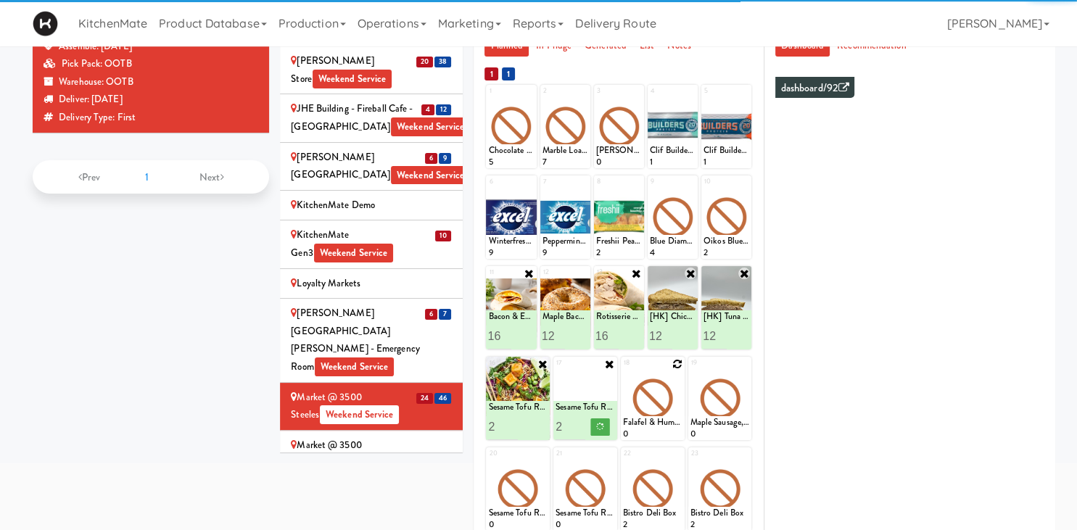
click at [677, 368] on icon at bounding box center [677, 364] width 10 height 10
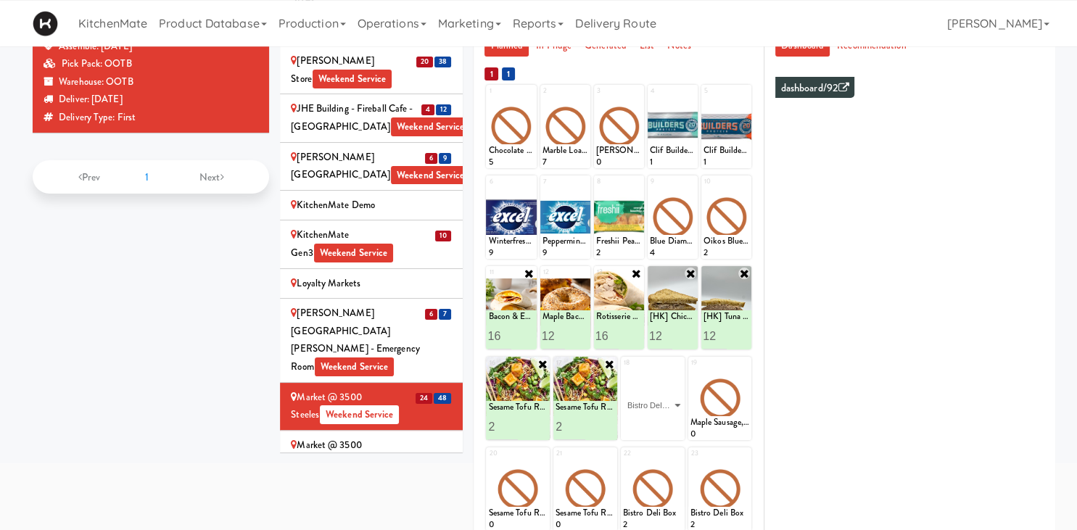
click option "Bistro Deli Box" at bounding box center [0, 0] width 0 height 0
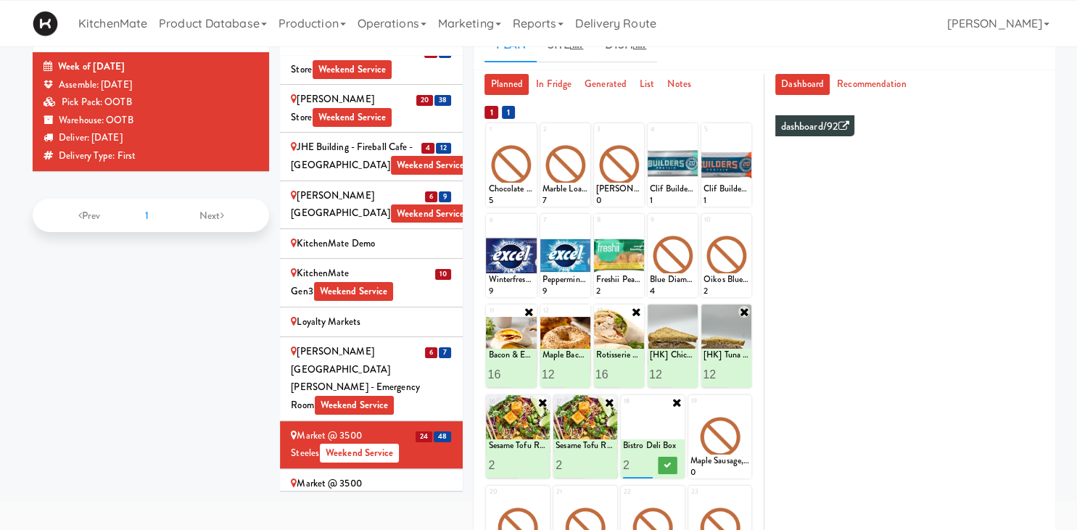
type input "2"
click at [645, 462] on input "2" at bounding box center [638, 465] width 30 height 27
click at [662, 468] on button at bounding box center [667, 465] width 19 height 17
click at [742, 402] on icon at bounding box center [744, 402] width 10 height 10
click at [690, 409] on select "- Empty - Amazing Chocolate Chunk Cookie Bacon & Egg Breakfast Wrap Bistro Deli…" at bounding box center [719, 444] width 59 height 70
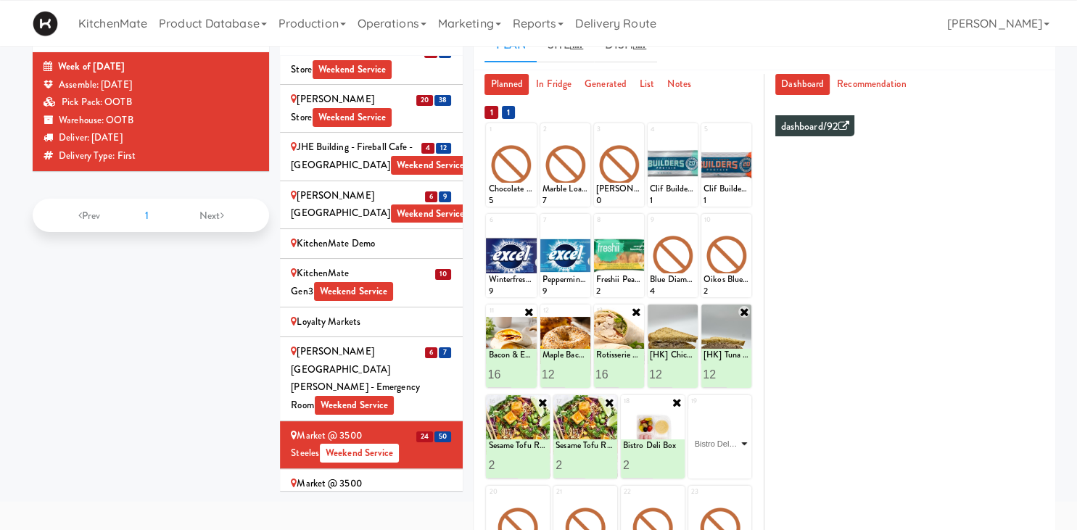
click option "Bistro Deli Box" at bounding box center [0, 0] width 0 height 0
type input "3"
click at [741, 465] on button at bounding box center [734, 465] width 19 height 17
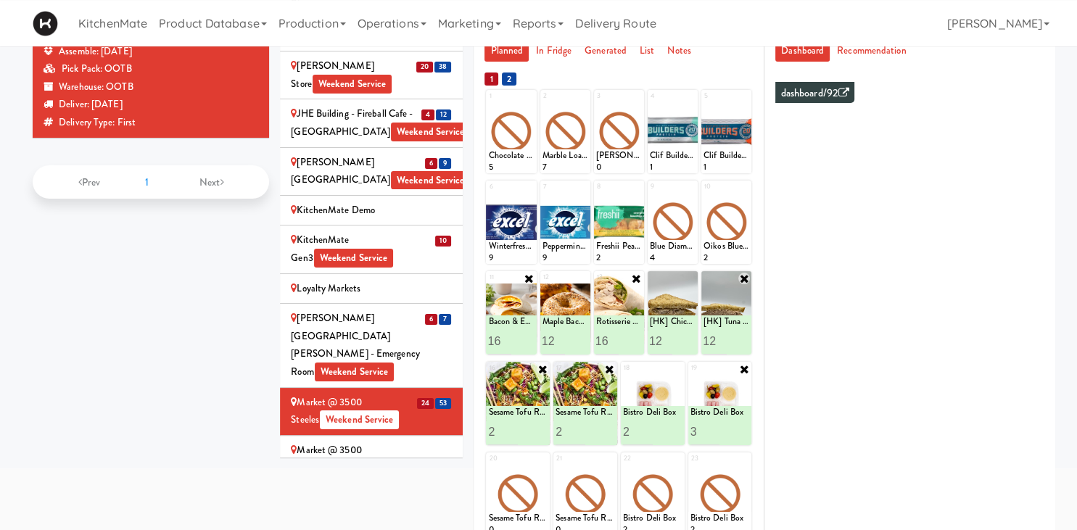
scroll to position [109, 0]
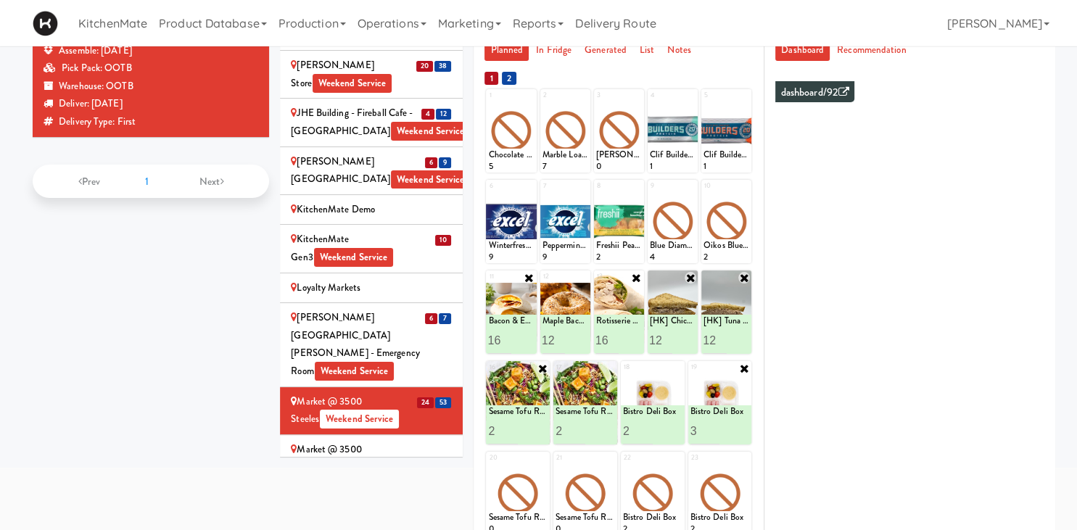
click at [689, 310] on div at bounding box center [672, 311] width 50 height 83
click at [688, 281] on icon at bounding box center [690, 278] width 12 height 12
click at [689, 280] on icon at bounding box center [690, 278] width 10 height 10
click at [650, 284] on select "- Empty - Amazing Chocolate Chunk Cookie Bacon & Egg Breakfast Wrap Bistro Deli…" at bounding box center [673, 319] width 46 height 70
type input "8"
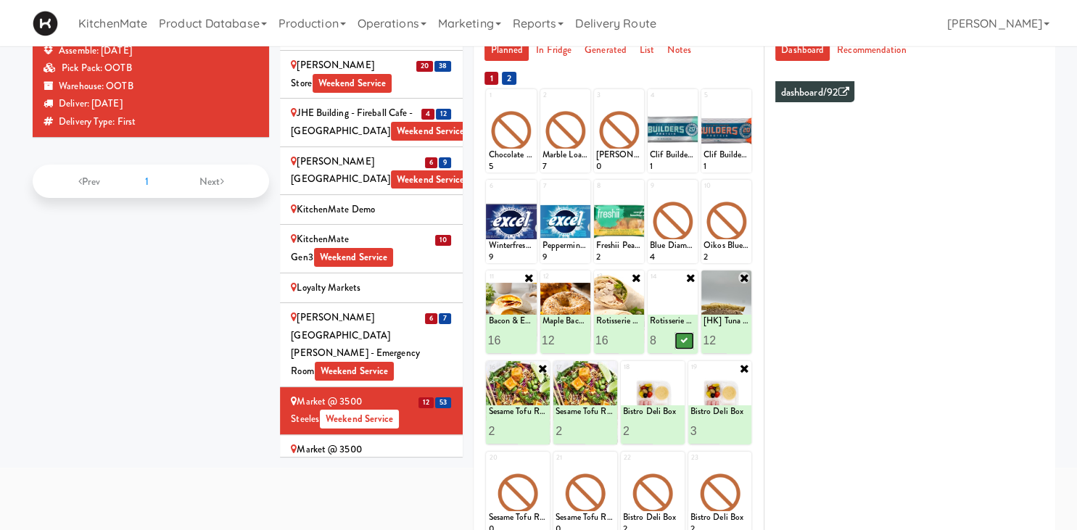
click at [684, 336] on button at bounding box center [684, 340] width 19 height 17
click at [613, 343] on input "15" at bounding box center [607, 340] width 23 height 27
click at [613, 343] on input "14" at bounding box center [607, 340] width 23 height 27
click at [613, 343] on input "13" at bounding box center [607, 340] width 23 height 27
click at [613, 343] on input "12" at bounding box center [607, 340] width 23 height 27
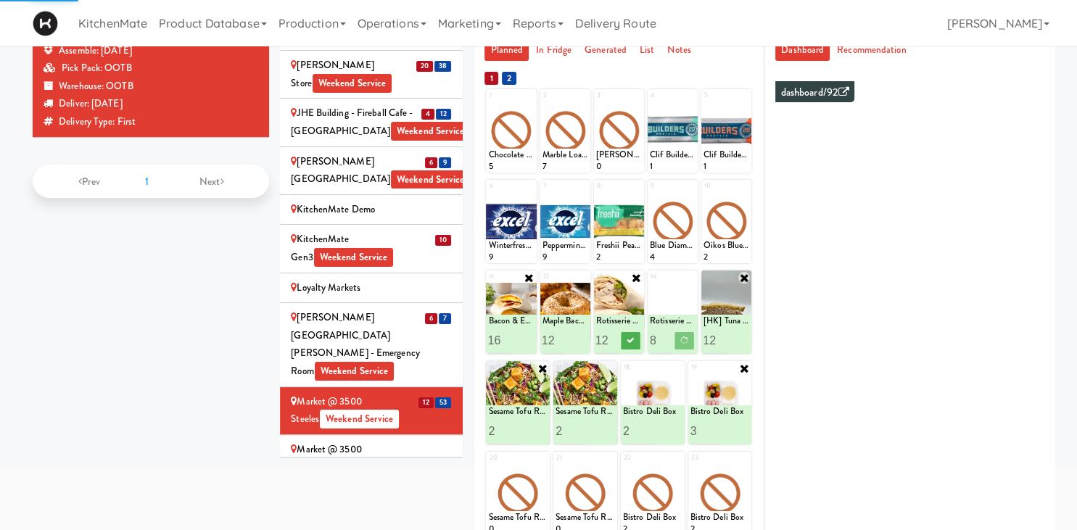
click at [613, 343] on input "11" at bounding box center [607, 340] width 23 height 27
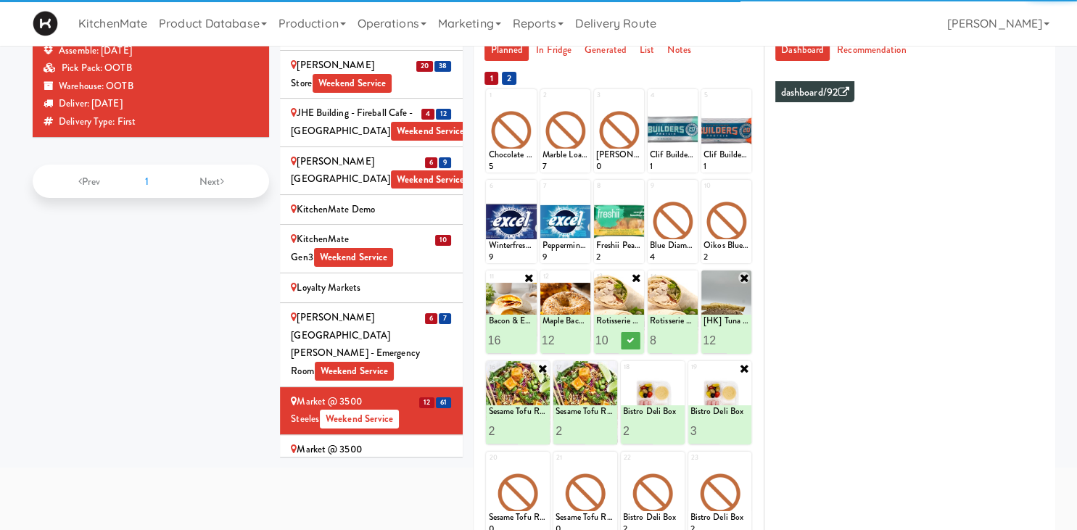
click at [613, 343] on input "10" at bounding box center [607, 340] width 23 height 27
click at [613, 343] on input "9" at bounding box center [607, 340] width 23 height 27
click at [613, 343] on input "8" at bounding box center [607, 340] width 23 height 27
click at [613, 343] on input "7" at bounding box center [607, 340] width 23 height 27
click at [613, 343] on input "6" at bounding box center [607, 340] width 23 height 27
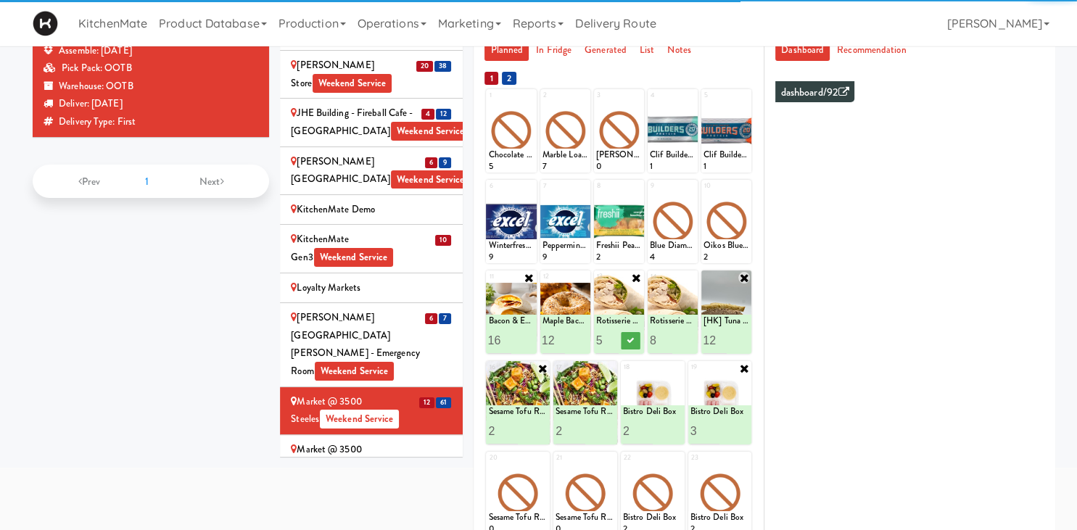
click at [613, 343] on input "5" at bounding box center [607, 340] width 23 height 27
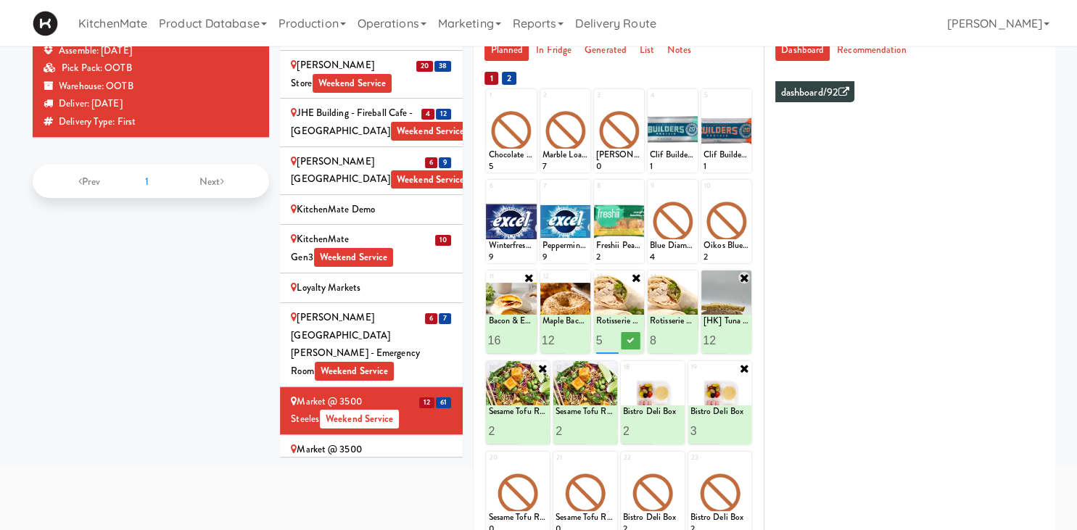
click at [610, 333] on input "5" at bounding box center [607, 340] width 23 height 27
click at [610, 341] on input "4" at bounding box center [607, 340] width 23 height 27
click at [610, 336] on input "5" at bounding box center [607, 340] width 23 height 27
click at [610, 336] on input "6" at bounding box center [607, 340] width 23 height 27
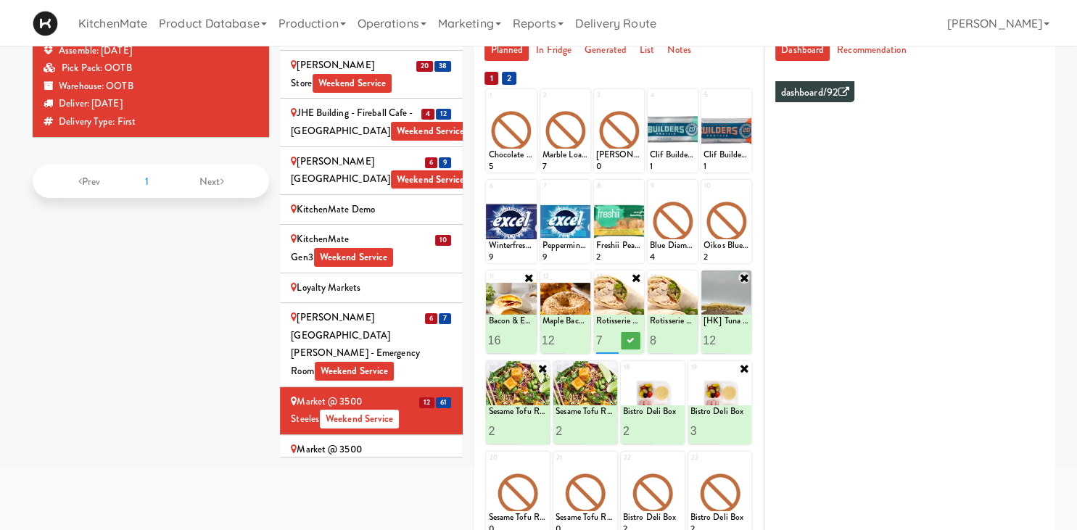
click at [610, 336] on input "7" at bounding box center [607, 340] width 23 height 27
type input "8"
click at [612, 336] on input "8" at bounding box center [607, 340] width 23 height 27
click at [628, 341] on icon at bounding box center [630, 340] width 7 height 8
click at [744, 278] on icon at bounding box center [744, 278] width 12 height 12
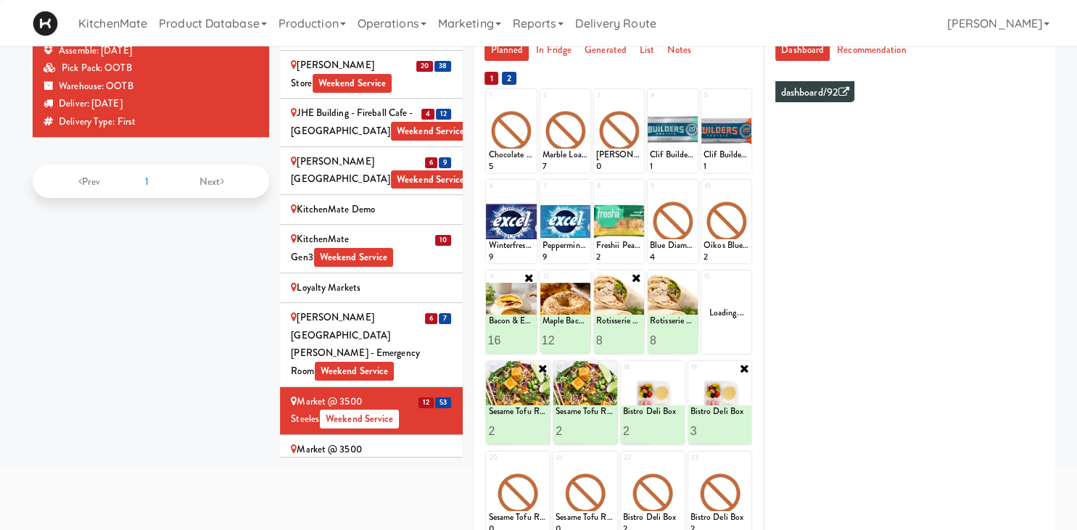
click at [744, 293] on div "Loading..." at bounding box center [726, 311] width 50 height 83
click at [742, 277] on icon at bounding box center [744, 278] width 10 height 10
click at [703, 284] on select "- Empty - Amazing Chocolate Chunk Cookie Bacon & Egg Breakfast Wrap Bistro Deli…" at bounding box center [726, 319] width 46 height 70
click option "Maple Bacon with Egg & Cheddar on Sesame Seed Bagel" at bounding box center [0, 0] width 0 height 0
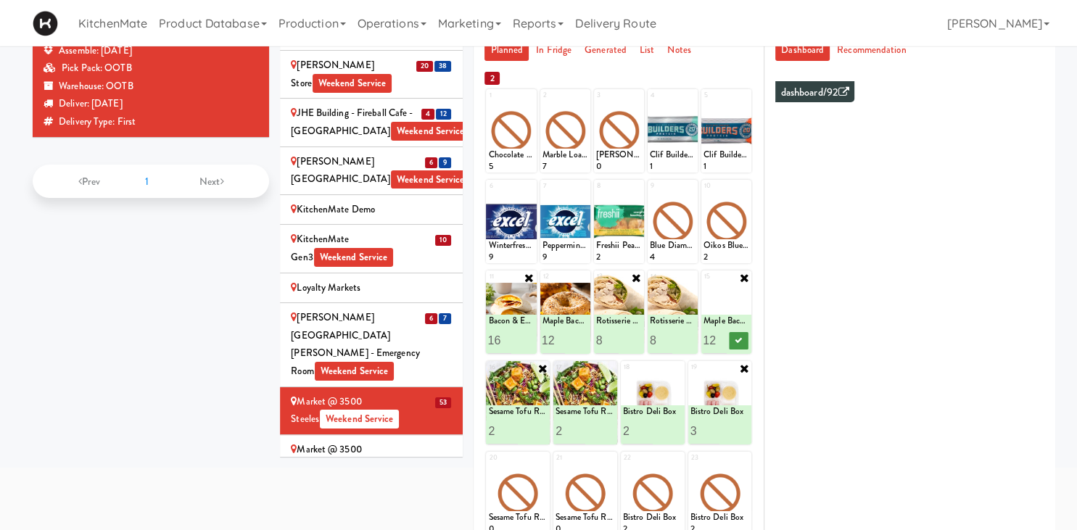
type input "12"
click at [742, 341] on icon at bounding box center [737, 340] width 7 height 8
click at [503, 344] on input "15" at bounding box center [499, 340] width 23 height 27
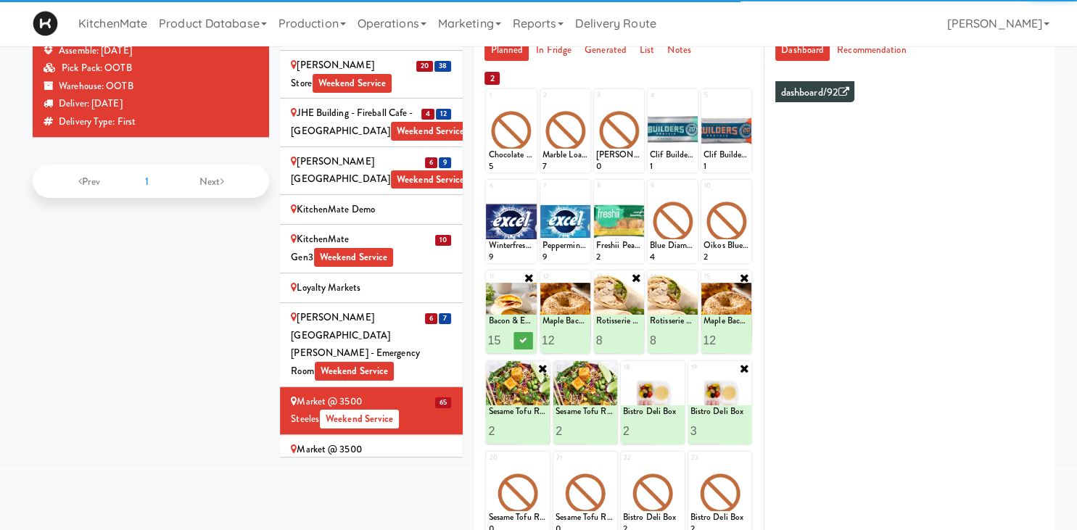
click at [503, 344] on input "14" at bounding box center [499, 340] width 23 height 27
click at [503, 344] on input "13" at bounding box center [499, 340] width 23 height 27
click at [503, 344] on input "12" at bounding box center [499, 340] width 23 height 27
click at [503, 344] on input "11" at bounding box center [499, 340] width 23 height 27
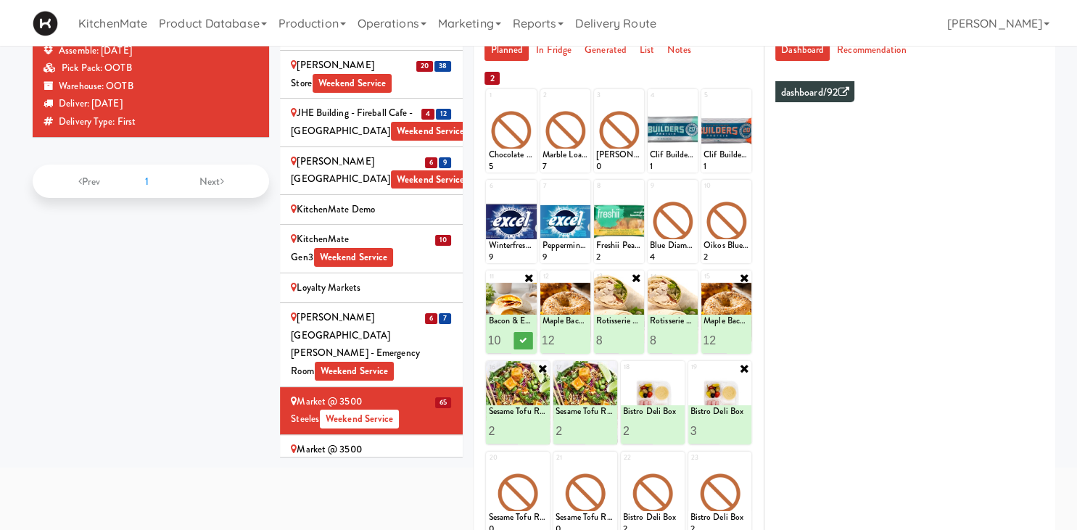
click at [503, 344] on input "10" at bounding box center [499, 340] width 23 height 27
click at [503, 344] on input "9" at bounding box center [499, 340] width 23 height 27
click at [503, 344] on input "8" at bounding box center [499, 340] width 23 height 27
click at [503, 342] on input "7" at bounding box center [499, 340] width 23 height 27
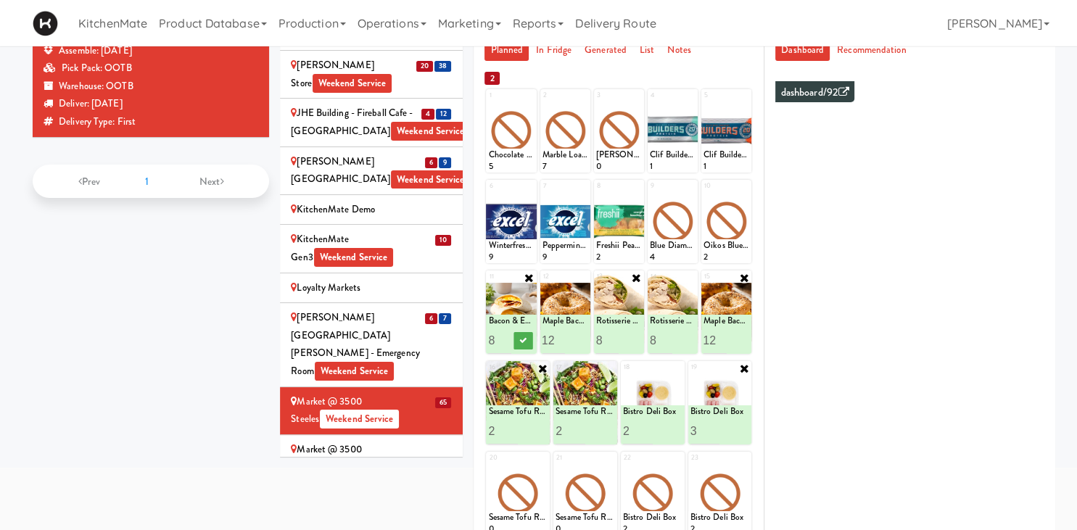
type input "8"
click at [502, 336] on input "8" at bounding box center [499, 340] width 23 height 27
click at [516, 343] on button at bounding box center [522, 340] width 19 height 17
click at [587, 281] on icon at bounding box center [583, 278] width 12 height 12
click at [579, 306] on div "Loading..." at bounding box center [565, 311] width 50 height 83
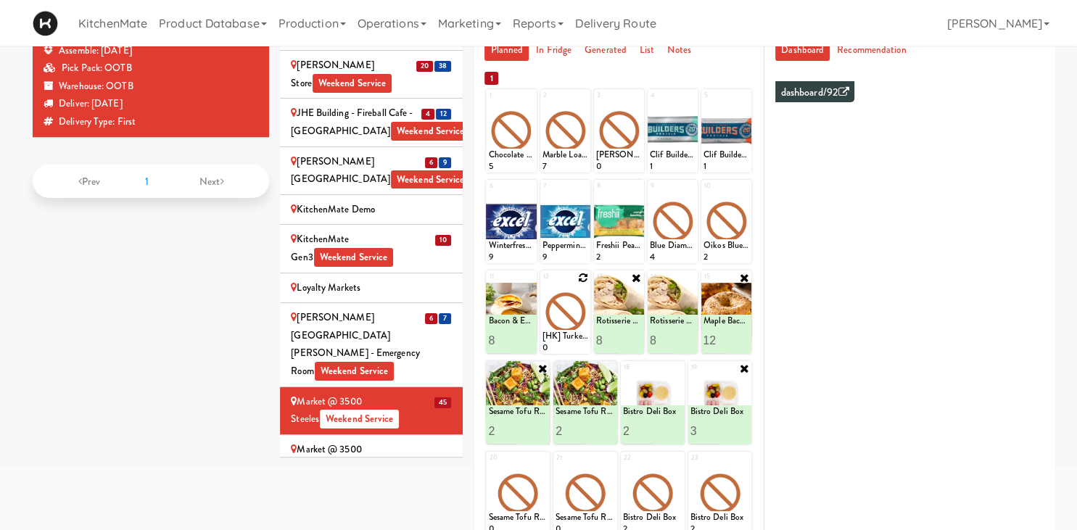
click at [584, 281] on icon at bounding box center [583, 278] width 10 height 10
click at [542, 284] on select "- Empty - Amazing Chocolate Chunk Cookie Bacon & Egg Breakfast Wrap Bistro Deli…" at bounding box center [565, 319] width 46 height 70
type input "1"
type input "8"
click at [579, 339] on icon at bounding box center [576, 340] width 7 height 8
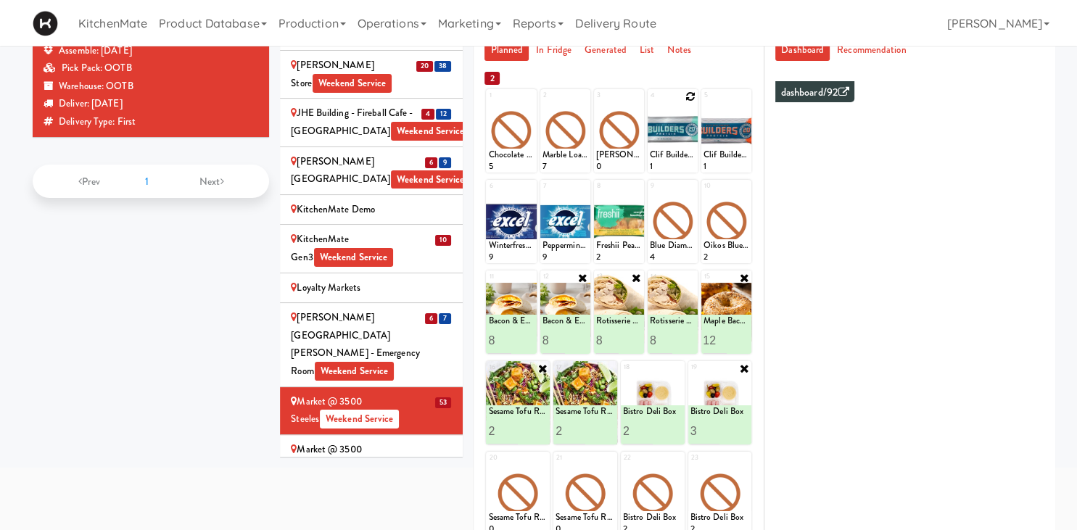
click at [687, 95] on icon at bounding box center [690, 96] width 10 height 10
click at [650, 103] on select "- Empty - Amazing Chocolate Chunk Cookie Bacon & Egg Breakfast Wrap Bistro Deli…" at bounding box center [673, 138] width 46 height 70
click option "[HK] Chicken Salad on Multigrain" at bounding box center [0, 0] width 0 height 0
type input "12"
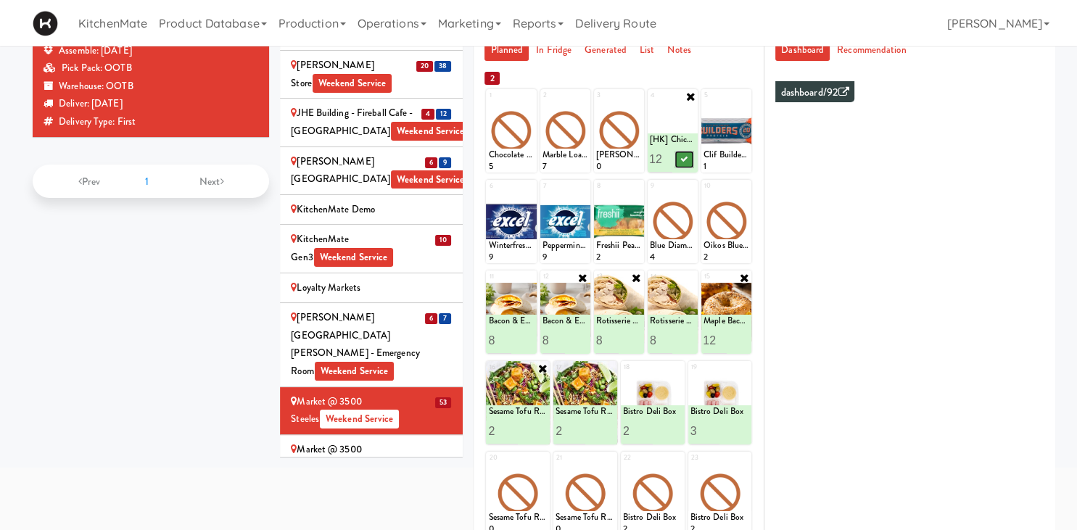
click at [680, 162] on button at bounding box center [684, 159] width 19 height 17
click at [747, 98] on icon at bounding box center [744, 96] width 10 height 10
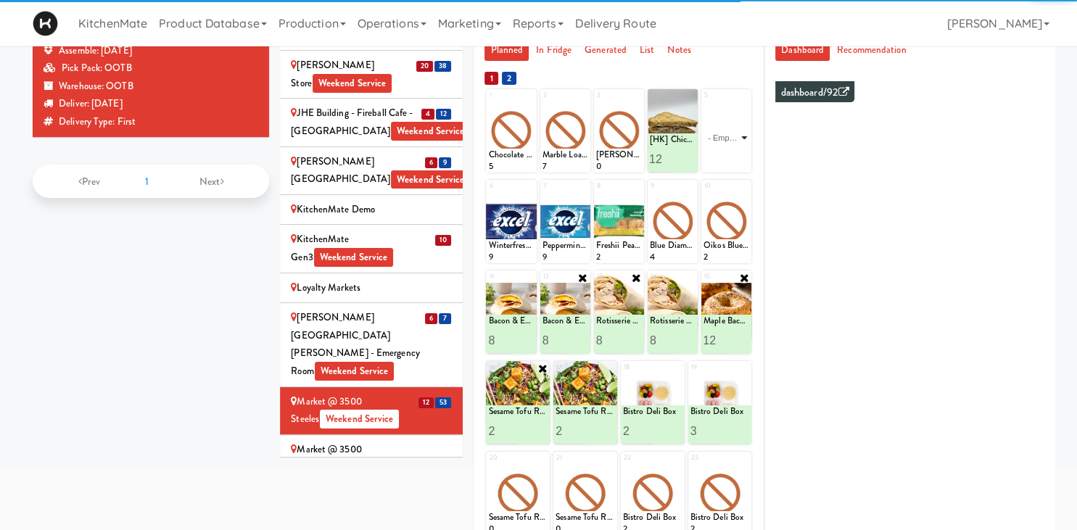
click at [740, 125] on select "- Empty - Amazing Chocolate Chunk Cookie Bacon & Egg Breakfast Wrap Bistro Deli…" at bounding box center [726, 138] width 46 height 70
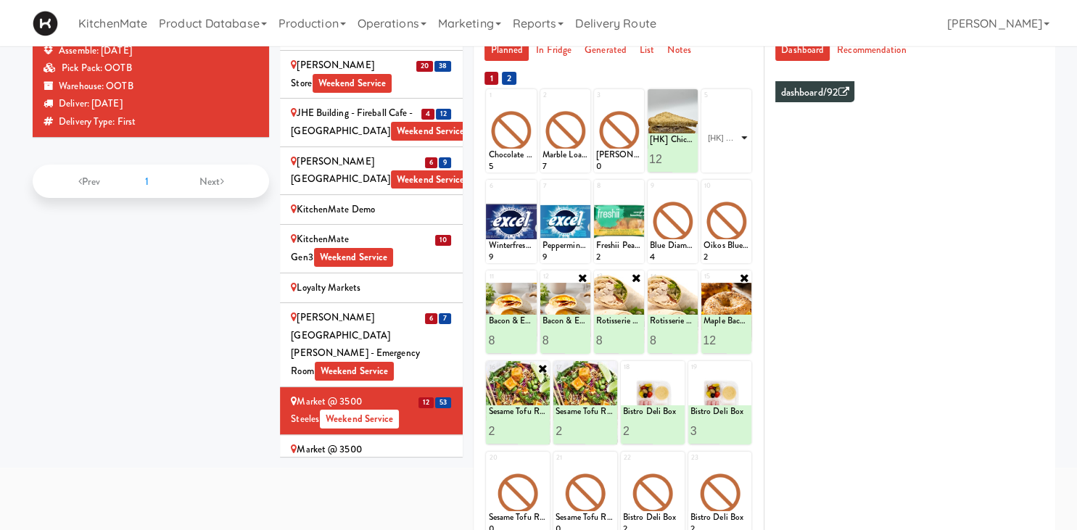
click option "[HK] Tuna Salad on Multigrain" at bounding box center [0, 0] width 0 height 0
type input "12"
click at [755, 240] on div "Planned In Fridge Generated List Notes 1 2 3 4 [HK] Chicken Salad on Multigrain…" at bounding box center [618, 384] width 291 height 689
click at [735, 160] on icon at bounding box center [737, 159] width 7 height 8
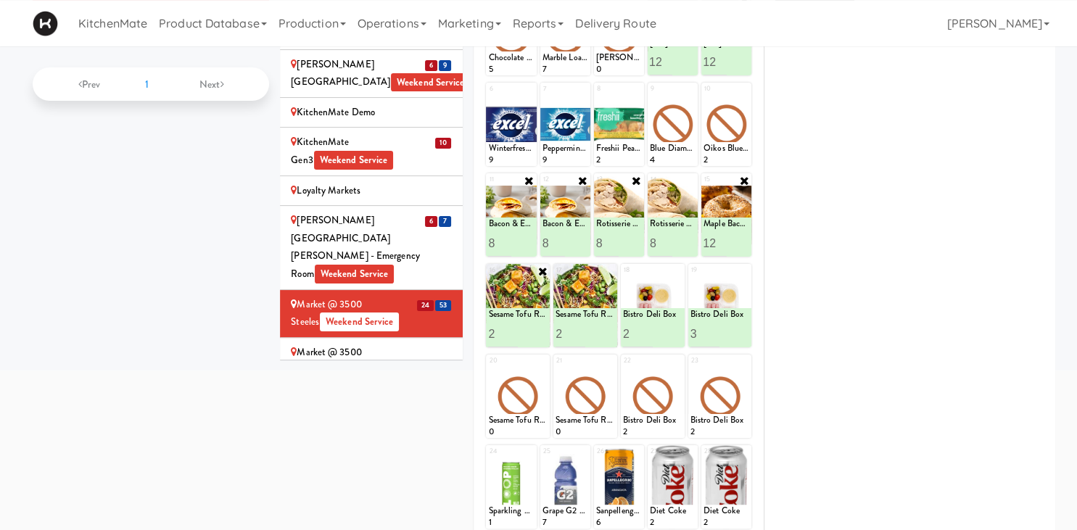
scroll to position [133, 0]
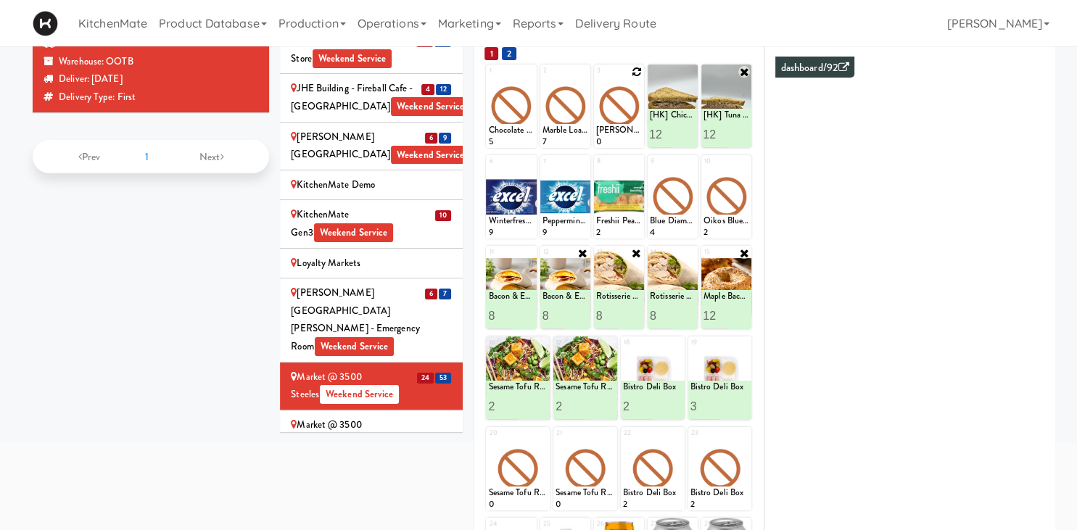
click at [634, 73] on icon at bounding box center [636, 72] width 10 height 10
click at [596, 78] on select "- Empty - Amazing Chocolate Chunk Cookie Bacon & Egg Breakfast Wrap Bistro Deli…" at bounding box center [619, 113] width 46 height 70
type input "10"
click at [631, 139] on button at bounding box center [630, 134] width 19 height 17
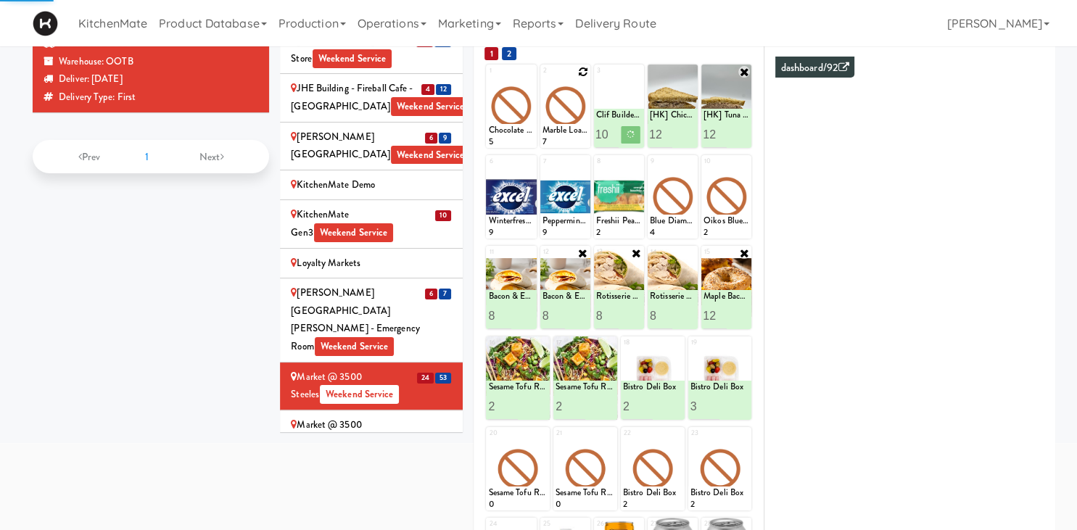
click at [586, 71] on icon at bounding box center [583, 72] width 10 height 10
click option "Clif Builders proteins Bar Chocolate Mint" at bounding box center [0, 0] width 0 height 0
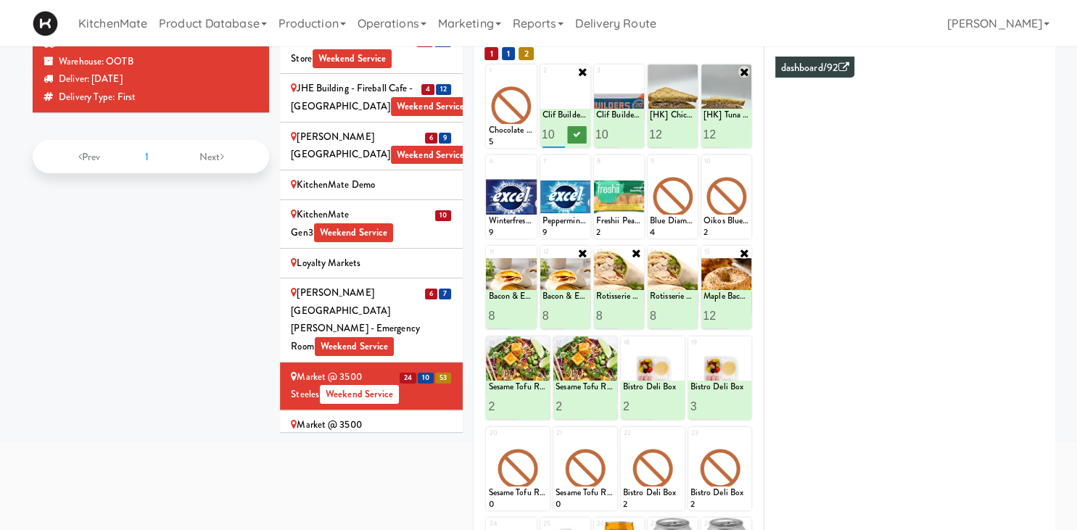
type input "10"
click at [573, 138] on button at bounding box center [576, 134] width 19 height 17
click at [530, 70] on icon at bounding box center [529, 72] width 10 height 10
click at [488, 78] on select "- Empty - Amazing Chocolate Chunk Cookie Bacon & Egg Breakfast Wrap Bistro Deli…" at bounding box center [511, 113] width 46 height 70
click option "Chocolate Chip Loaf Cake" at bounding box center [0, 0] width 0 height 0
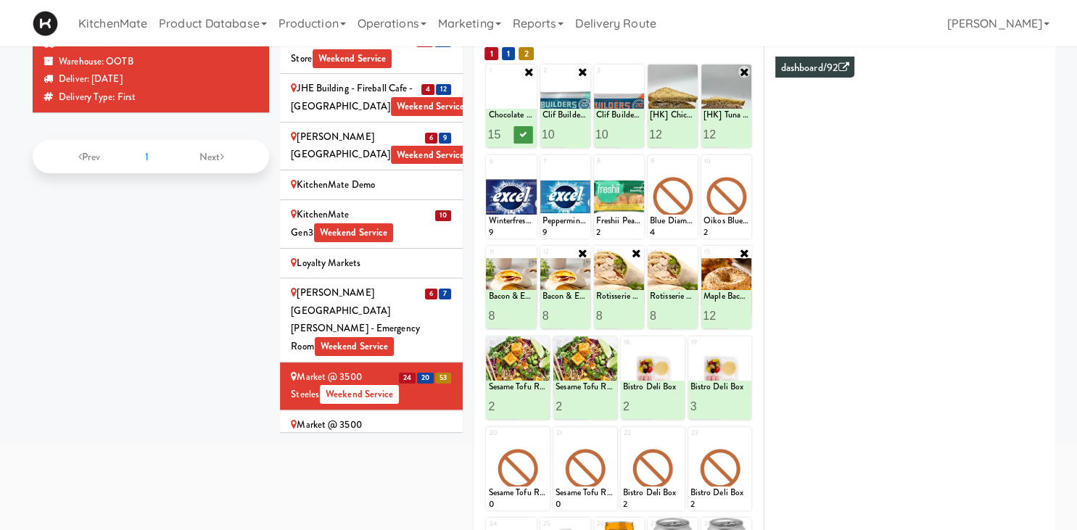
type input "15"
click at [530, 135] on button at bounding box center [522, 134] width 19 height 17
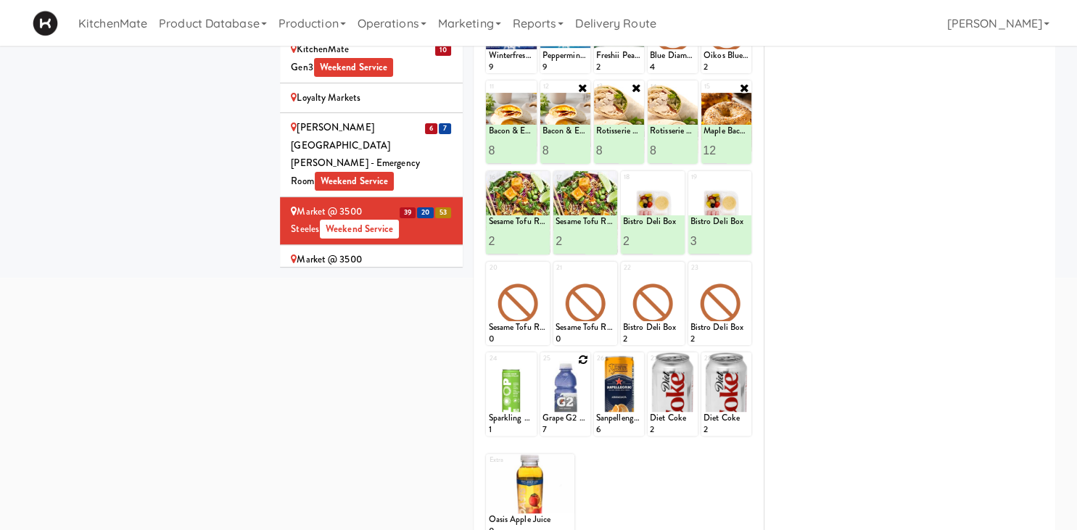
scroll to position [318, 0]
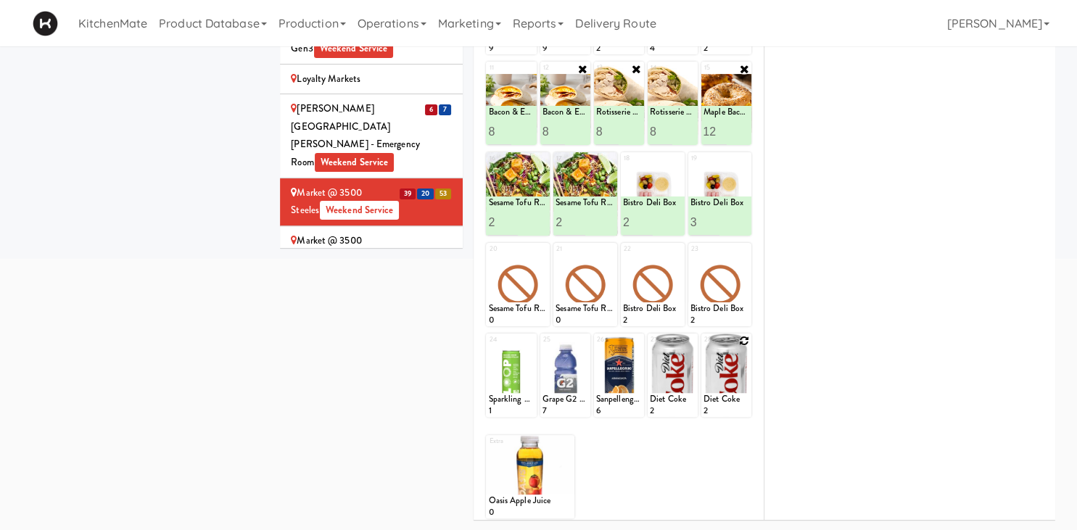
click at [745, 344] on icon at bounding box center [744, 341] width 10 height 10
click at [703, 347] on select "- Empty - Amazing Chocolate Chunk Cookie Bacon & Egg Breakfast Wrap Bistro Deli…" at bounding box center [726, 382] width 46 height 70
click option "Oasis Apple Juice" at bounding box center [0, 0] width 0 height 0
type input "10"
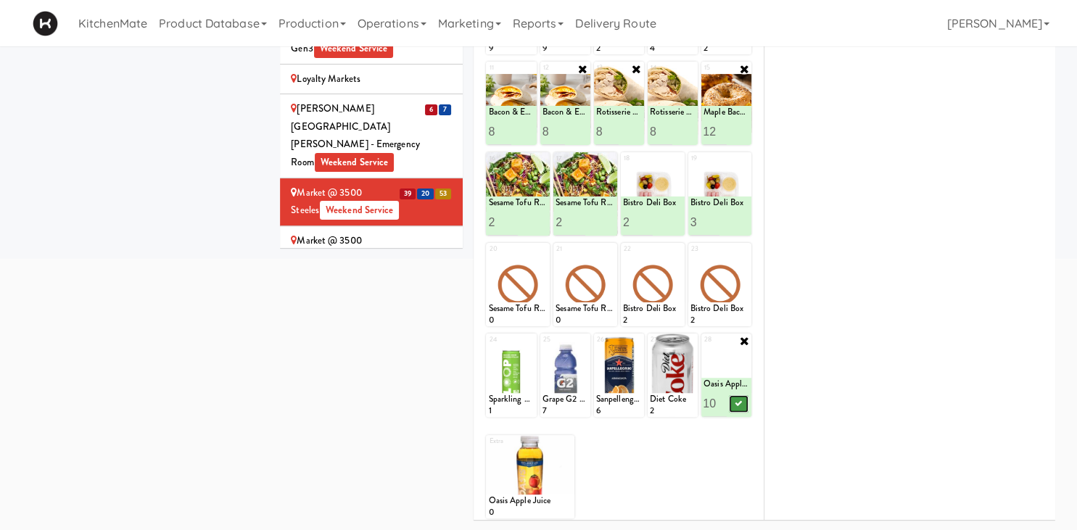
click at [742, 405] on button at bounding box center [738, 403] width 19 height 17
click at [418, 232] on div "Market @ 3500 Steeles(Right) Weekend Service" at bounding box center [371, 250] width 161 height 36
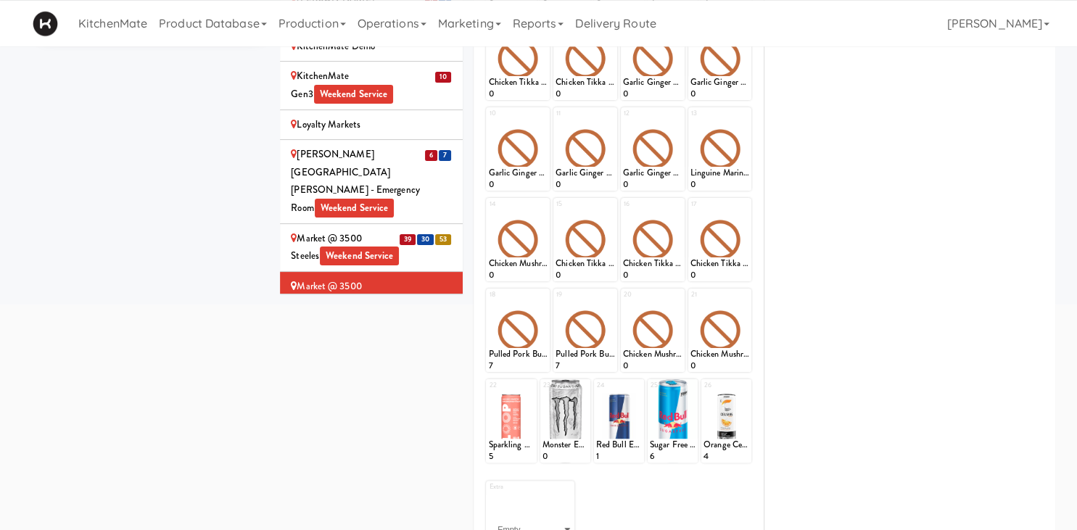
scroll to position [184, 0]
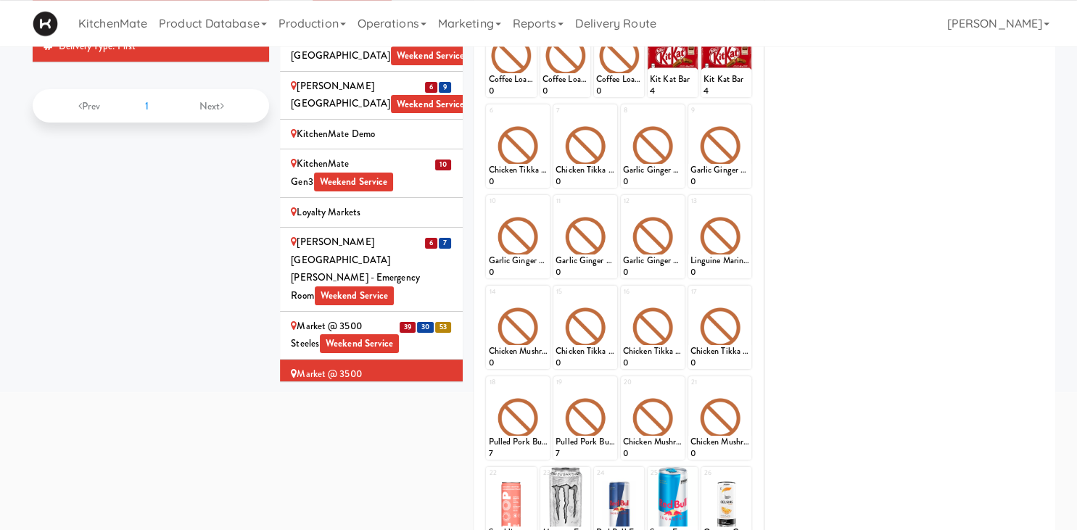
click at [336, 413] on div "Markham Campus - York University Weekend Service" at bounding box center [371, 431] width 161 height 36
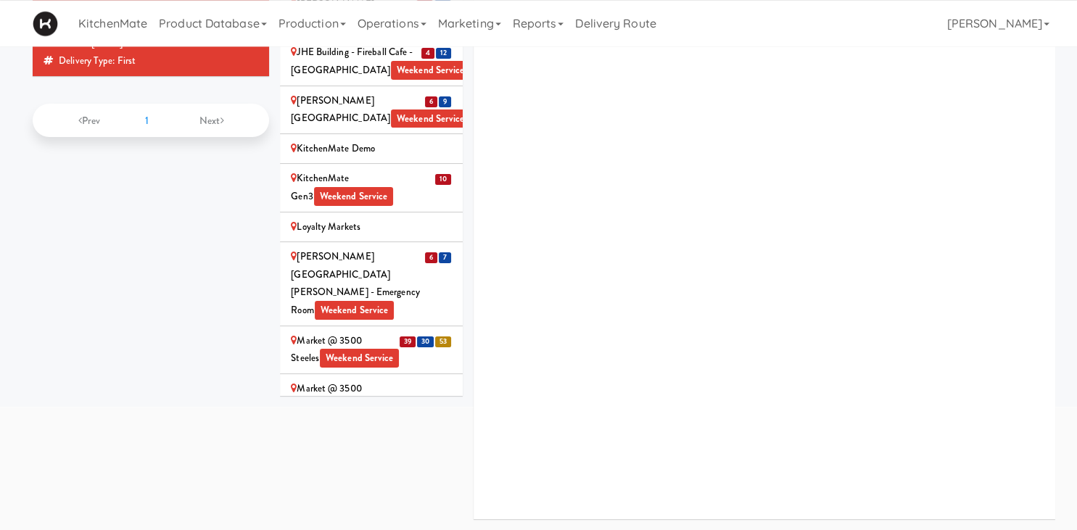
scroll to position [169, 0]
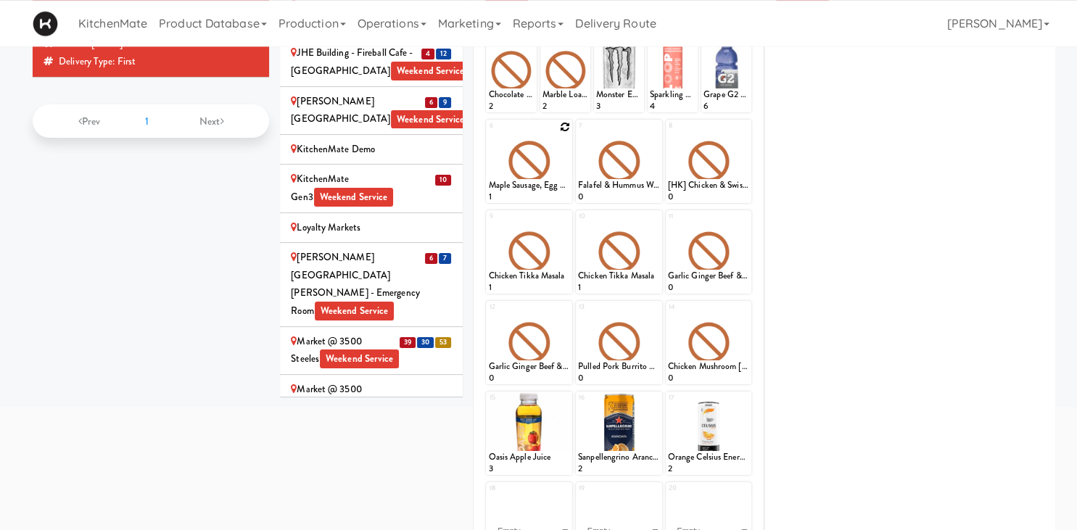
click at [567, 133] on div at bounding box center [529, 161] width 86 height 83
click at [564, 128] on icon at bounding box center [565, 127] width 10 height 10
click at [488, 133] on select "- Empty - Amazing Chocolate Chunk Cookie Bacon & Egg Breakfast Wrap Bistro Deli…" at bounding box center [529, 168] width 82 height 70
click option "Bacon & Egg Breakfast Wrap" at bounding box center [0, 0] width 0 height 0
type input "1"
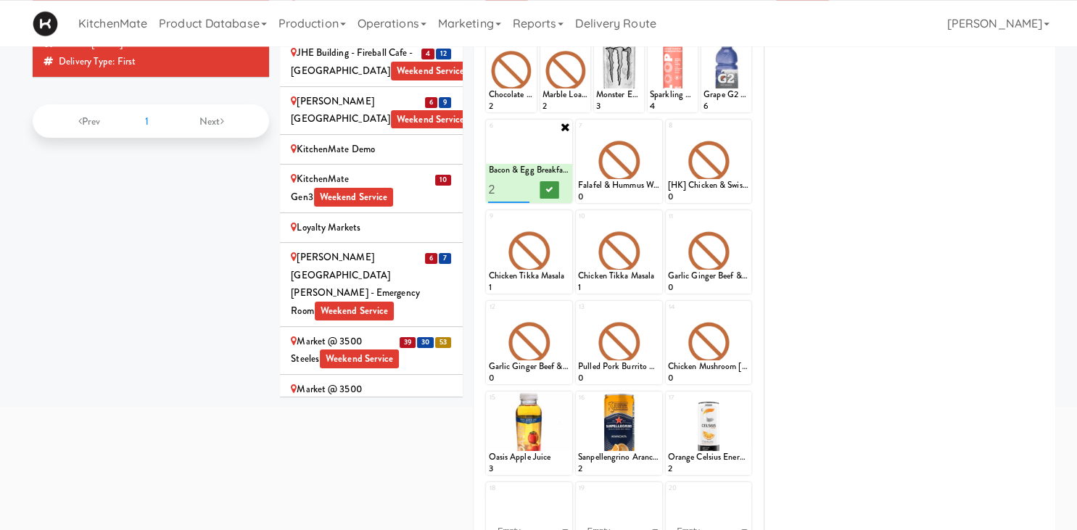
type input "2"
click at [552, 187] on icon at bounding box center [549, 190] width 7 height 8
click at [655, 128] on icon at bounding box center [655, 127] width 10 height 10
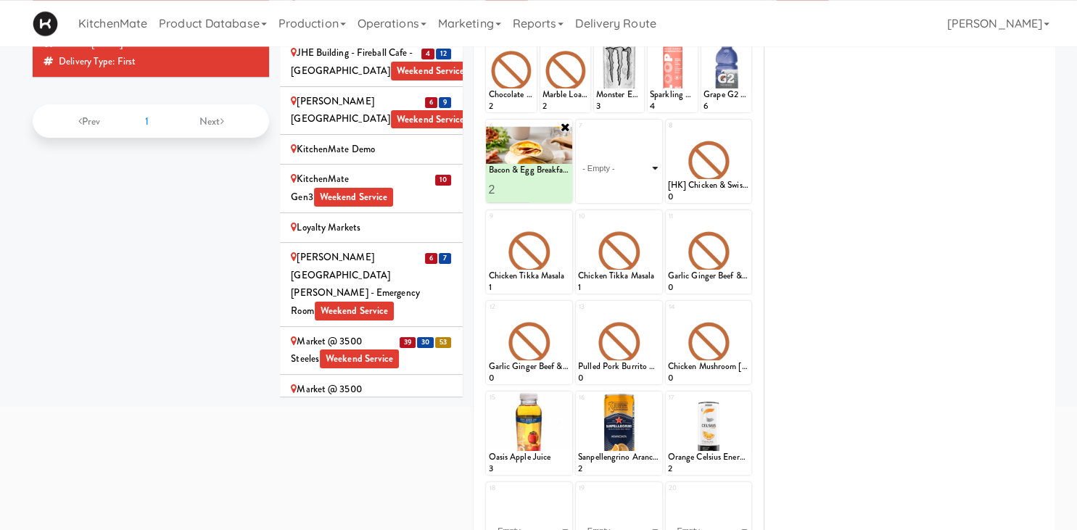
click at [578, 133] on select "- Empty - Amazing Chocolate Chunk Cookie Bacon & Egg Breakfast Wrap Bistro Deli…" at bounding box center [619, 168] width 82 height 70
click option "Rotisserie Chicken Chipotle Wrap" at bounding box center [0, 0] width 0 height 0
type input "3"
click at [642, 196] on button at bounding box center [638, 189] width 19 height 17
click at [742, 128] on icon at bounding box center [744, 127] width 10 height 10
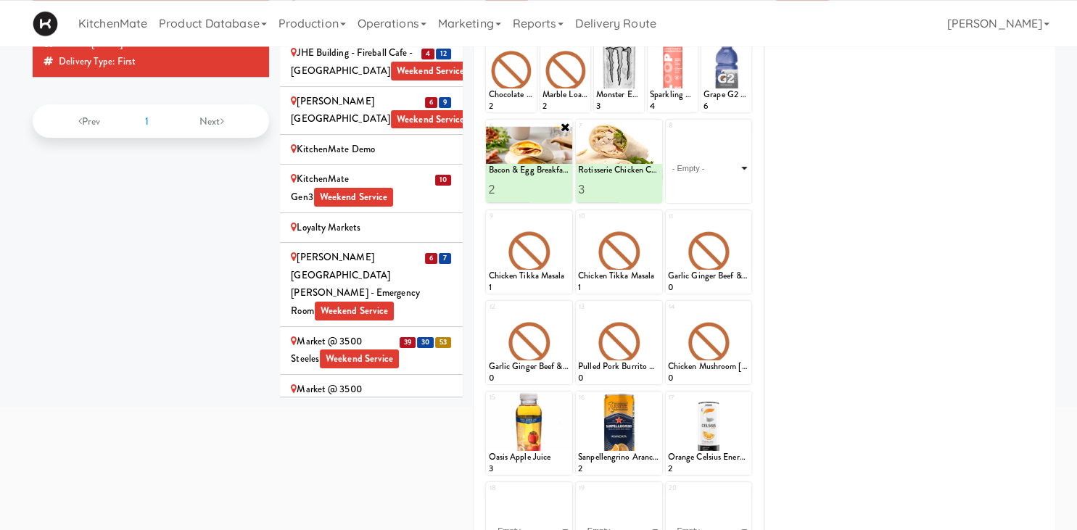
click at [668, 133] on select "- Empty - Amazing Chocolate Chunk Cookie Bacon & Egg Breakfast Wrap Bistro Deli…" at bounding box center [709, 168] width 82 height 70
click option "[HK] Chicken Salad on Multigrain" at bounding box center [0, 0] width 0 height 0
type input "1"
type input "2"
click at [726, 194] on button at bounding box center [728, 189] width 19 height 17
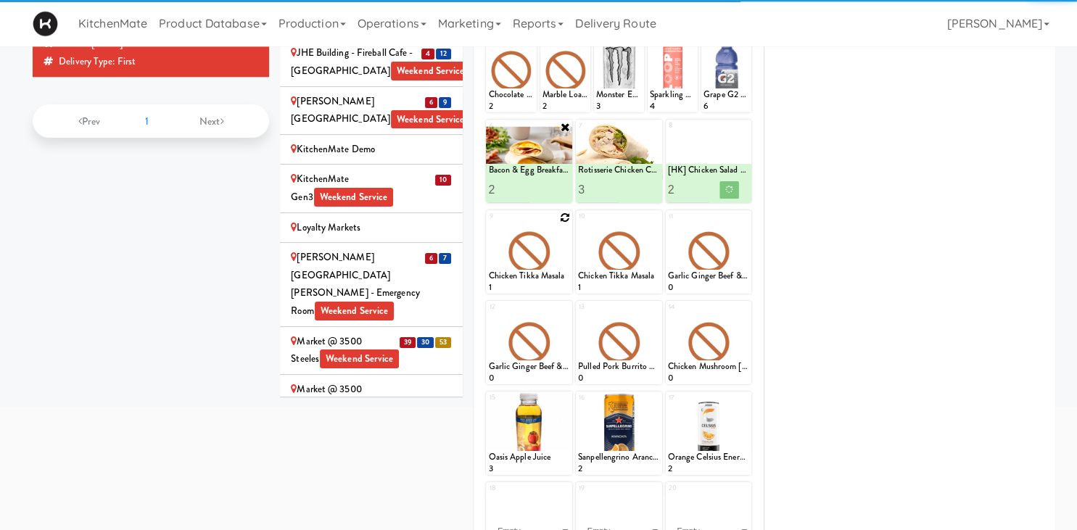
click at [566, 218] on icon at bounding box center [565, 217] width 10 height 10
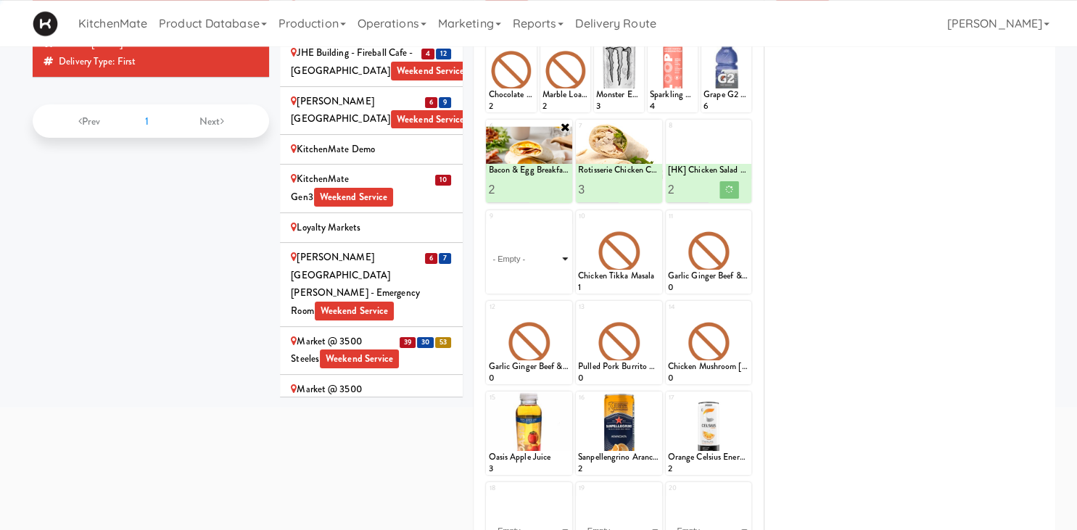
click at [561, 274] on select "- Empty - Amazing Chocolate Chunk Cookie Bacon & Egg Breakfast Wrap Bistro Deli…" at bounding box center [529, 259] width 82 height 70
click at [551, 253] on select "- Empty - Amazing Chocolate Chunk Cookie Bacon & Egg Breakfast Wrap Bistro Deli…" at bounding box center [529, 259] width 82 height 70
click at [545, 264] on select "- Empty - Amazing Chocolate Chunk Cookie Bacon & Egg Breakfast Wrap Bistro Deli…" at bounding box center [529, 259] width 82 height 70
click option "[HK] Tuna Salad on Multigrain" at bounding box center [0, 0] width 0 height 0
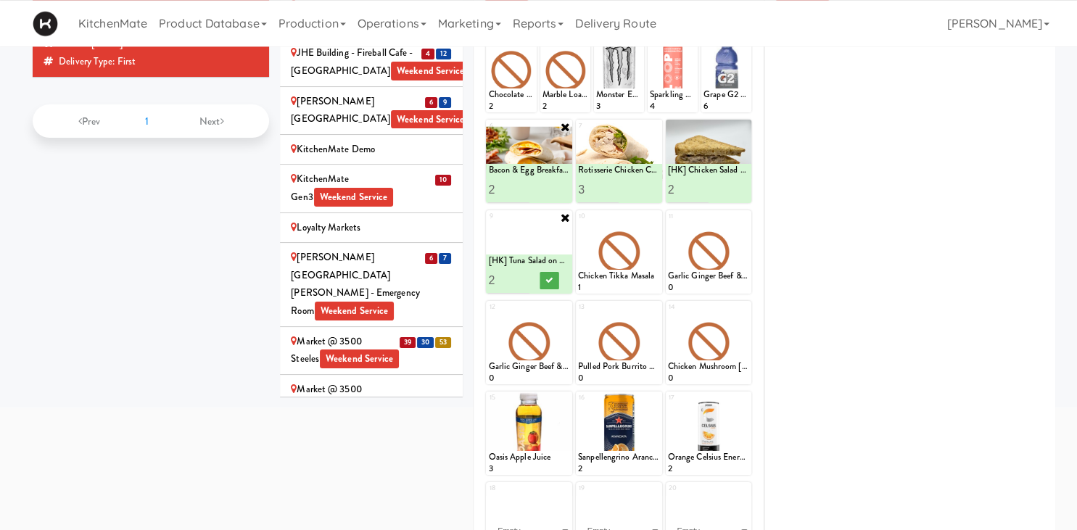
type input "2"
click at [523, 276] on input "2" at bounding box center [508, 280] width 41 height 27
click at [552, 276] on icon at bounding box center [549, 280] width 7 height 8
click at [418, 476] on div "Mattr (formerly Shawcor) Weekend Service" at bounding box center [371, 494] width 161 height 36
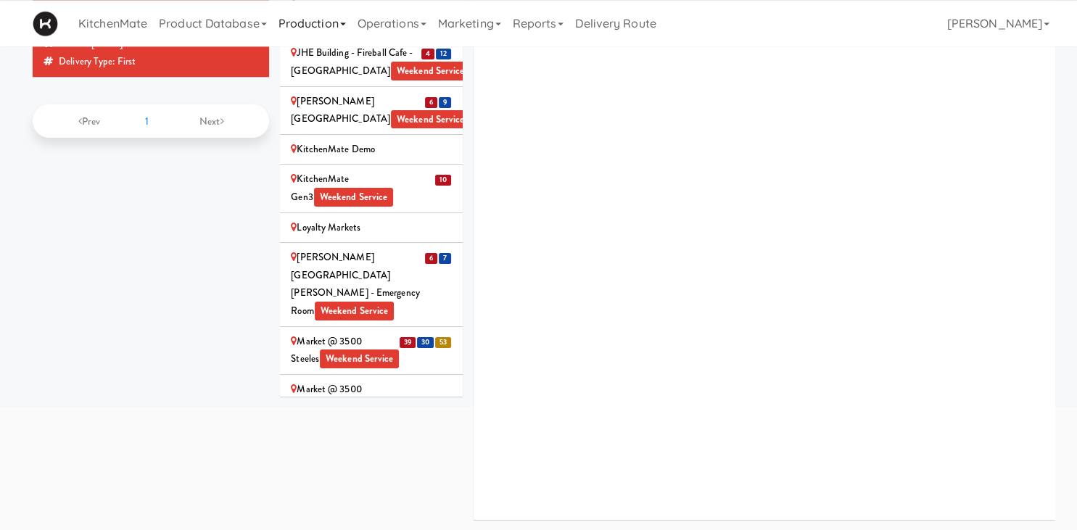
scroll to position [1999, 0]
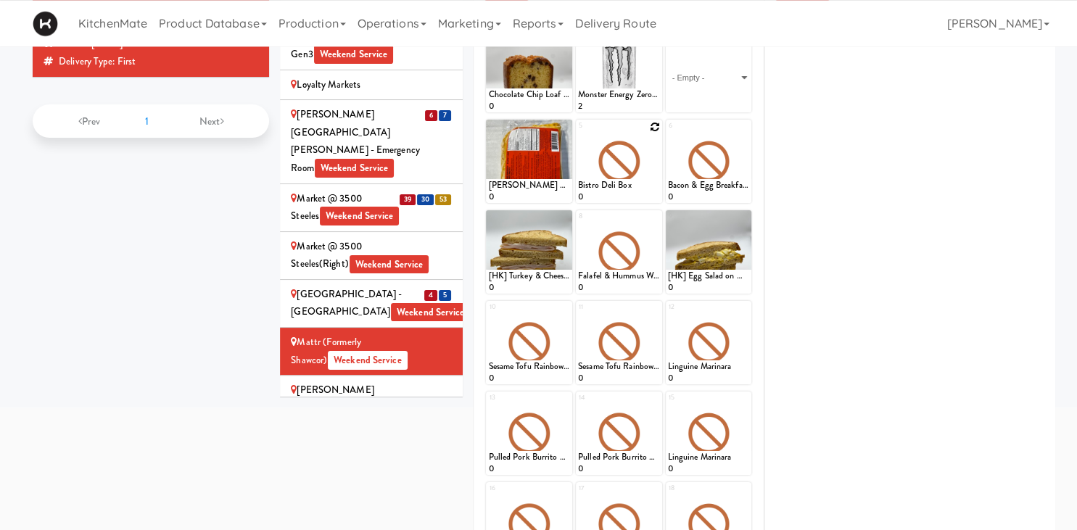
click at [651, 131] on div at bounding box center [619, 161] width 86 height 83
click at [651, 128] on icon at bounding box center [655, 127] width 10 height 10
click at [578, 133] on select "- Empty - Amazing Chocolate Chunk Cookie Bacon & Egg Breakfast Wrap Bistro Deli…" at bounding box center [619, 168] width 82 height 70
click option "Bistro Deli Box" at bounding box center [0, 0] width 0 height 0
type input "2"
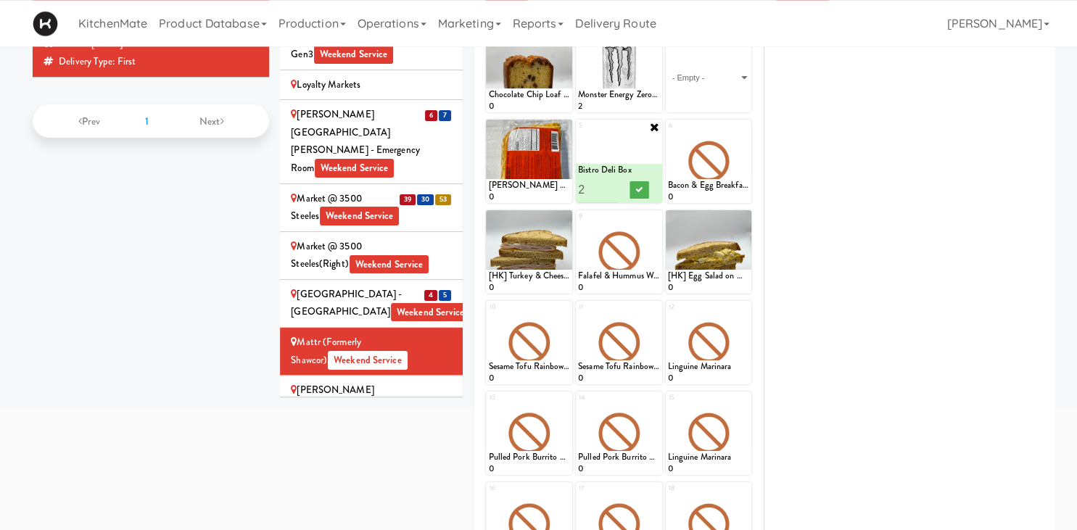
click at [610, 186] on input "2" at bounding box center [598, 189] width 41 height 27
click at [646, 185] on button at bounding box center [638, 189] width 19 height 17
click at [738, 129] on div at bounding box center [709, 161] width 86 height 83
click at [741, 128] on icon at bounding box center [744, 127] width 10 height 10
click at [668, 133] on select "- Empty - Amazing Chocolate Chunk Cookie Bacon & Egg Breakfast Wrap Bistro Deli…" at bounding box center [709, 168] width 82 height 70
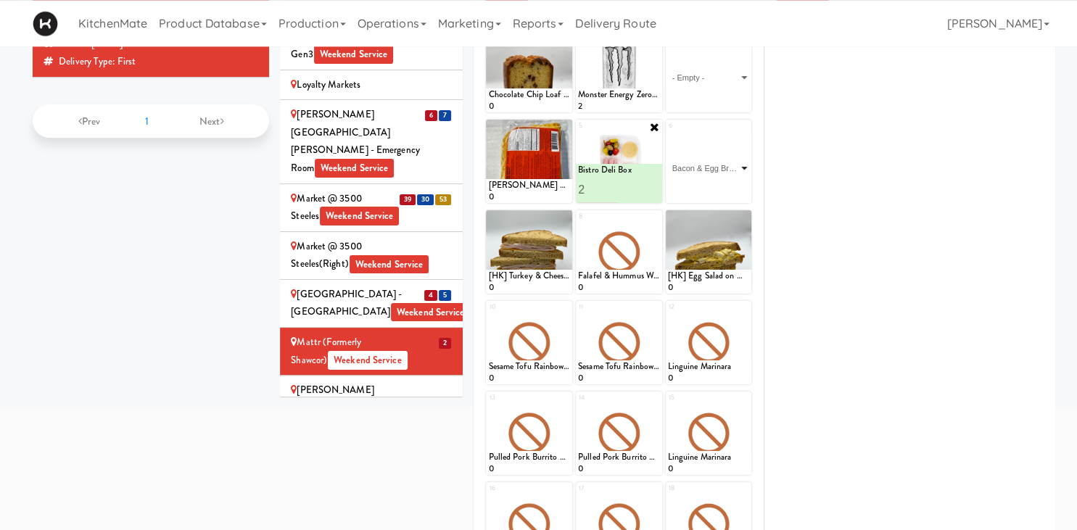
click option "Bacon & Egg Breakfast Wrap" at bounding box center [0, 0] width 0 height 0
type input "3"
click at [725, 189] on icon at bounding box center [728, 190] width 7 height 8
click at [652, 211] on div at bounding box center [619, 251] width 86 height 83
click at [654, 214] on icon at bounding box center [655, 217] width 10 height 10
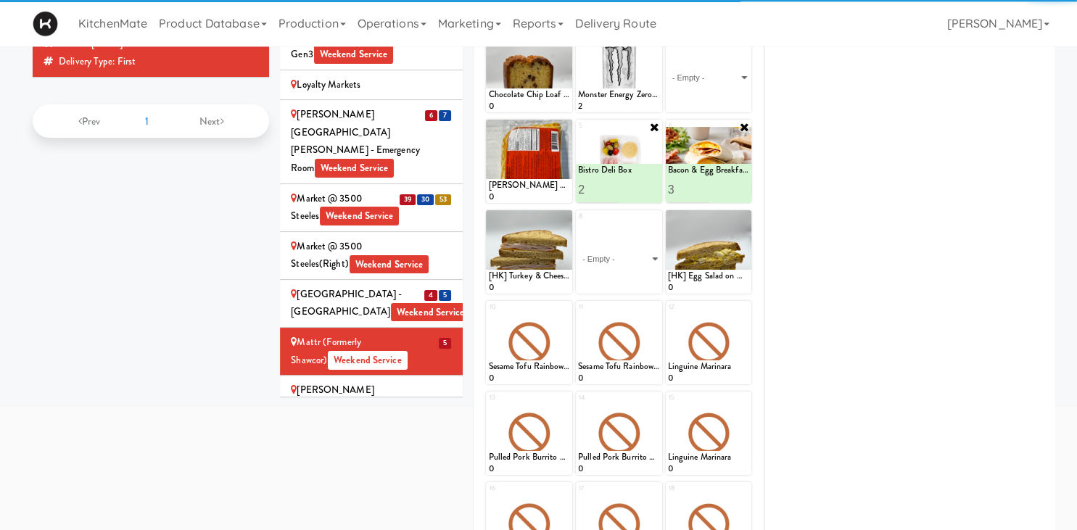
click at [654, 215] on div "8 - Empty - Amazing Chocolate Chunk Cookie Bacon & Egg Breakfast Wrap Bistro De…" at bounding box center [619, 251] width 86 height 83
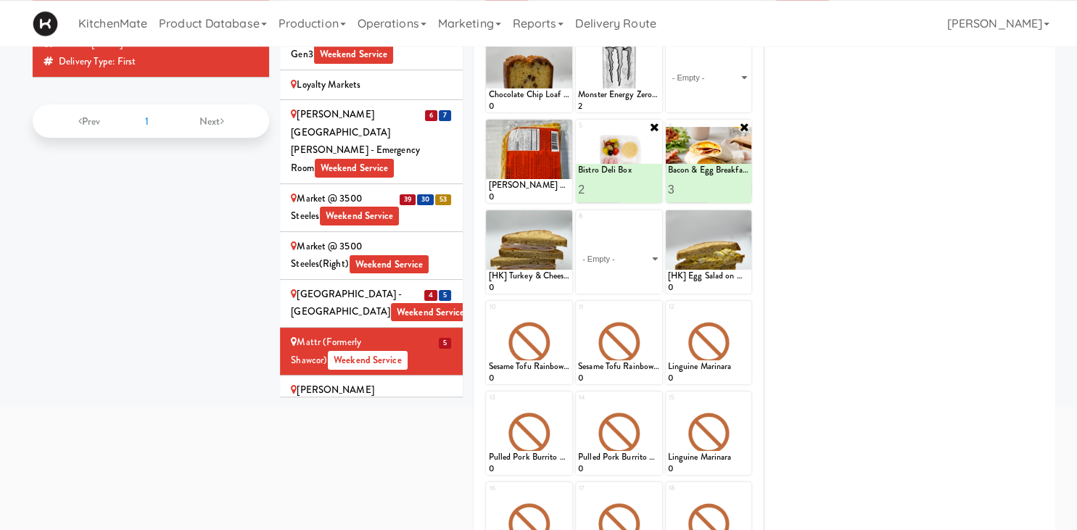
click at [654, 215] on div "8 - Empty - Amazing Chocolate Chunk Cookie Bacon & Egg Breakfast Wrap Bistro De…" at bounding box center [619, 251] width 86 height 83
click at [578, 224] on select "- Empty - Amazing Chocolate Chunk Cookie Bacon & Egg Breakfast Wrap Bistro Deli…" at bounding box center [619, 259] width 82 height 70
click option "Maple Bacon with Egg & Cheddar on Sesame Seed Bagel" at bounding box center [0, 0] width 0 height 0
type input "4"
click at [634, 280] on button at bounding box center [638, 280] width 19 height 17
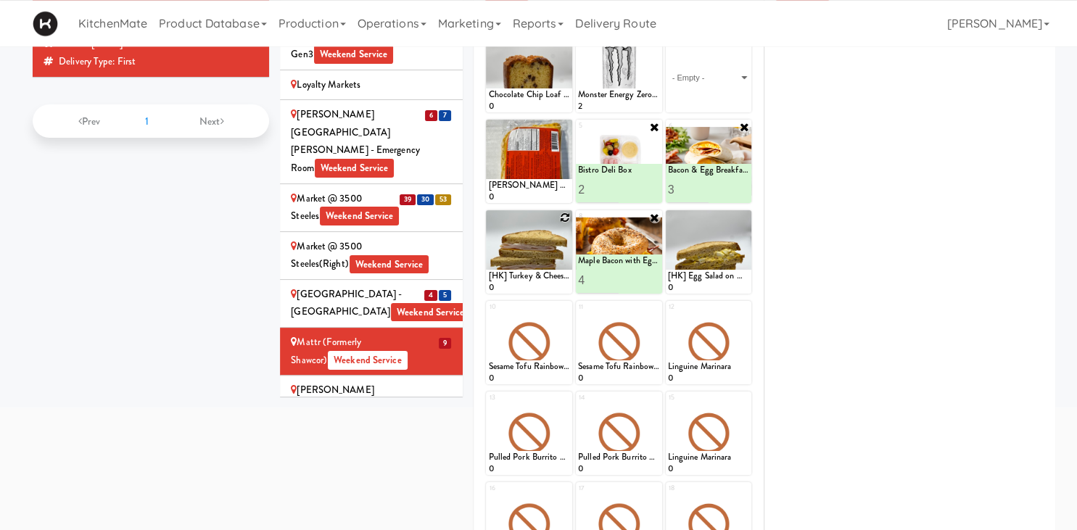
click at [566, 220] on icon at bounding box center [565, 217] width 10 height 10
click at [488, 224] on select "- Empty - Amazing Chocolate Chunk Cookie Bacon & Egg Breakfast Wrap Bistro Deli…" at bounding box center [529, 259] width 82 height 70
click option "[HK] Chicken Salad on Multigrain" at bounding box center [0, 0] width 0 height 0
type input "3"
click at [552, 273] on button at bounding box center [549, 280] width 19 height 17
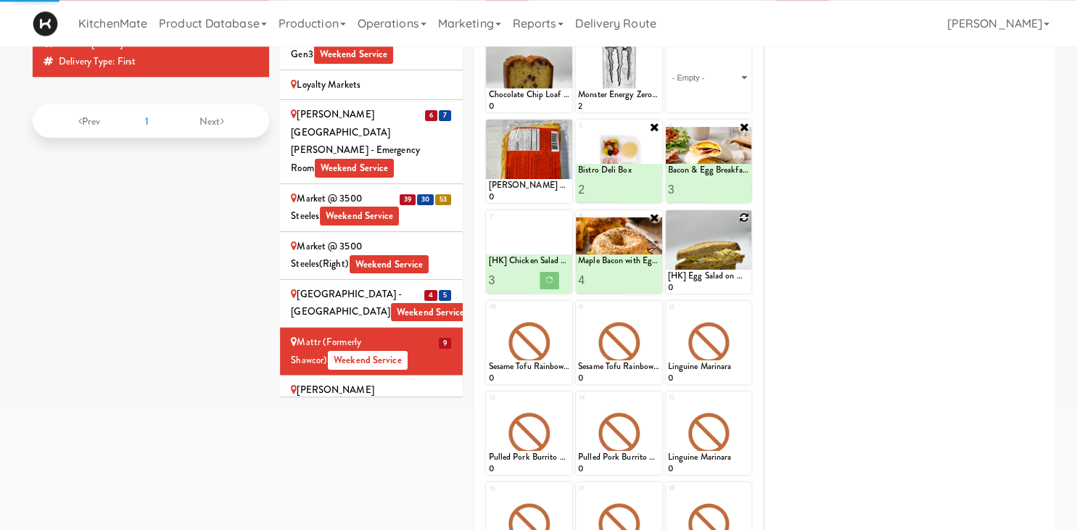
click at [741, 216] on icon at bounding box center [744, 217] width 10 height 10
click at [739, 241] on select "- Empty - Amazing Chocolate Chunk Cookie Bacon & Egg Breakfast Wrap Bistro Deli…" at bounding box center [709, 259] width 82 height 70
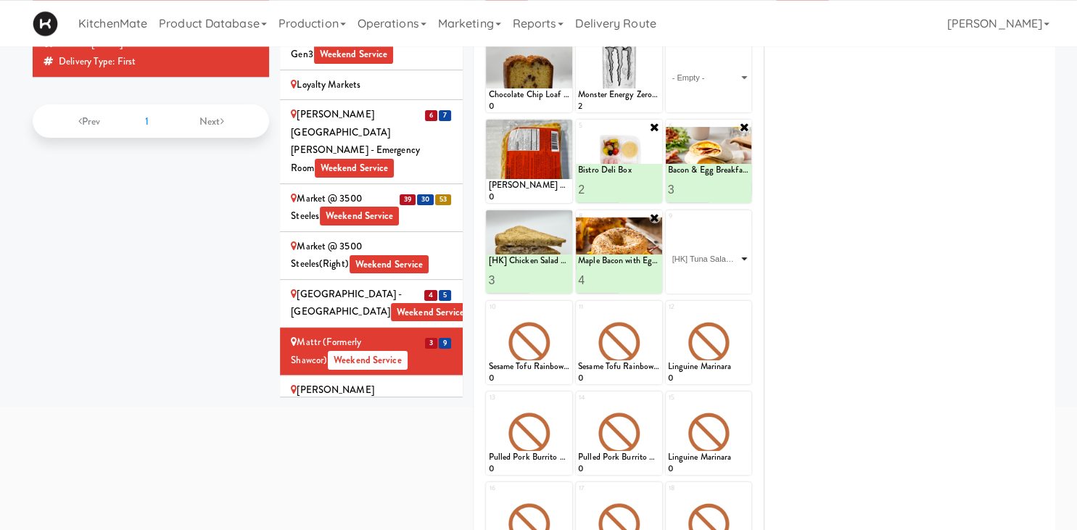
click option "[HK] Tuna Salad on Multigrain" at bounding box center [0, 0] width 0 height 0
type input "4"
click at [723, 278] on button at bounding box center [728, 280] width 19 height 17
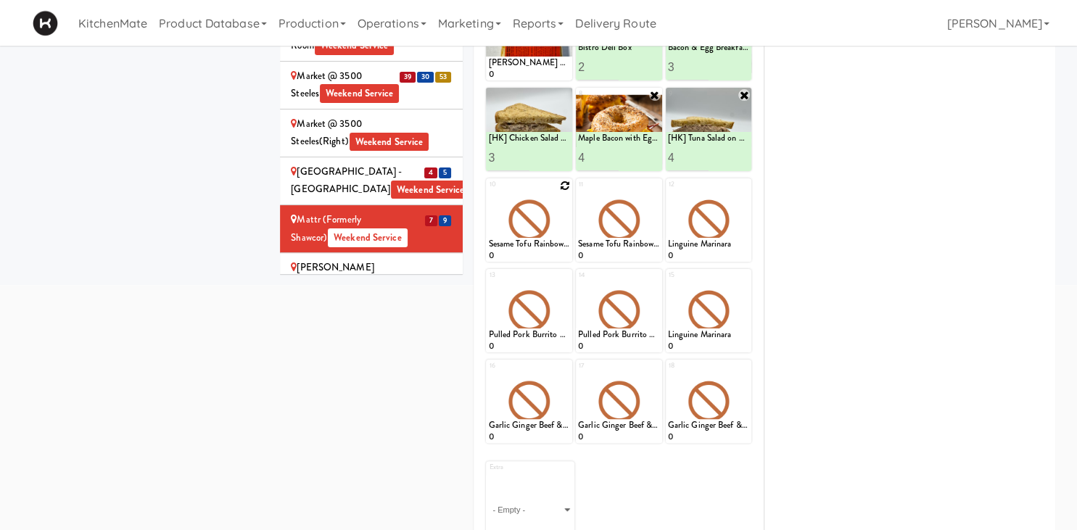
click at [565, 185] on icon at bounding box center [565, 186] width 10 height 10
type input "2"
click at [544, 249] on button at bounding box center [549, 248] width 19 height 17
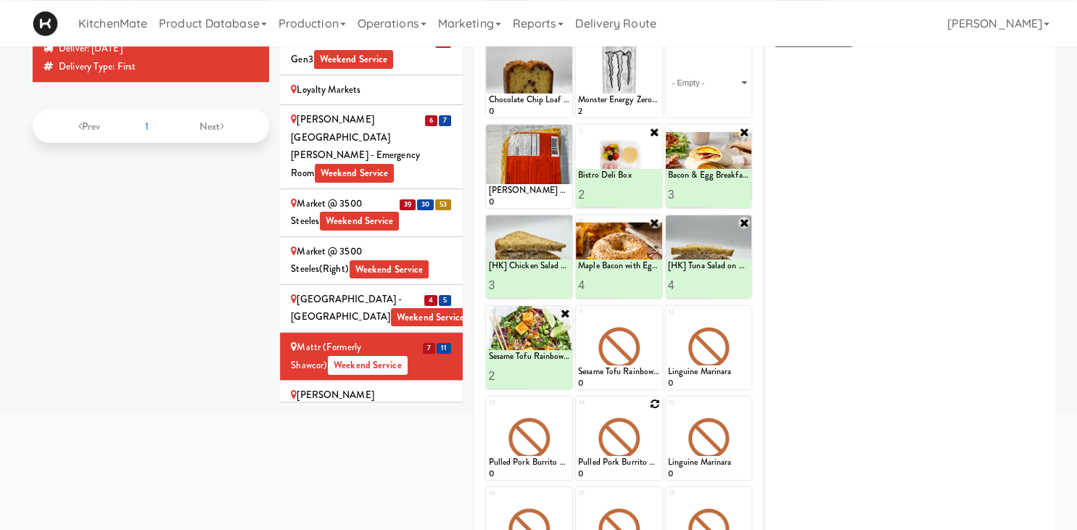
scroll to position [162, 0]
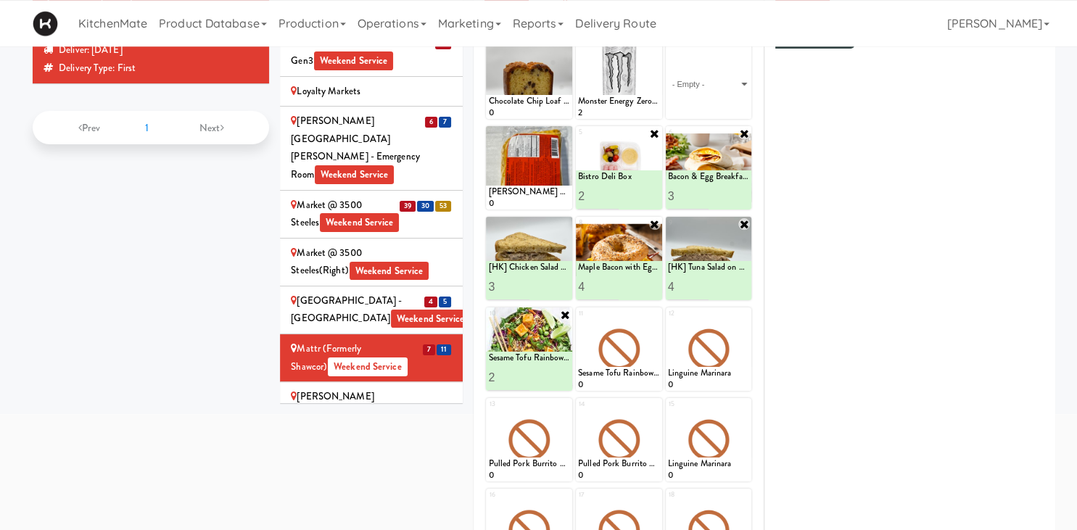
click at [430, 382] on li "Mills Memorial Library - 2nd Floor - McMaster University Weekend Service" at bounding box center [371, 415] width 183 height 66
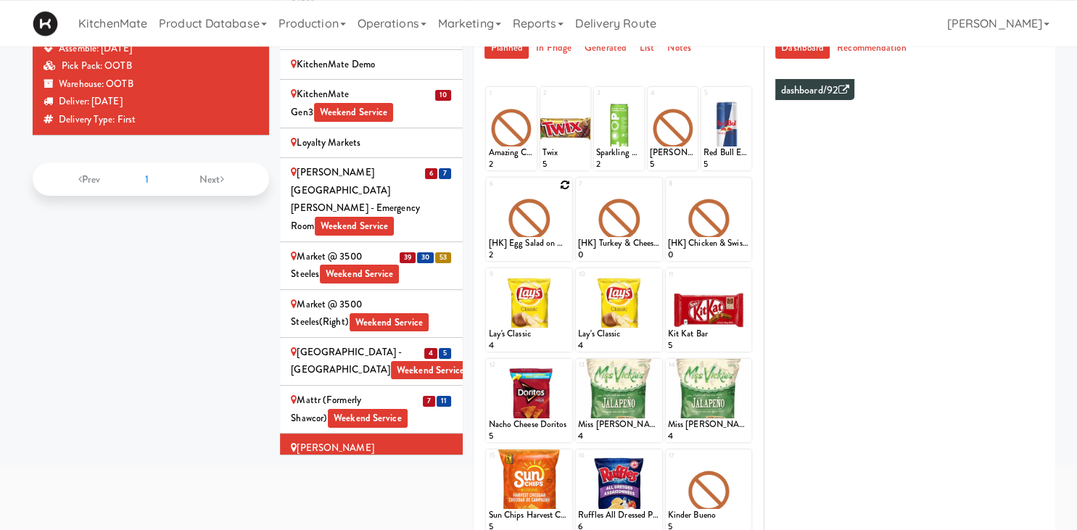
scroll to position [109, 0]
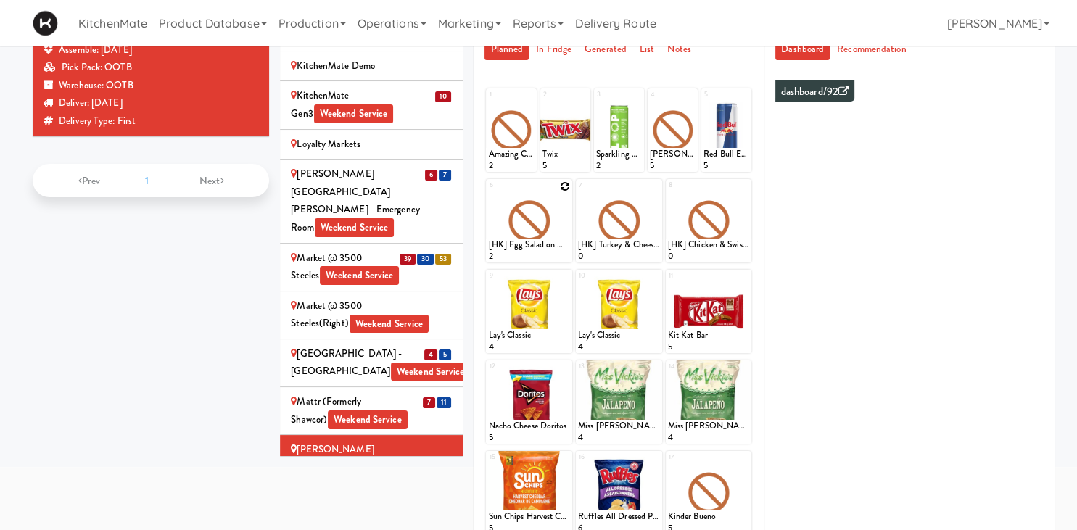
click at [564, 189] on icon at bounding box center [565, 186] width 10 height 10
click at [488, 193] on select "- Empty - Amazing Chocolate Chunk Cookie Bacon & Egg Breakfast Wrap Bistro Deli…" at bounding box center [529, 228] width 82 height 70
click option "[HK] Chicken Salad on Multigrain" at bounding box center [0, 0] width 0 height 0
type input "2"
click at [521, 246] on input "2" at bounding box center [508, 249] width 41 height 27
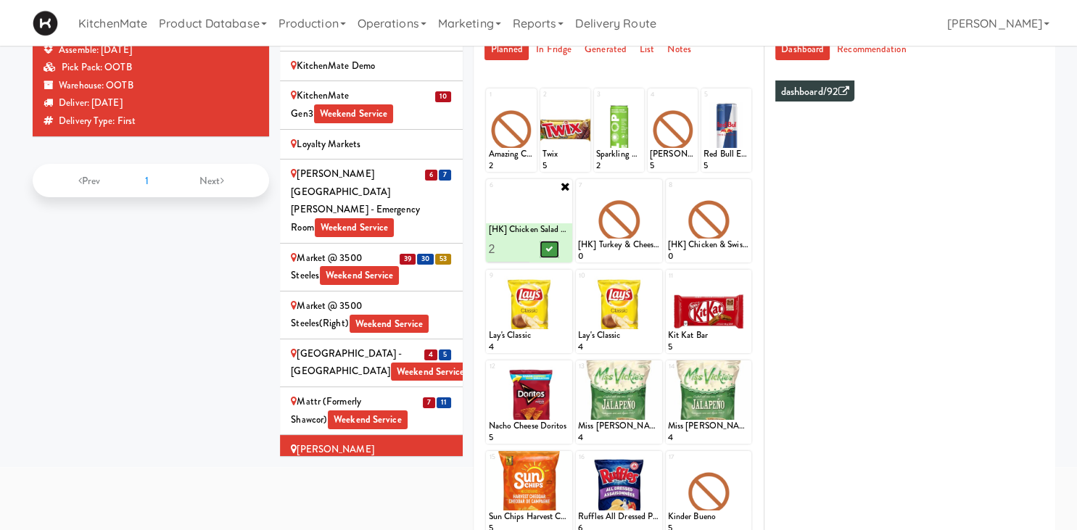
click at [551, 252] on icon at bounding box center [549, 249] width 7 height 8
click at [657, 187] on icon at bounding box center [655, 186] width 10 height 10
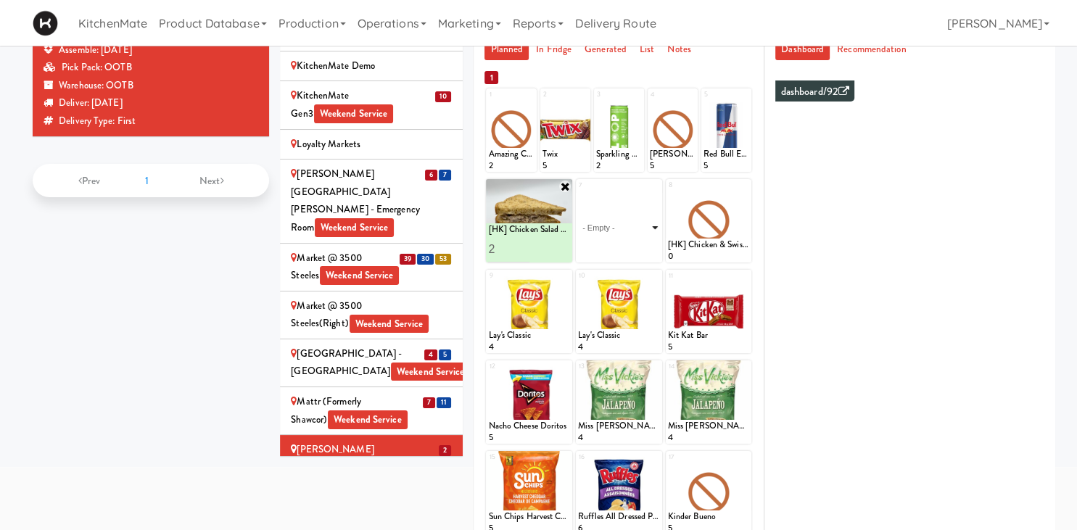
click at [578, 193] on select "- Empty - Amazing Chocolate Chunk Cookie Bacon & Egg Breakfast Wrap Bistro Deli…" at bounding box center [619, 228] width 82 height 70
click option "[HK] Tuna Salad on Multigrain" at bounding box center [0, 0] width 0 height 0
type input "2"
click at [610, 247] on input "2" at bounding box center [598, 249] width 41 height 27
click at [642, 249] on icon at bounding box center [638, 249] width 7 height 8
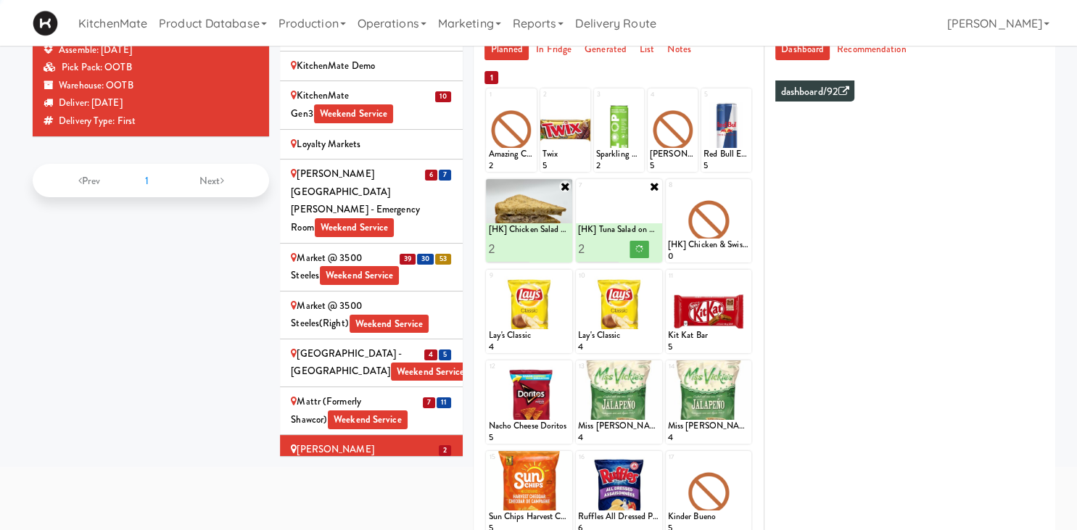
scroll to position [2625, 0]
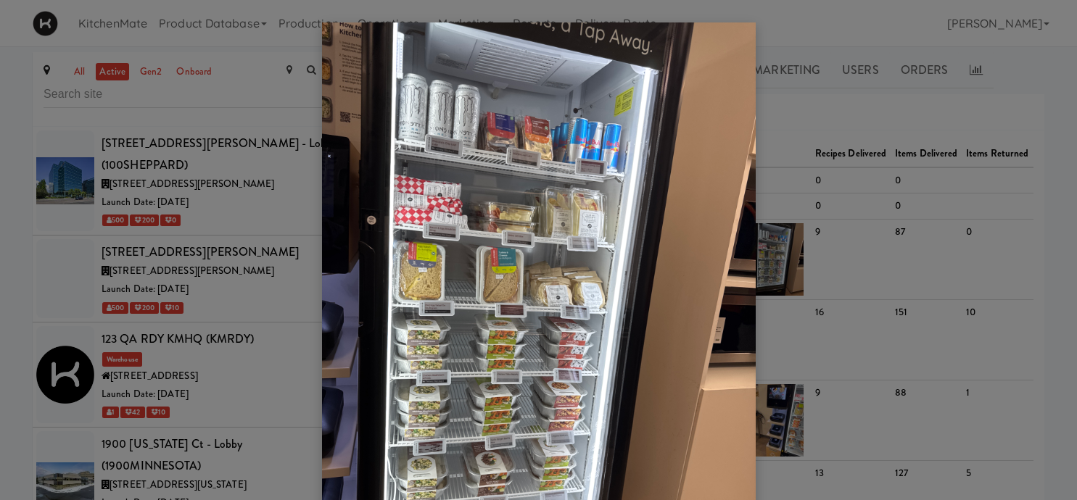
click at [185, 299] on div at bounding box center [538, 250] width 1077 height 500
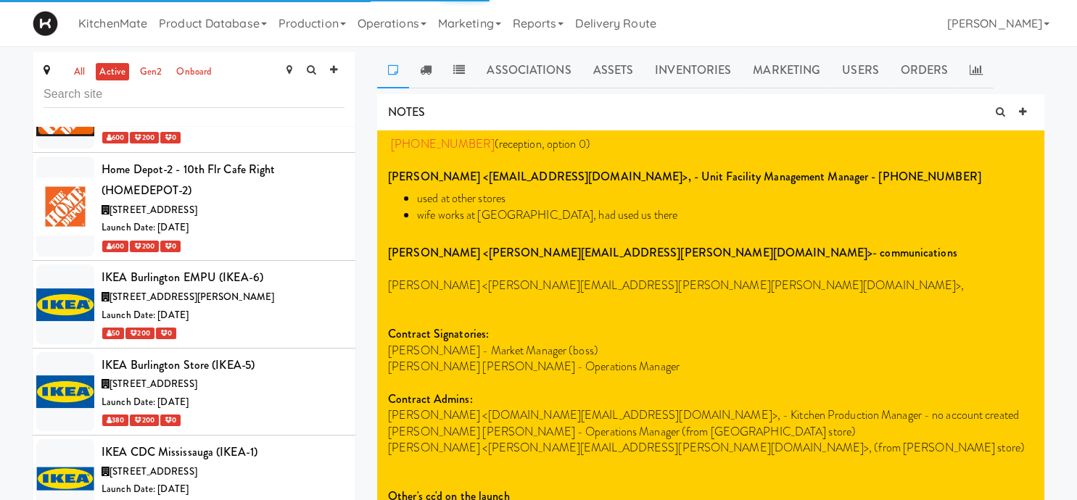
click at [424, 73] on icon at bounding box center [426, 70] width 12 height 12
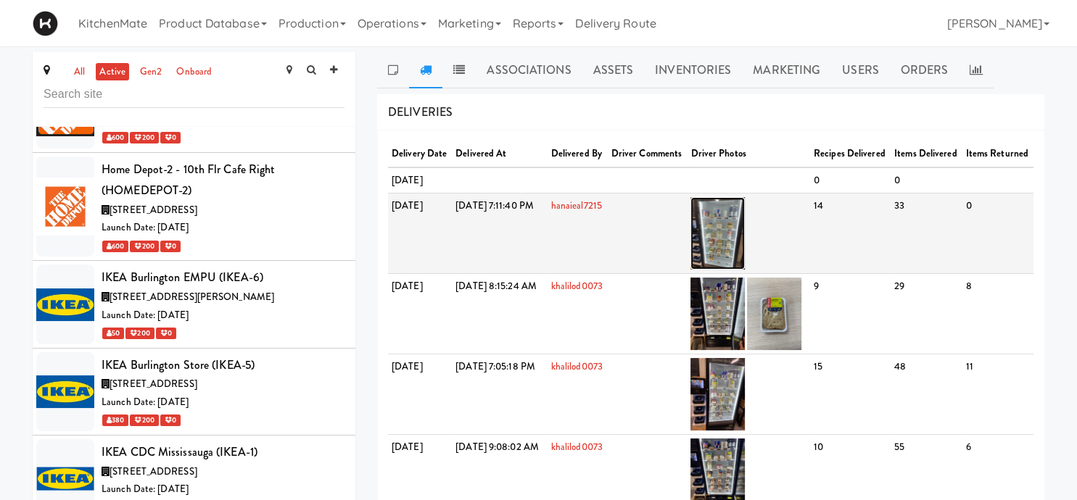
click at [742, 245] on img at bounding box center [717, 233] width 54 height 73
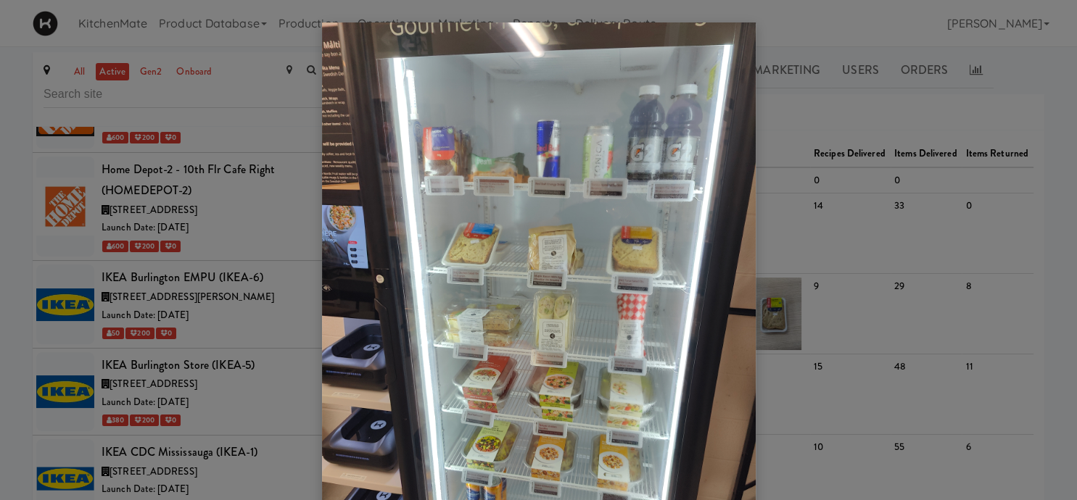
click at [266, 326] on div at bounding box center [538, 250] width 1077 height 500
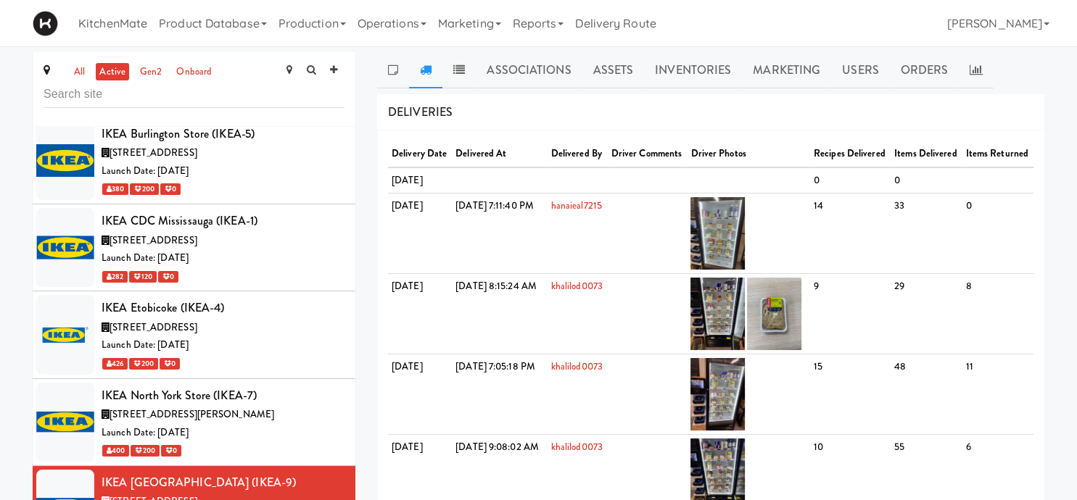
scroll to position [3973, 0]
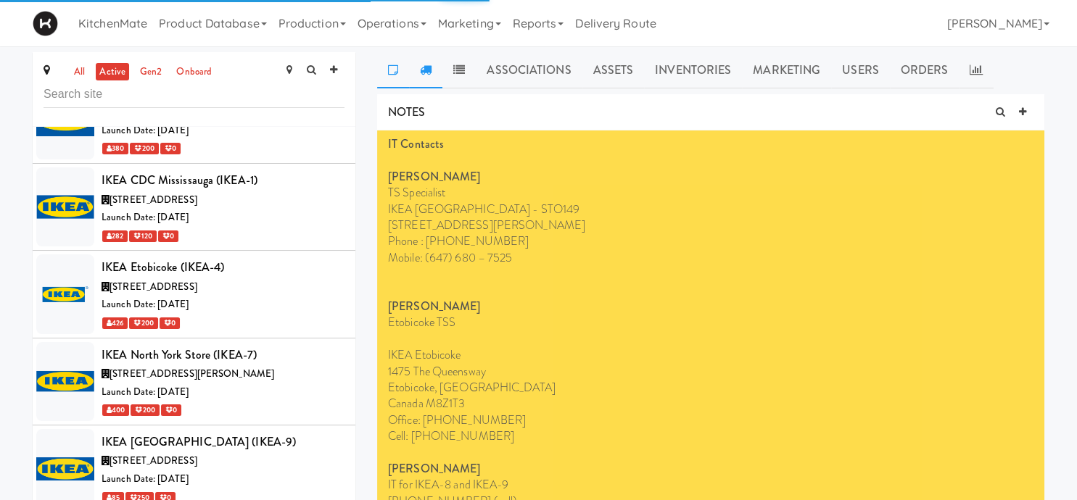
click at [434, 73] on link at bounding box center [425, 70] width 33 height 36
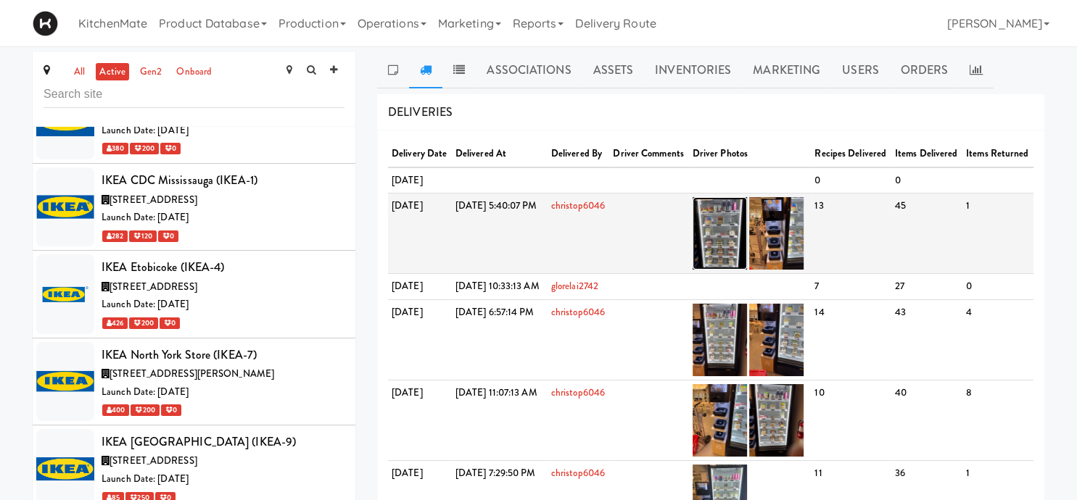
click at [738, 265] on img at bounding box center [719, 233] width 54 height 73
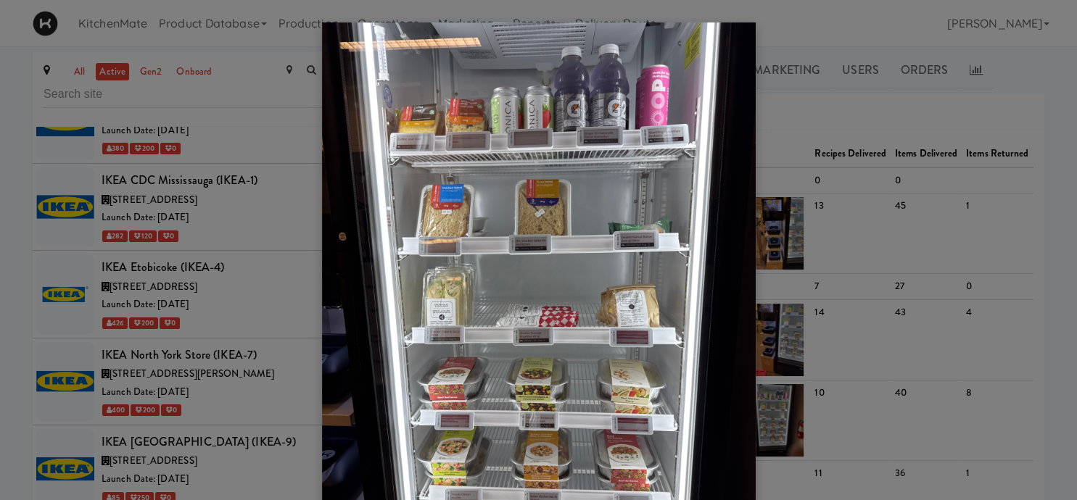
click at [237, 305] on div at bounding box center [538, 250] width 1077 height 500
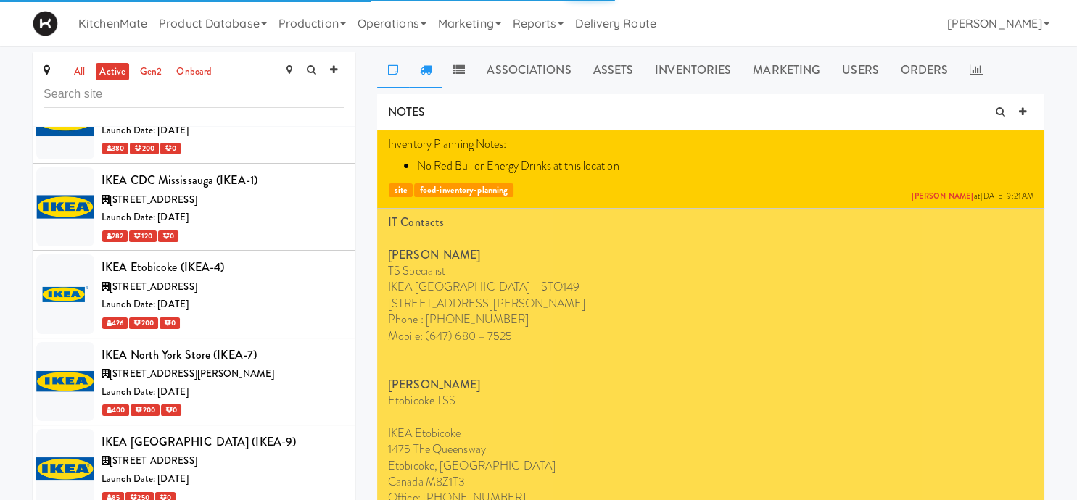
click at [418, 77] on link at bounding box center [425, 70] width 33 height 36
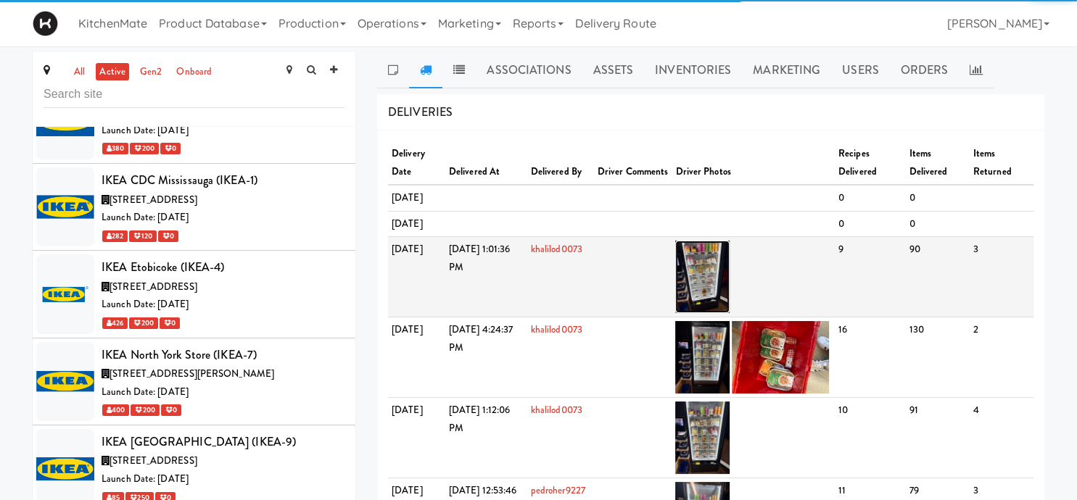
click at [709, 292] on img at bounding box center [702, 277] width 54 height 73
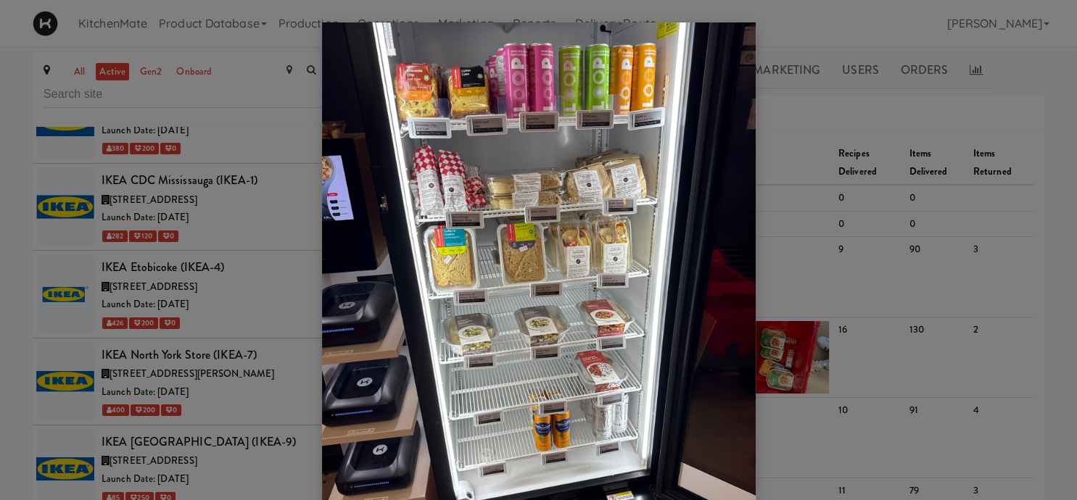
click at [232, 378] on div at bounding box center [538, 250] width 1077 height 500
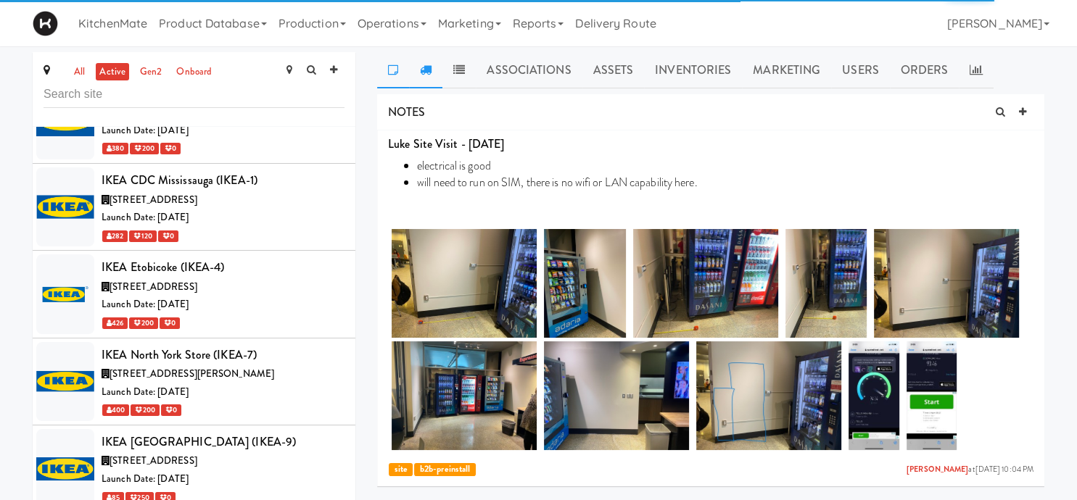
click at [434, 67] on link at bounding box center [425, 70] width 33 height 36
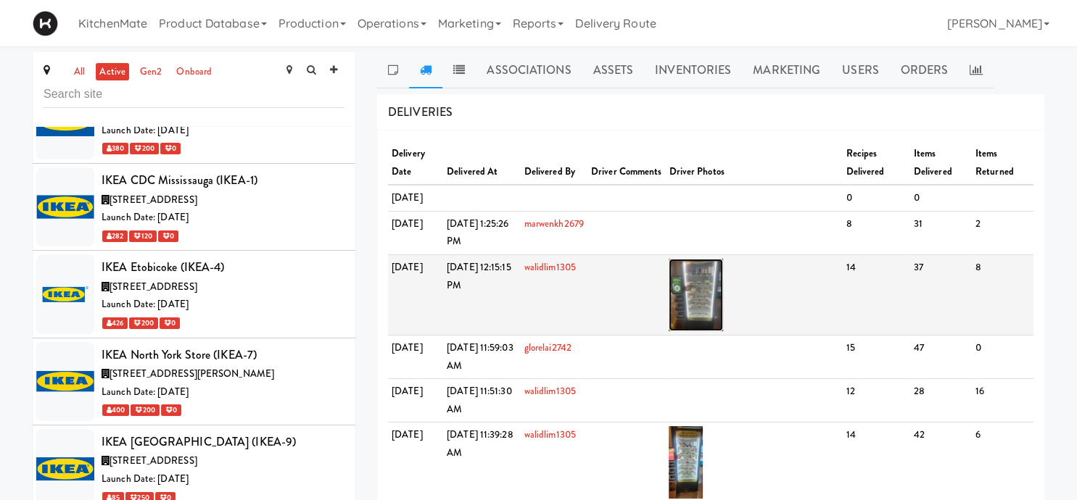
click at [719, 289] on img at bounding box center [695, 295] width 54 height 73
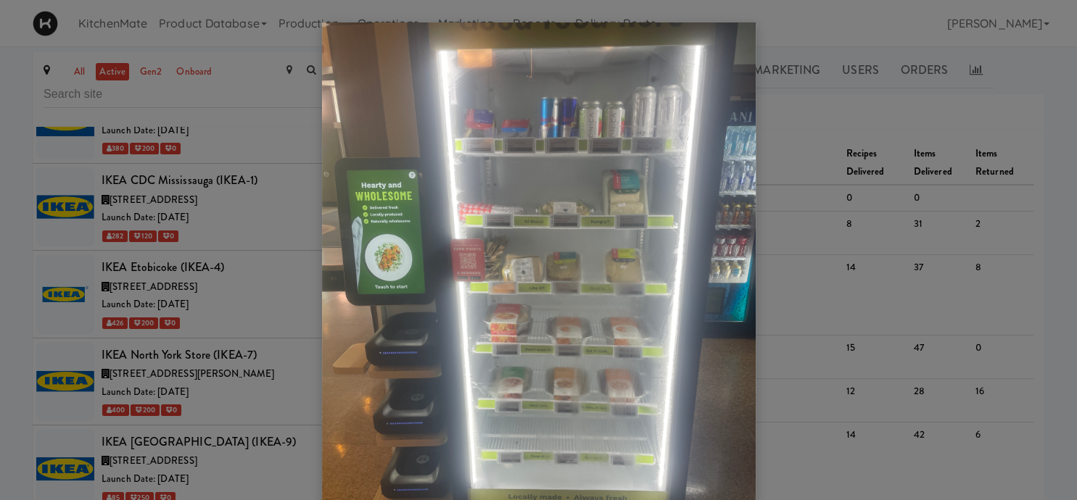
click at [157, 318] on div at bounding box center [538, 250] width 1077 height 500
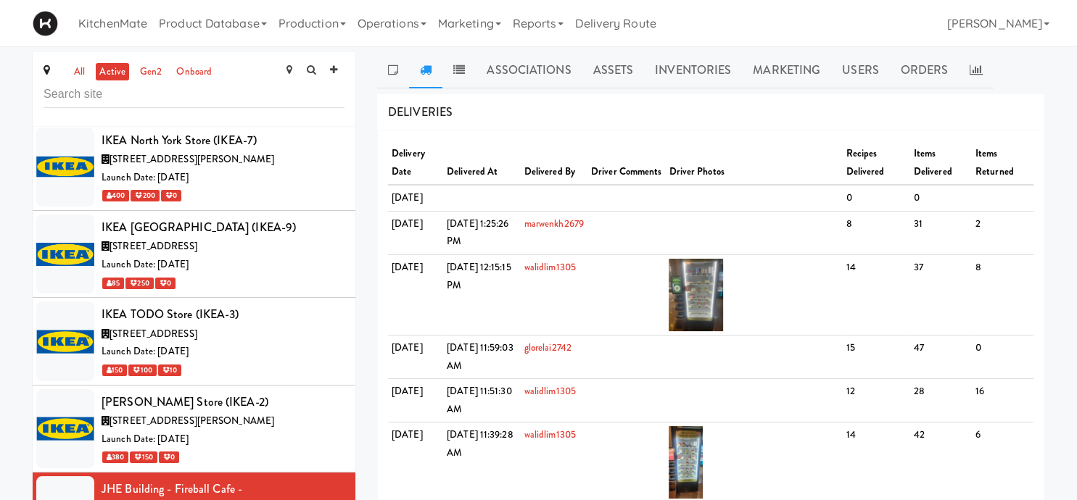
scroll to position [4188, 0]
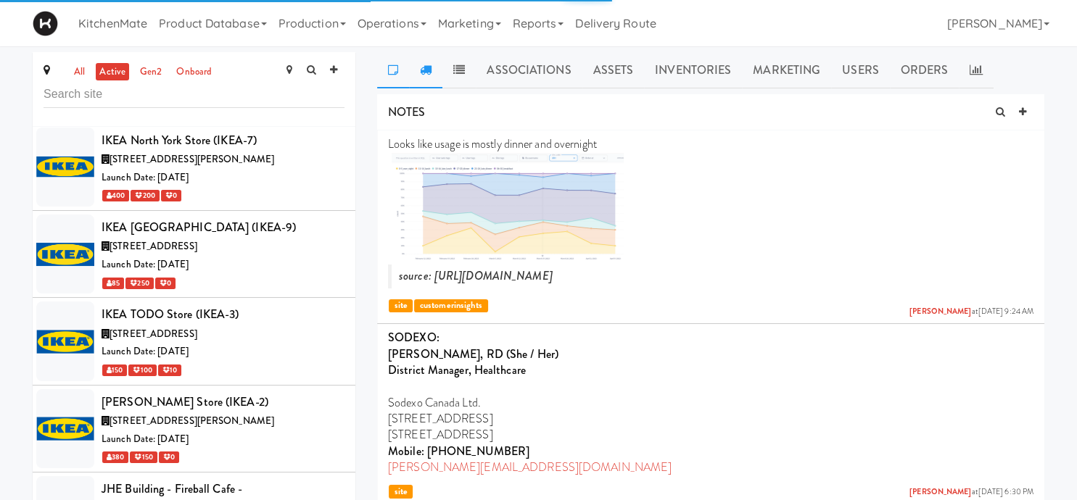
click at [436, 70] on link at bounding box center [425, 70] width 33 height 36
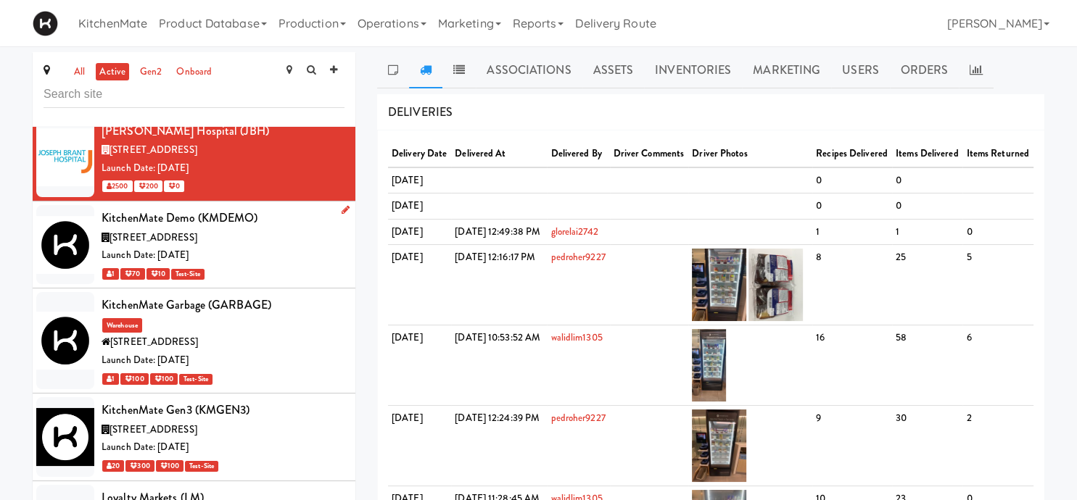
scroll to position [4655, 0]
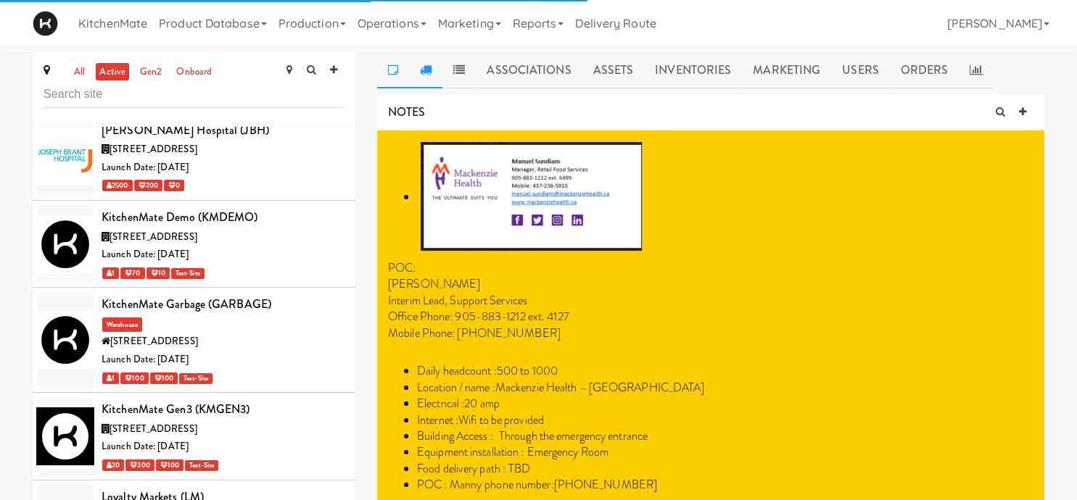
click at [419, 67] on link at bounding box center [425, 70] width 33 height 36
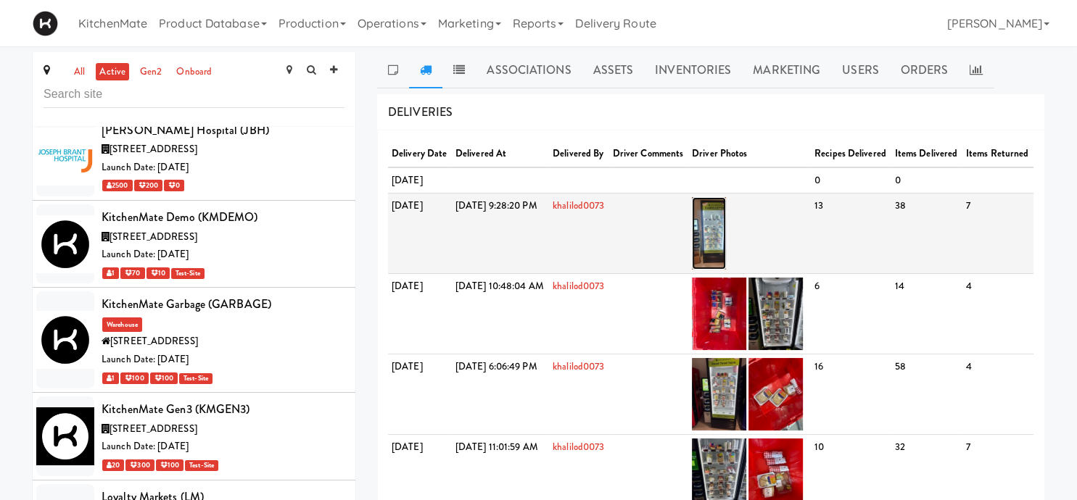
click at [726, 258] on img at bounding box center [709, 233] width 34 height 73
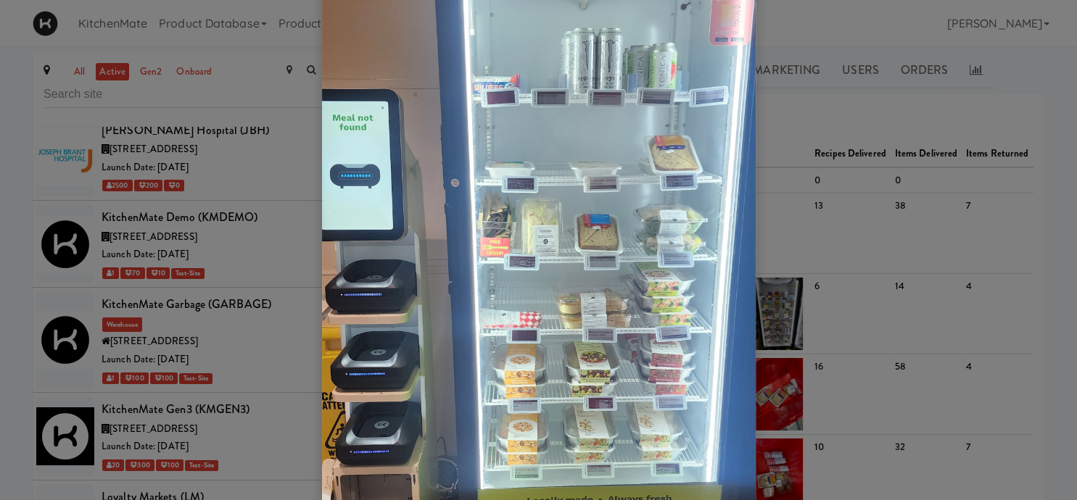
scroll to position [212, 0]
click at [96, 349] on div at bounding box center [538, 250] width 1077 height 500
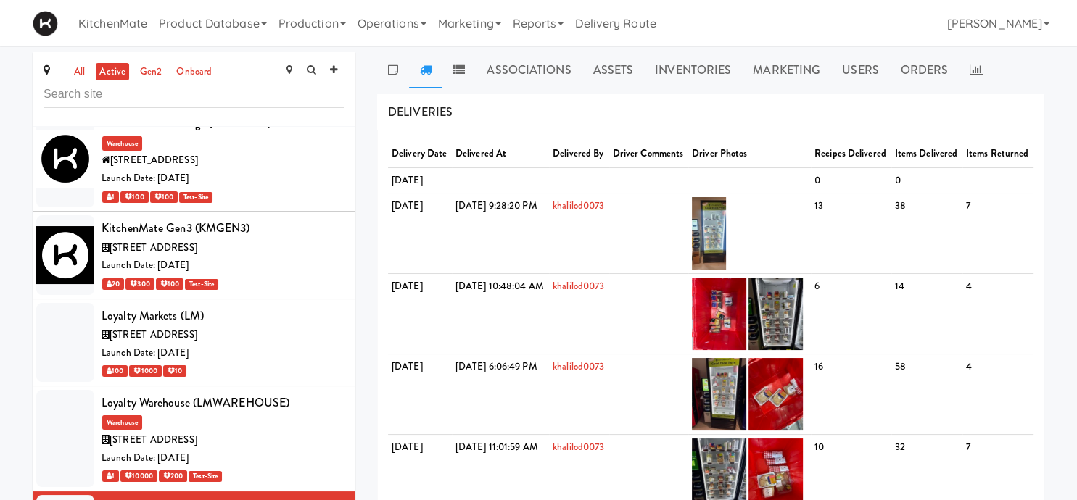
scroll to position [4837, 0]
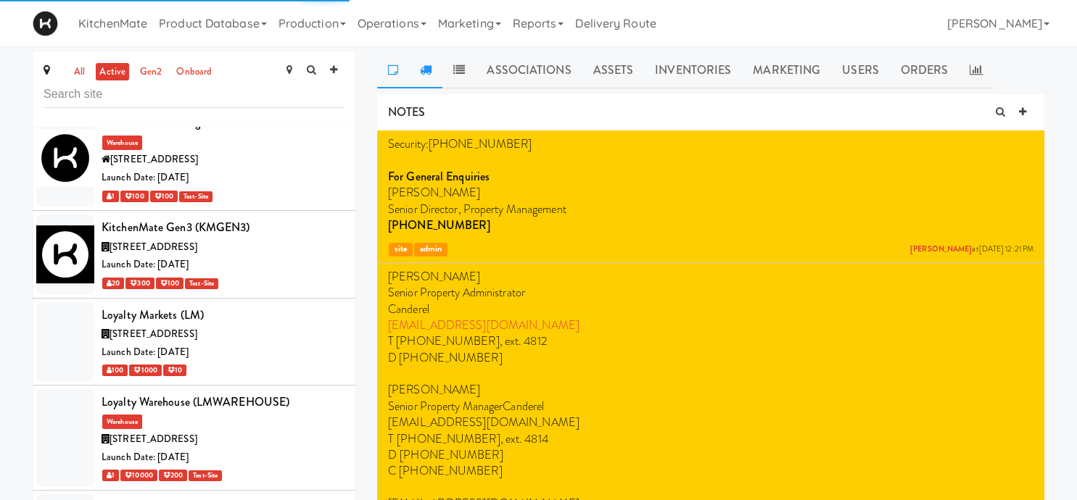
click at [427, 63] on link at bounding box center [425, 70] width 33 height 36
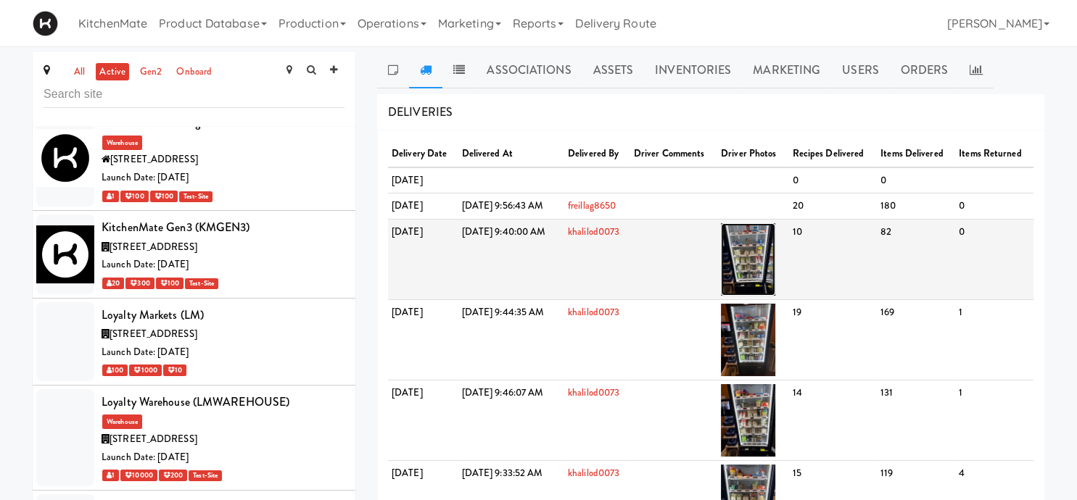
click at [775, 260] on img at bounding box center [748, 259] width 54 height 73
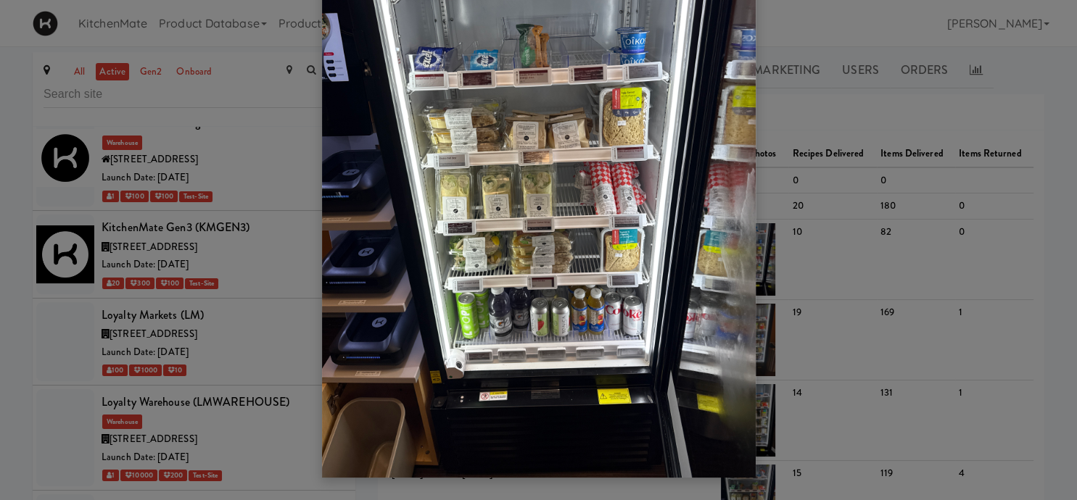
click at [497, 4] on div at bounding box center [538, 250] width 1077 height 500
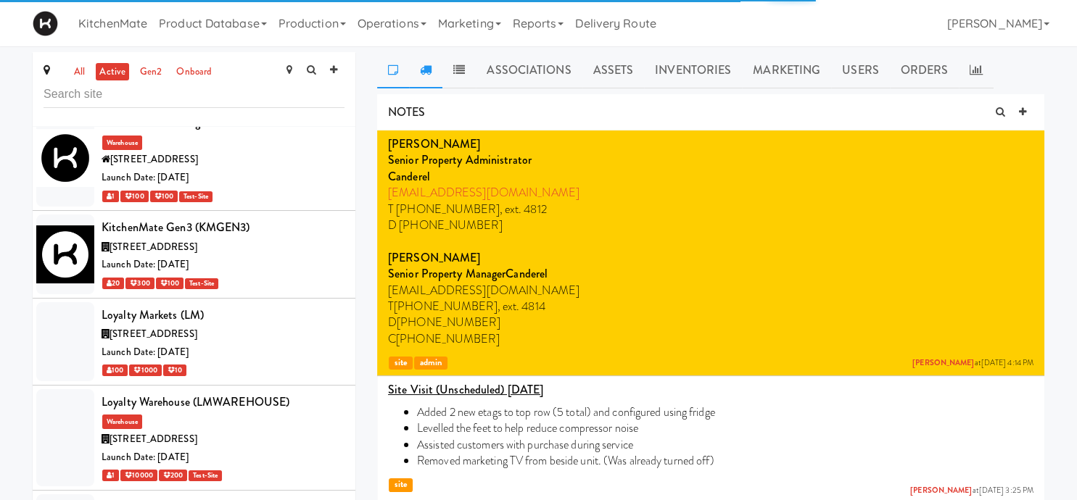
click at [431, 73] on icon at bounding box center [426, 70] width 12 height 12
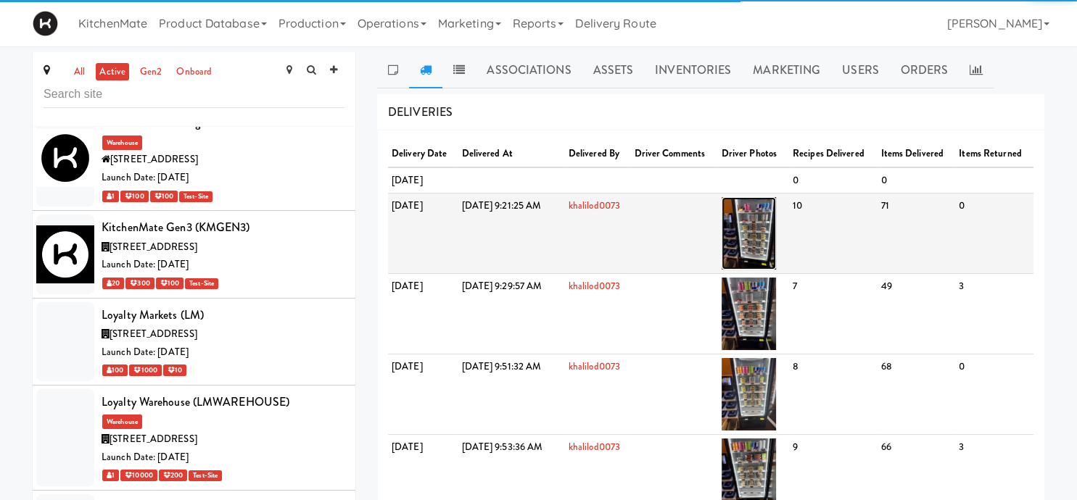
click at [776, 249] on img at bounding box center [748, 233] width 54 height 73
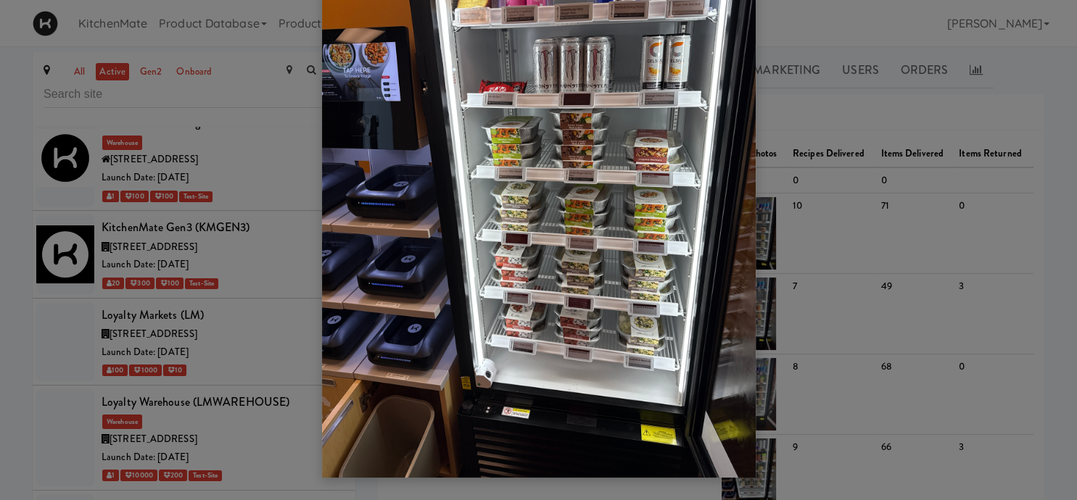
click at [184, 146] on div at bounding box center [538, 250] width 1077 height 500
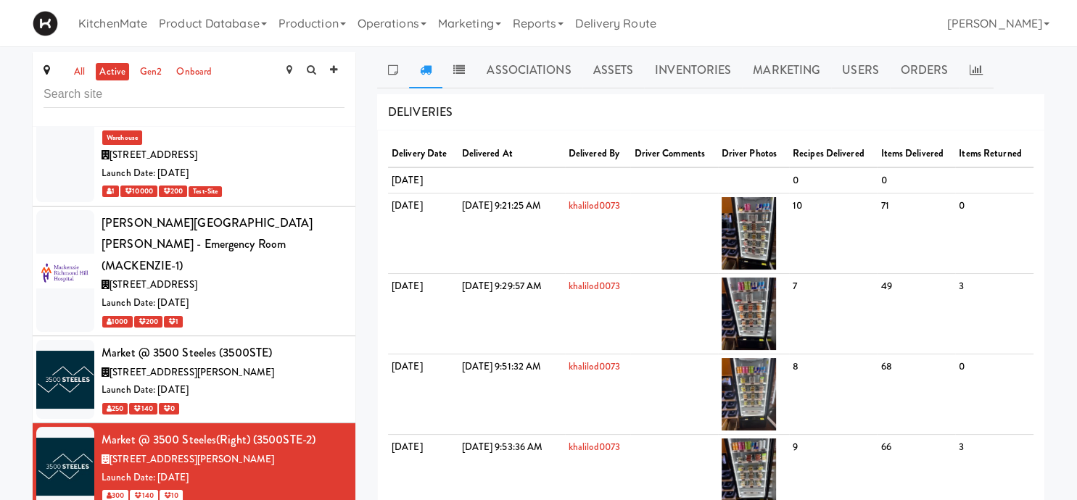
scroll to position [5124, 0]
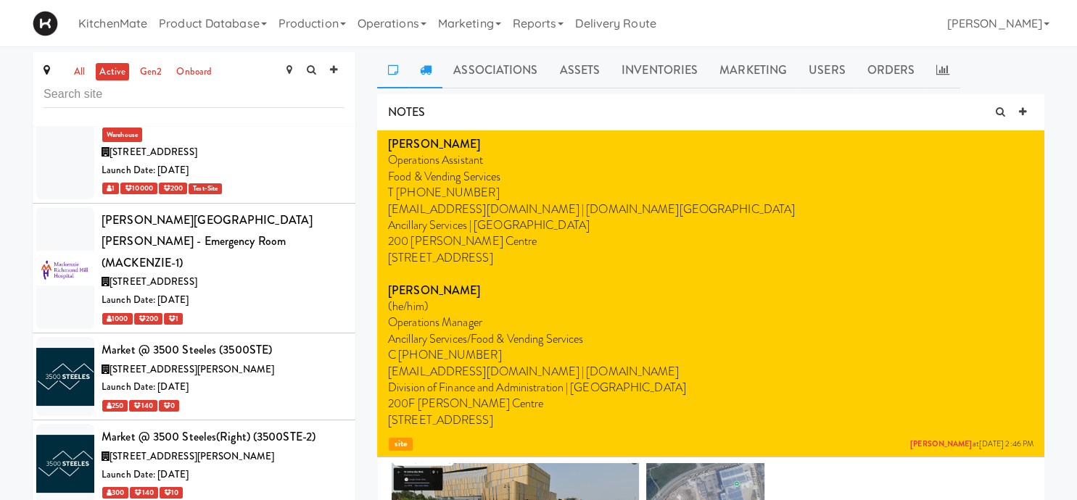
click at [422, 68] on icon at bounding box center [426, 70] width 12 height 12
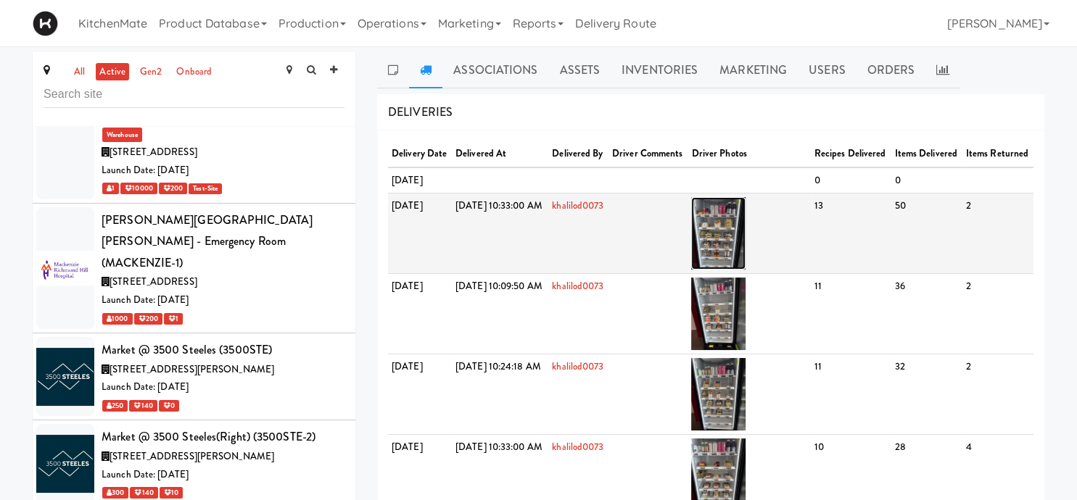
click at [745, 243] on img at bounding box center [718, 233] width 54 height 73
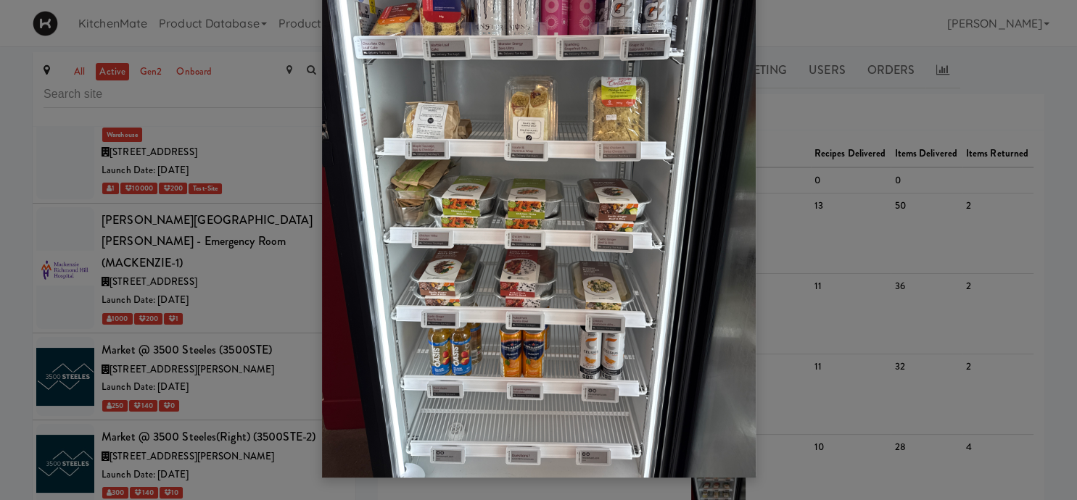
click at [249, 382] on div at bounding box center [538, 250] width 1077 height 500
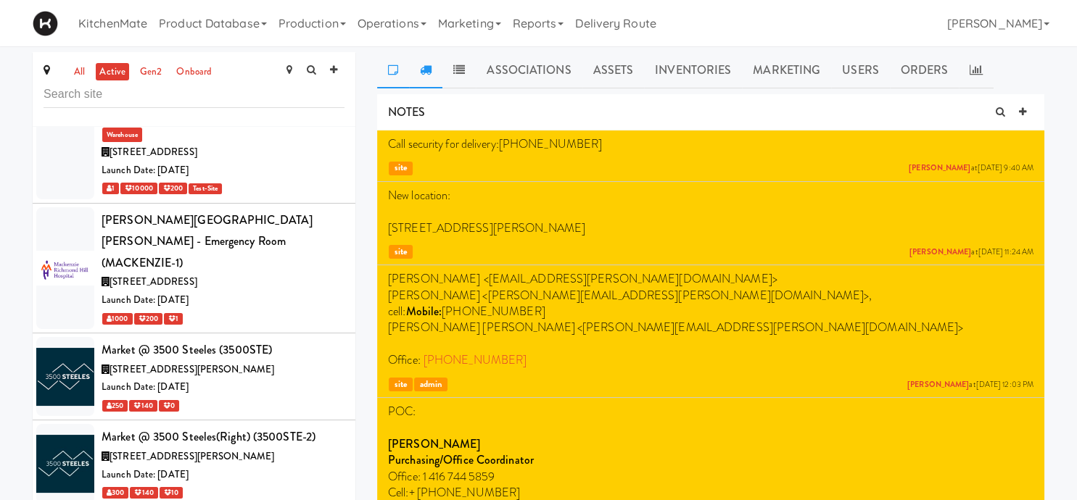
click at [420, 62] on link at bounding box center [425, 70] width 33 height 36
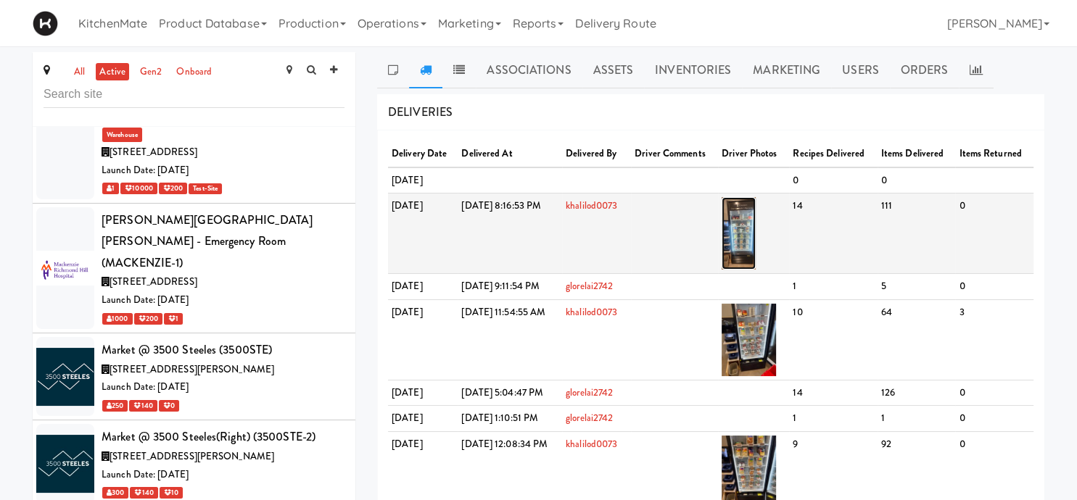
click at [755, 239] on img at bounding box center [738, 233] width 34 height 73
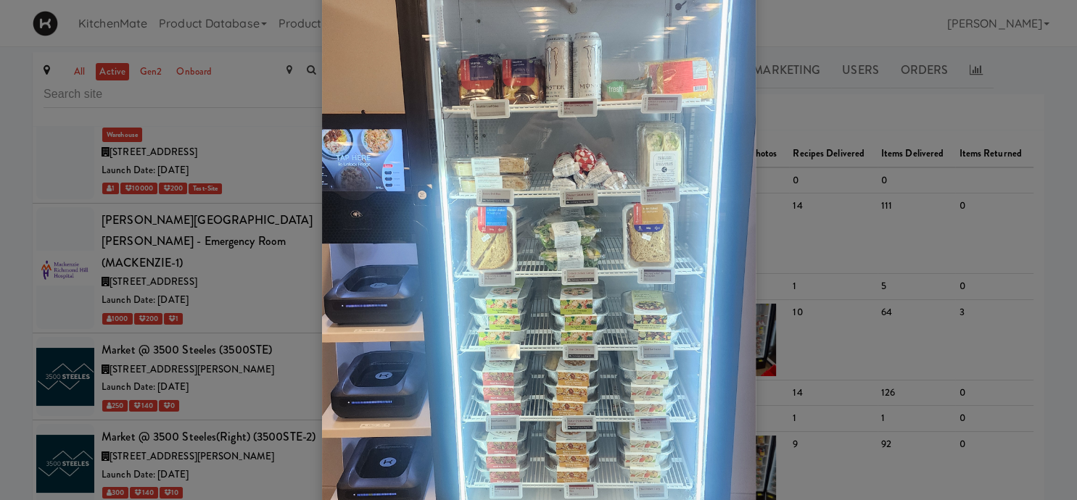
scroll to position [203, 0]
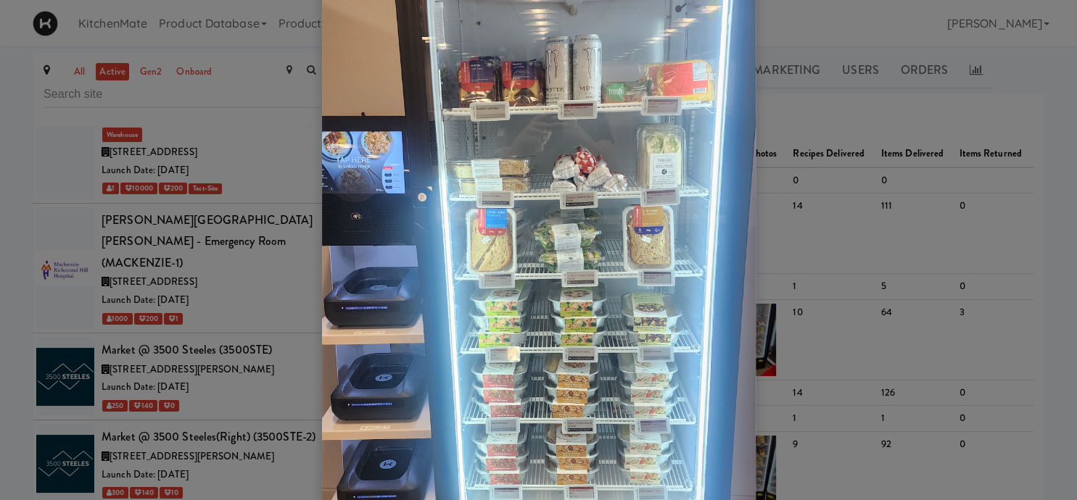
click at [152, 334] on div at bounding box center [538, 250] width 1077 height 500
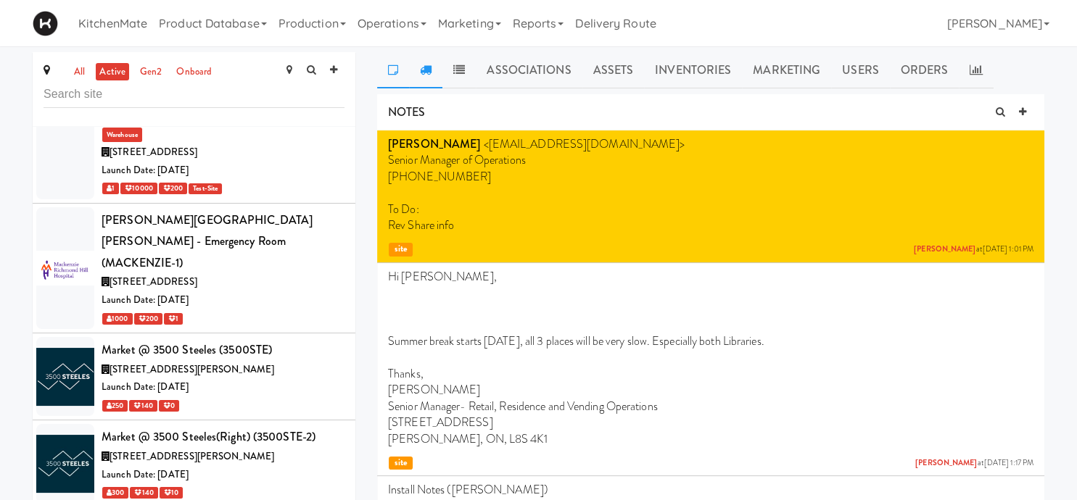
click at [423, 71] on icon at bounding box center [426, 70] width 12 height 12
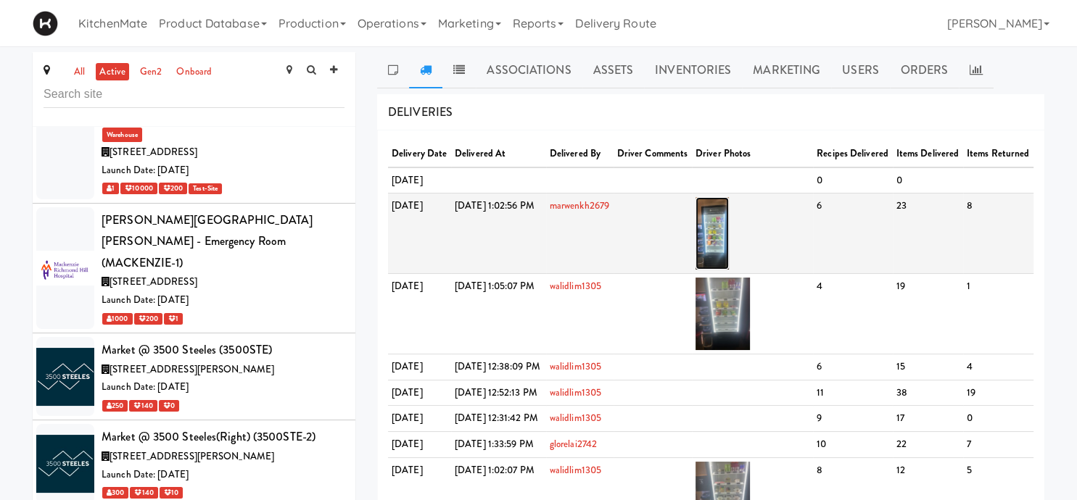
click at [729, 254] on img at bounding box center [712, 233] width 34 height 73
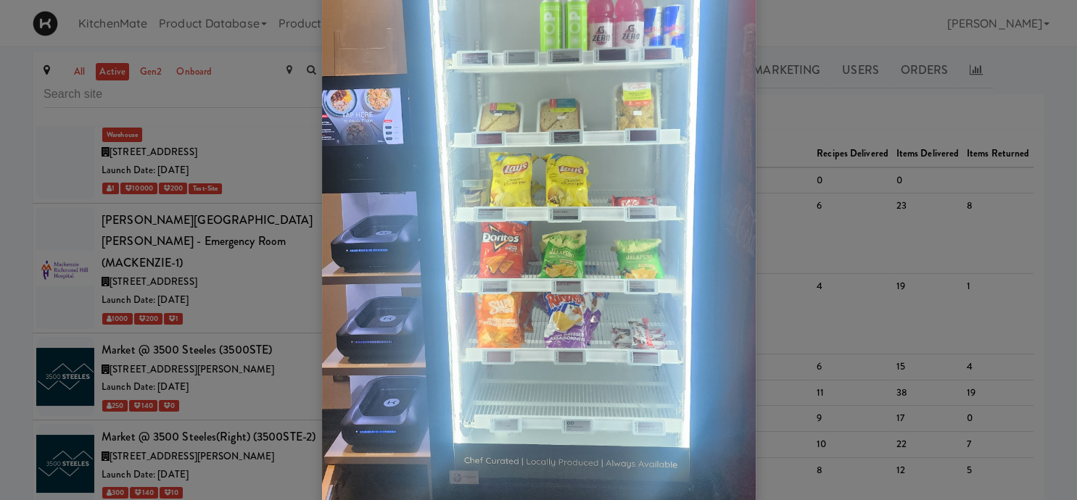
scroll to position [287, 0]
click at [769, 132] on div at bounding box center [538, 250] width 1077 height 500
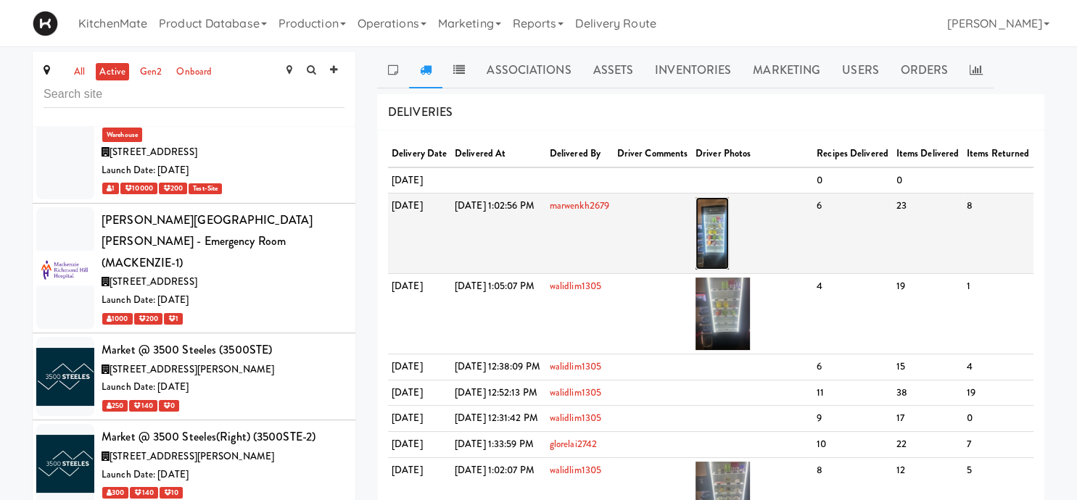
click at [729, 251] on img at bounding box center [712, 233] width 34 height 73
